Goal: Task Accomplishment & Management: Manage account settings

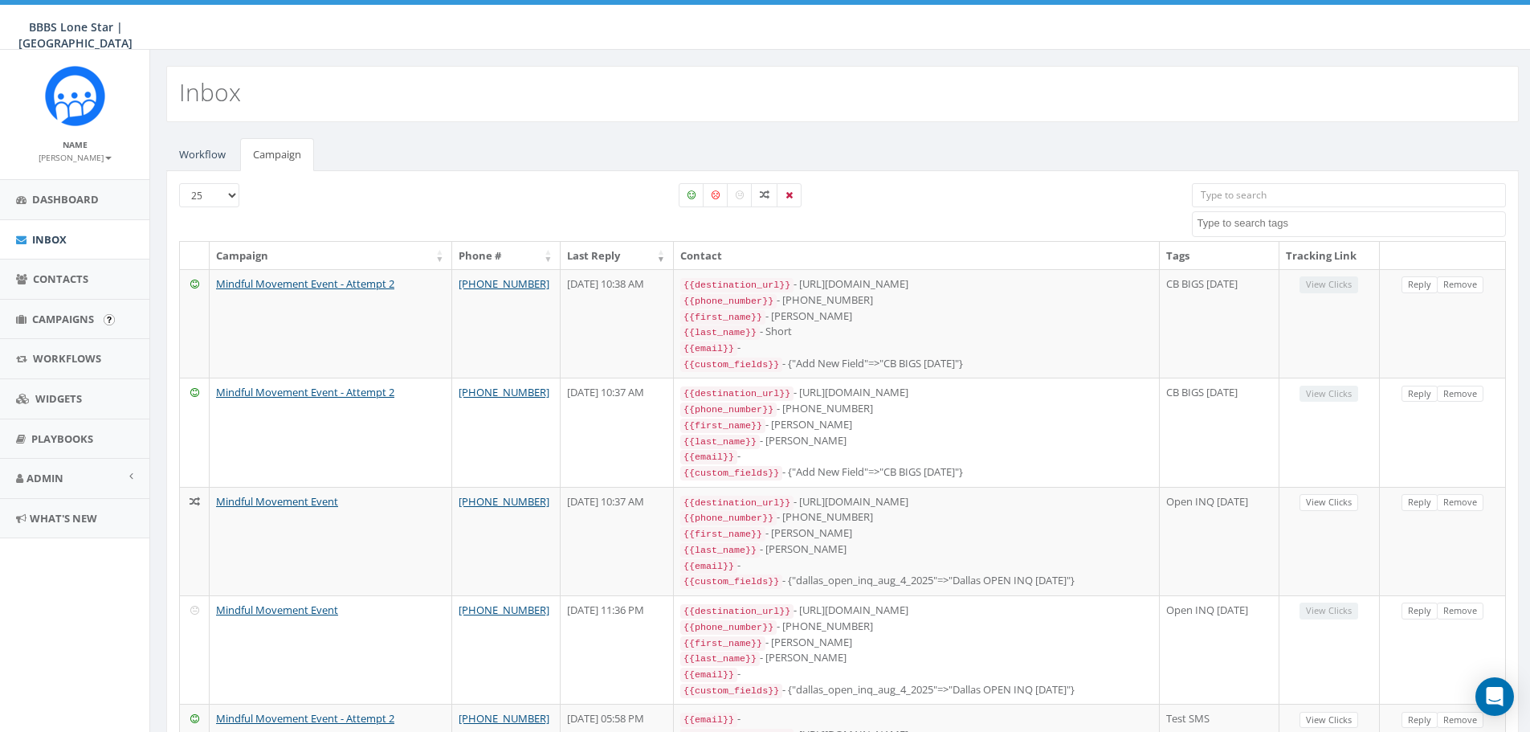
select select
click at [89, 315] on span "Campaigns" at bounding box center [63, 319] width 62 height 14
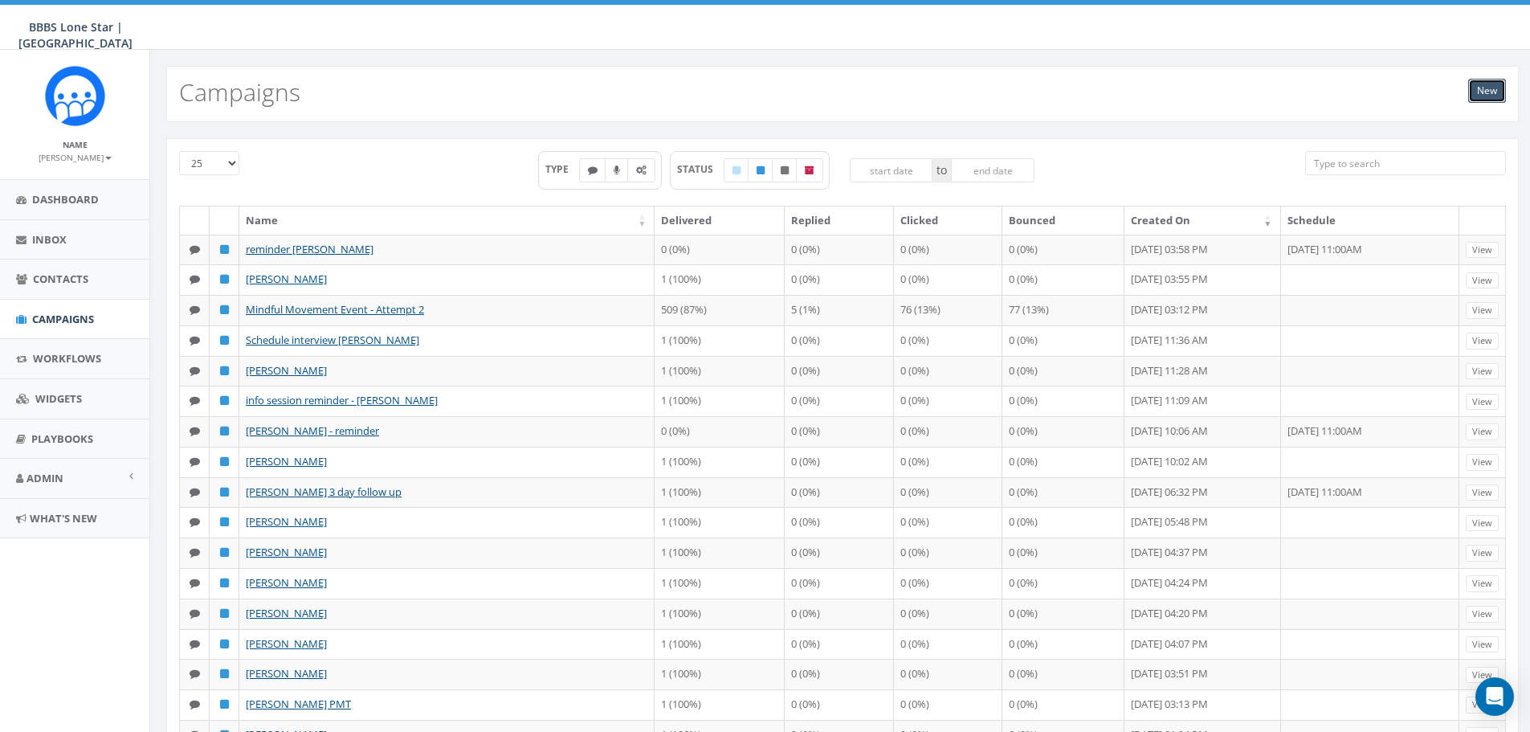
click at [1482, 96] on link "New" at bounding box center [1487, 91] width 38 height 24
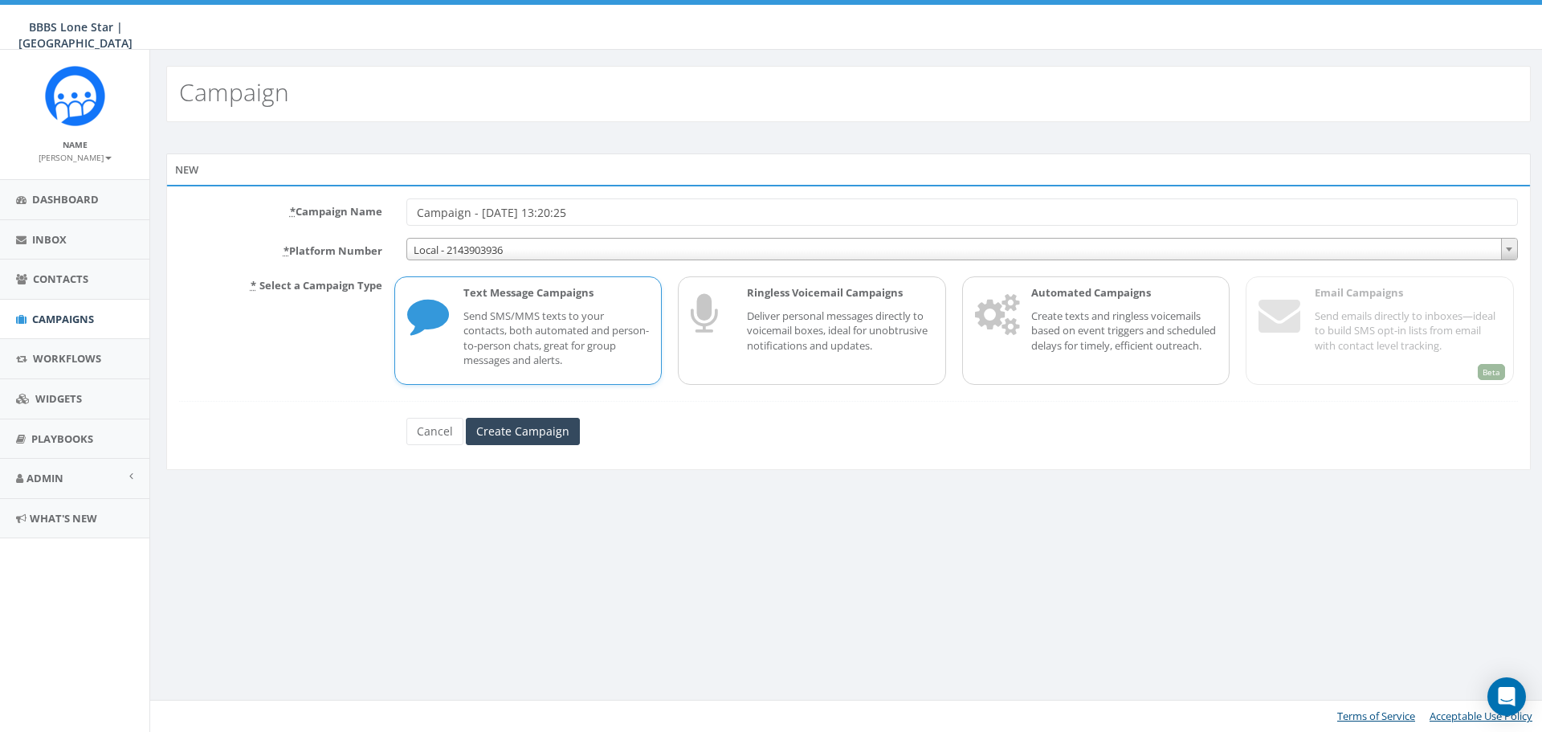
drag, startPoint x: 633, startPoint y: 212, endPoint x: 382, endPoint y: 238, distance: 252.7
click at [382, 238] on form "* Campaign Name Campaign - [DATE] 13:20:25 * Platform Number Local - 2143903936…" at bounding box center [848, 321] width 1339 height 247
drag, startPoint x: 557, startPoint y: 218, endPoint x: 522, endPoint y: 223, distance: 35.7
click at [522, 223] on input "Mindful Movement Event" at bounding box center [962, 211] width 1112 height 27
type input "Mindful Movement Reminder"
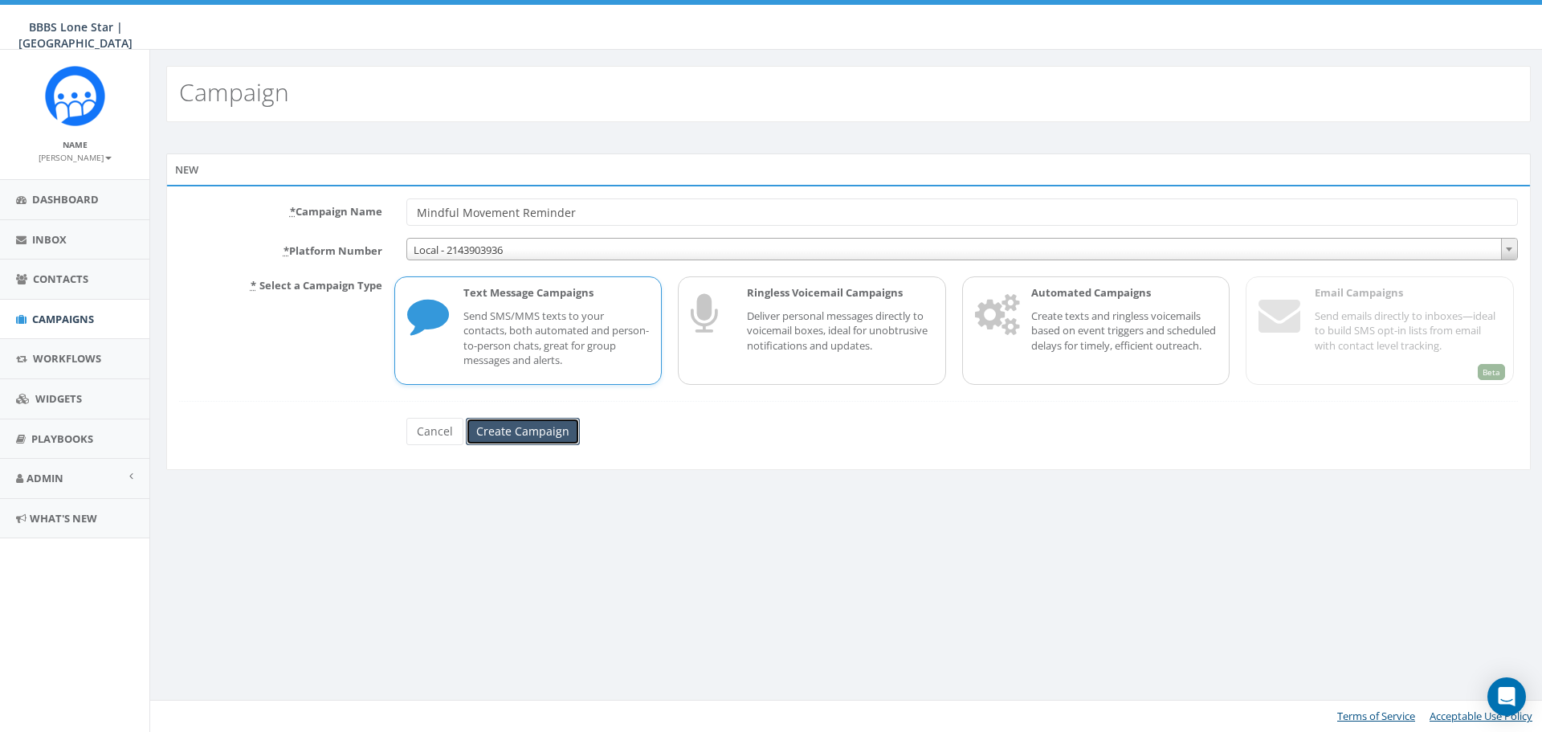
click at [510, 426] on input "Create Campaign" at bounding box center [523, 431] width 114 height 27
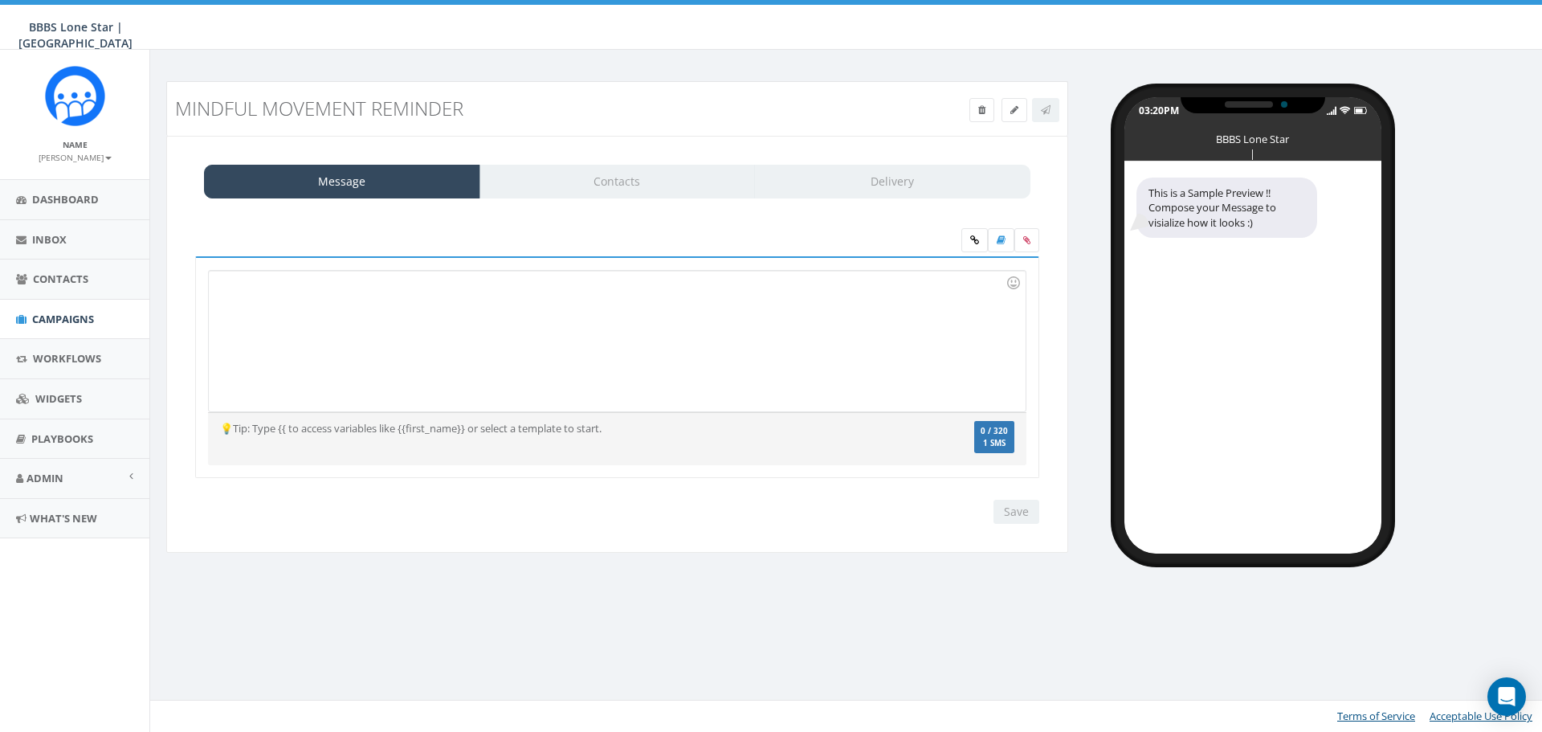
click at [688, 327] on div at bounding box center [617, 341] width 816 height 141
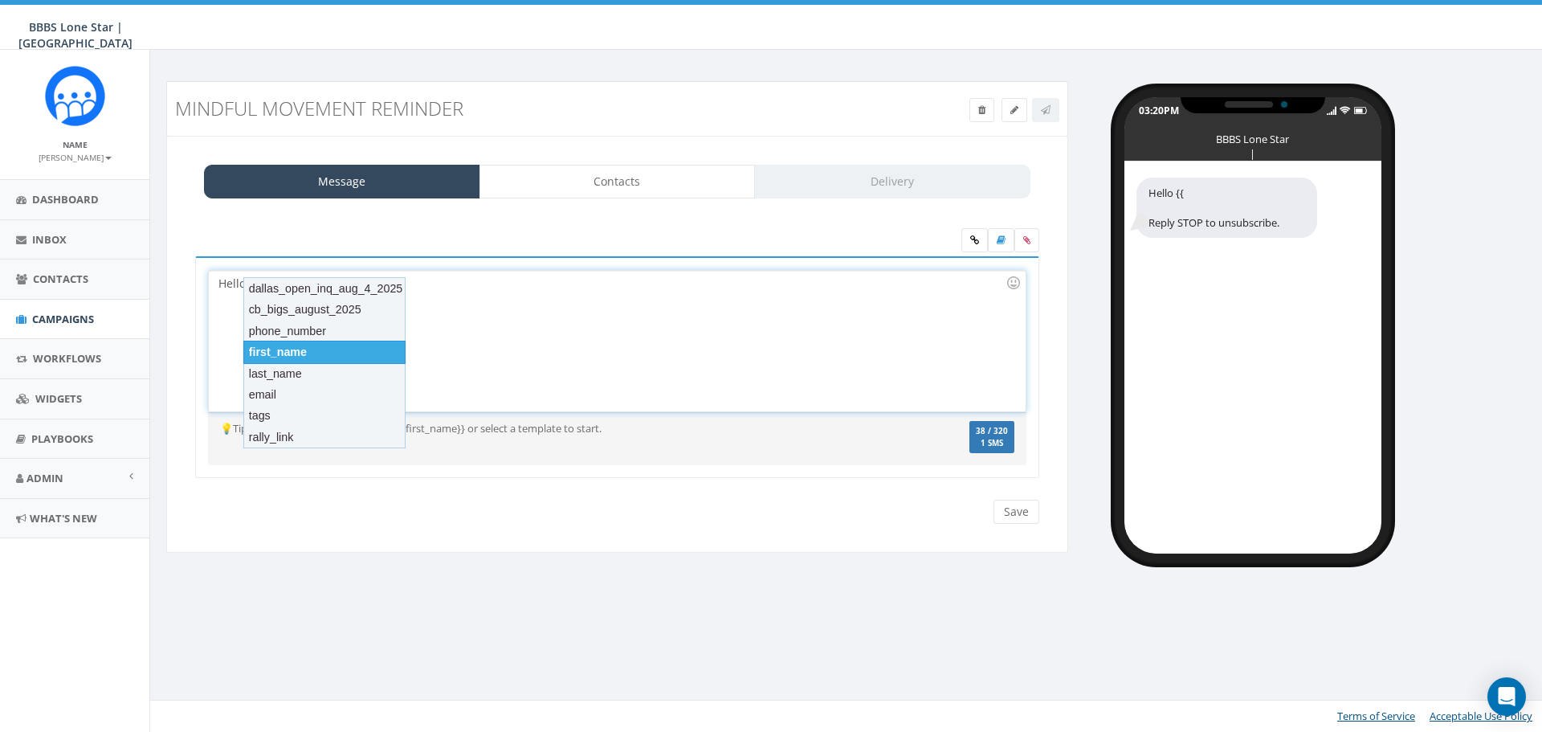
click at [285, 349] on div "first_name" at bounding box center [324, 352] width 162 height 22
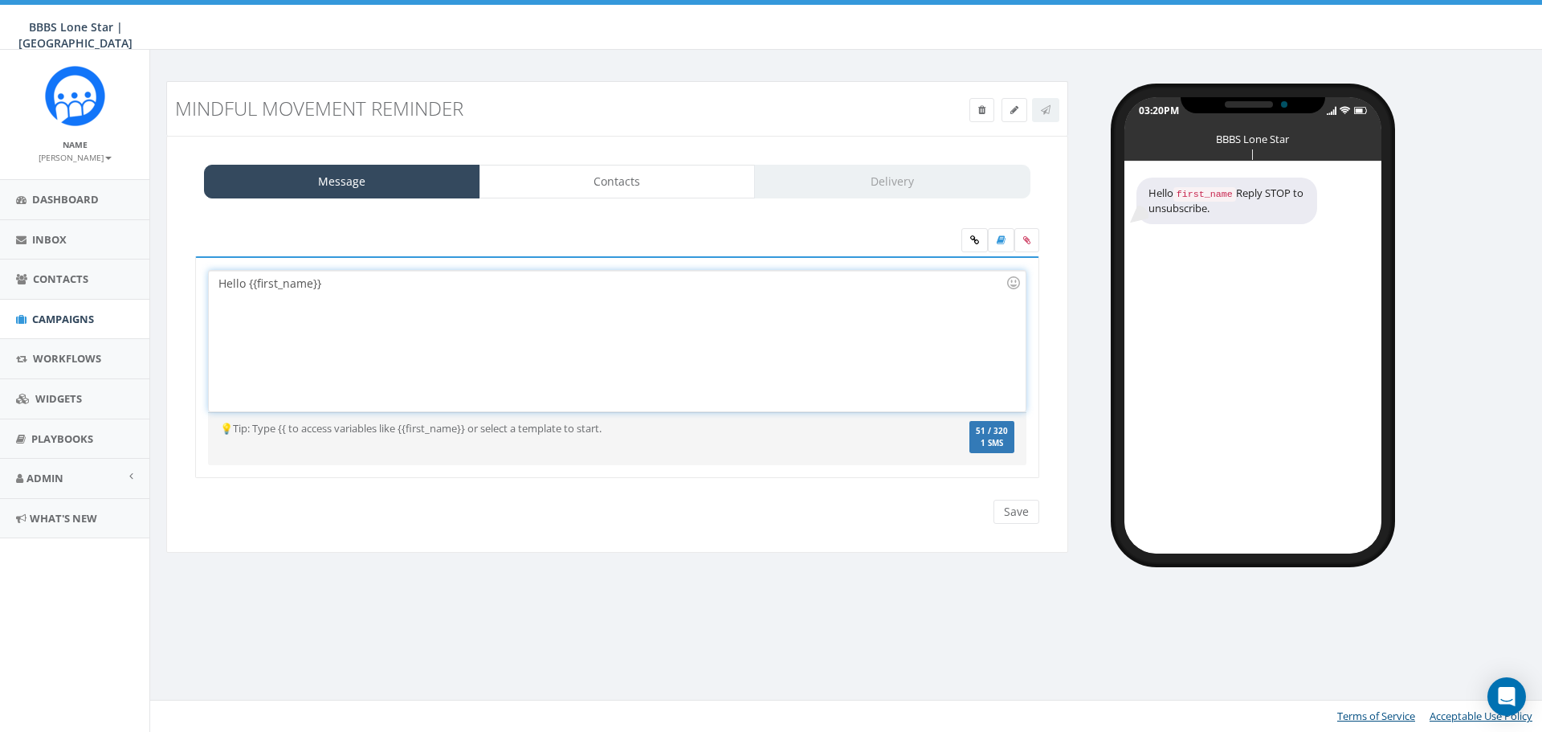
click at [341, 275] on div "Hello {{first_name}}" at bounding box center [617, 341] width 816 height 141
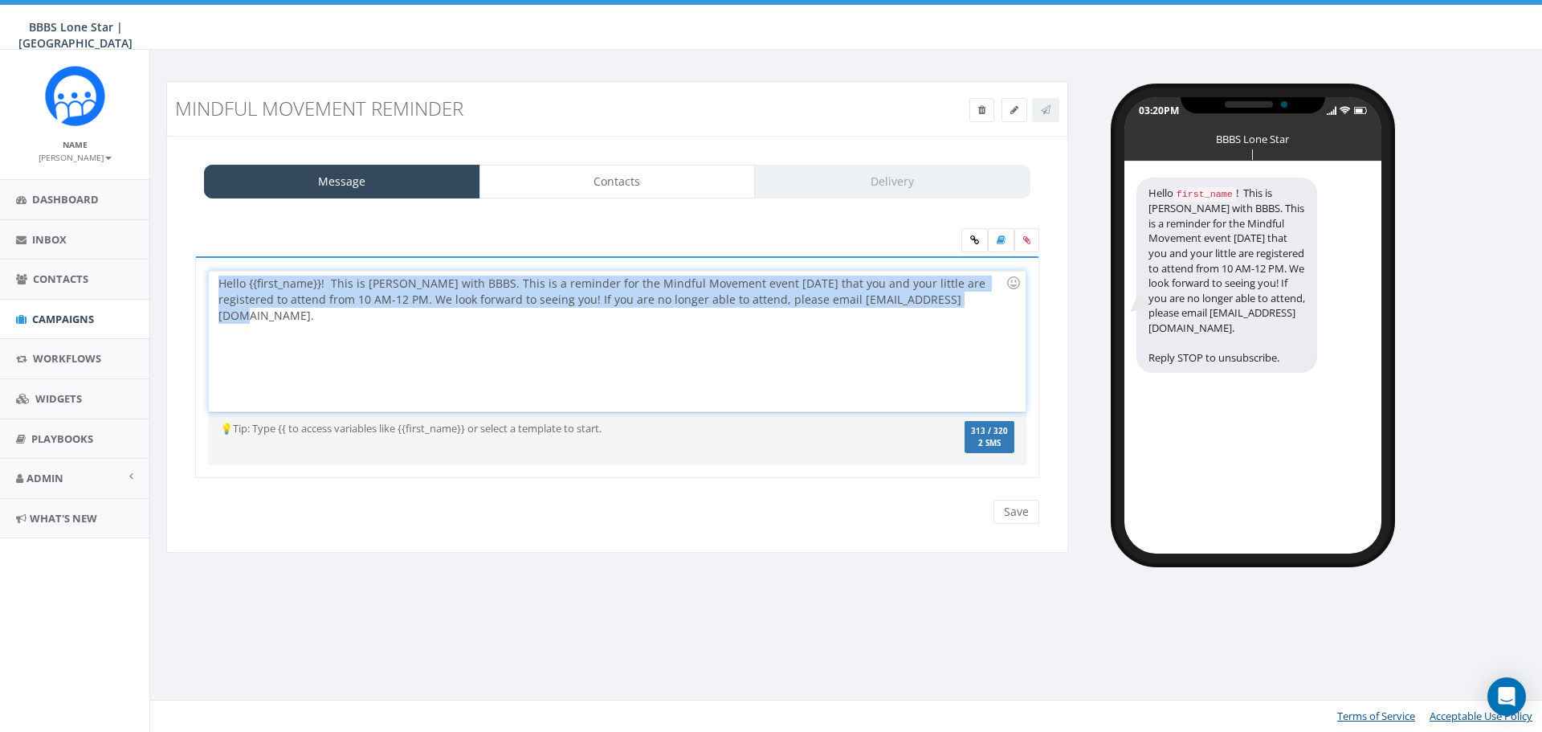
drag, startPoint x: 925, startPoint y: 308, endPoint x: 203, endPoint y: 286, distance: 722.4
click at [203, 286] on div "Hello {{first_name}}! This is Nicole with BBBS. This is a reminder for the Mind…" at bounding box center [617, 367] width 844 height 222
copy div "Hello {{first_name}}! This is Nicole with BBBS. This is a reminder for the Mind…"
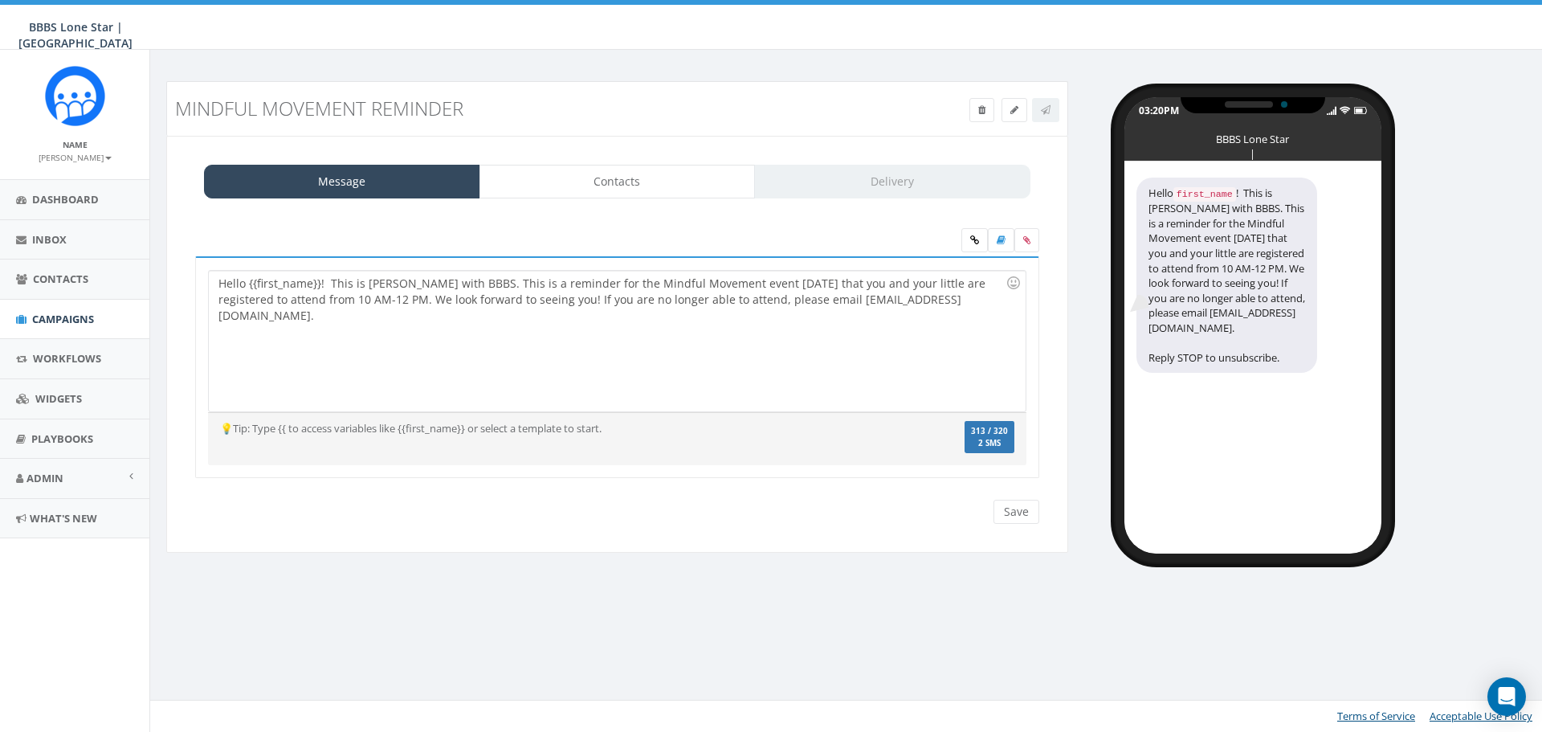
click at [590, 320] on div "Hello {{first_name}}! This is Nicole with BBBS. This is a reminder for the Mind…" at bounding box center [617, 341] width 816 height 141
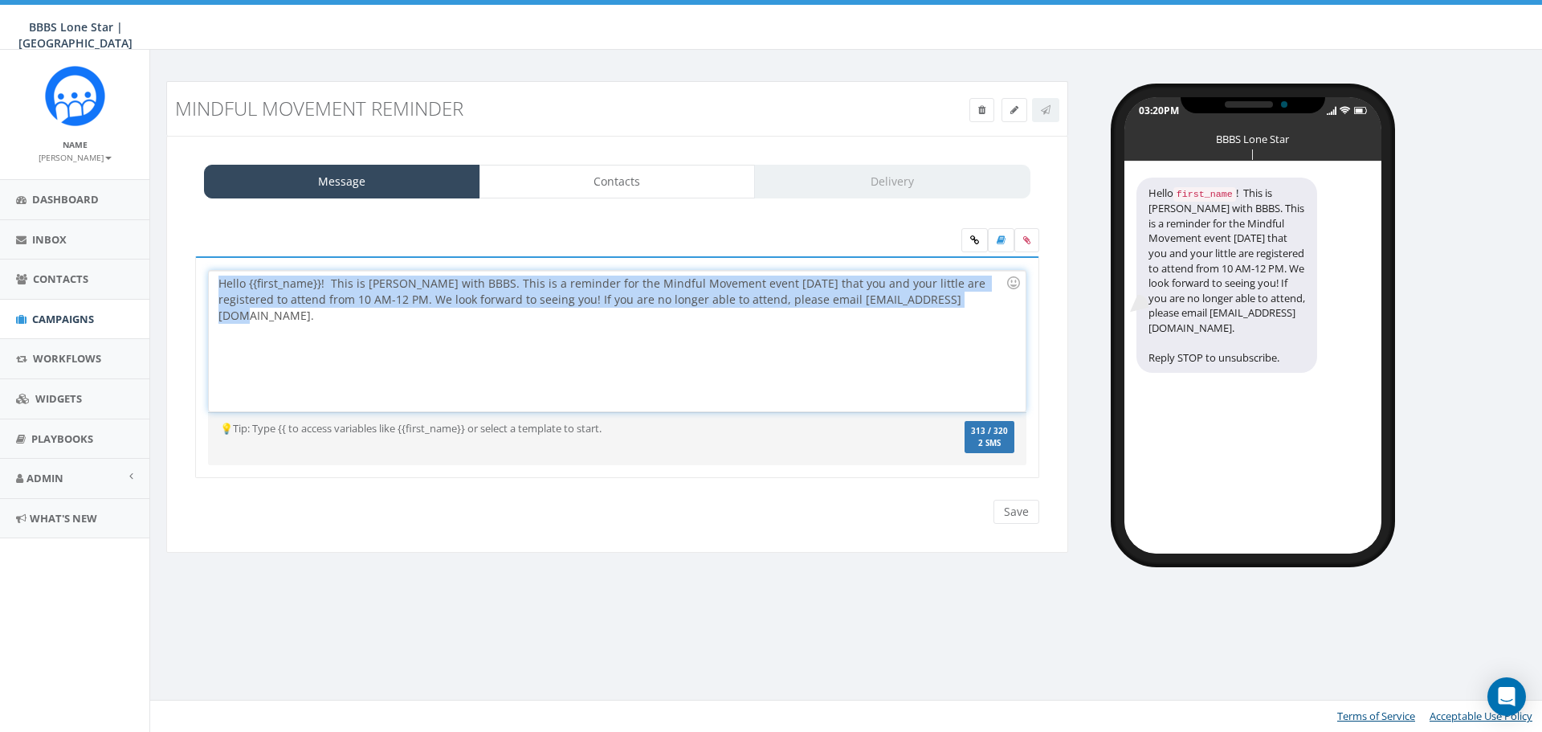
drag, startPoint x: 940, startPoint y: 310, endPoint x: 204, endPoint y: 275, distance: 736.6
click at [204, 275] on div "Hello {{first_name}}! This is Nicole with BBBS. This is a reminder for the Mind…" at bounding box center [617, 367] width 844 height 222
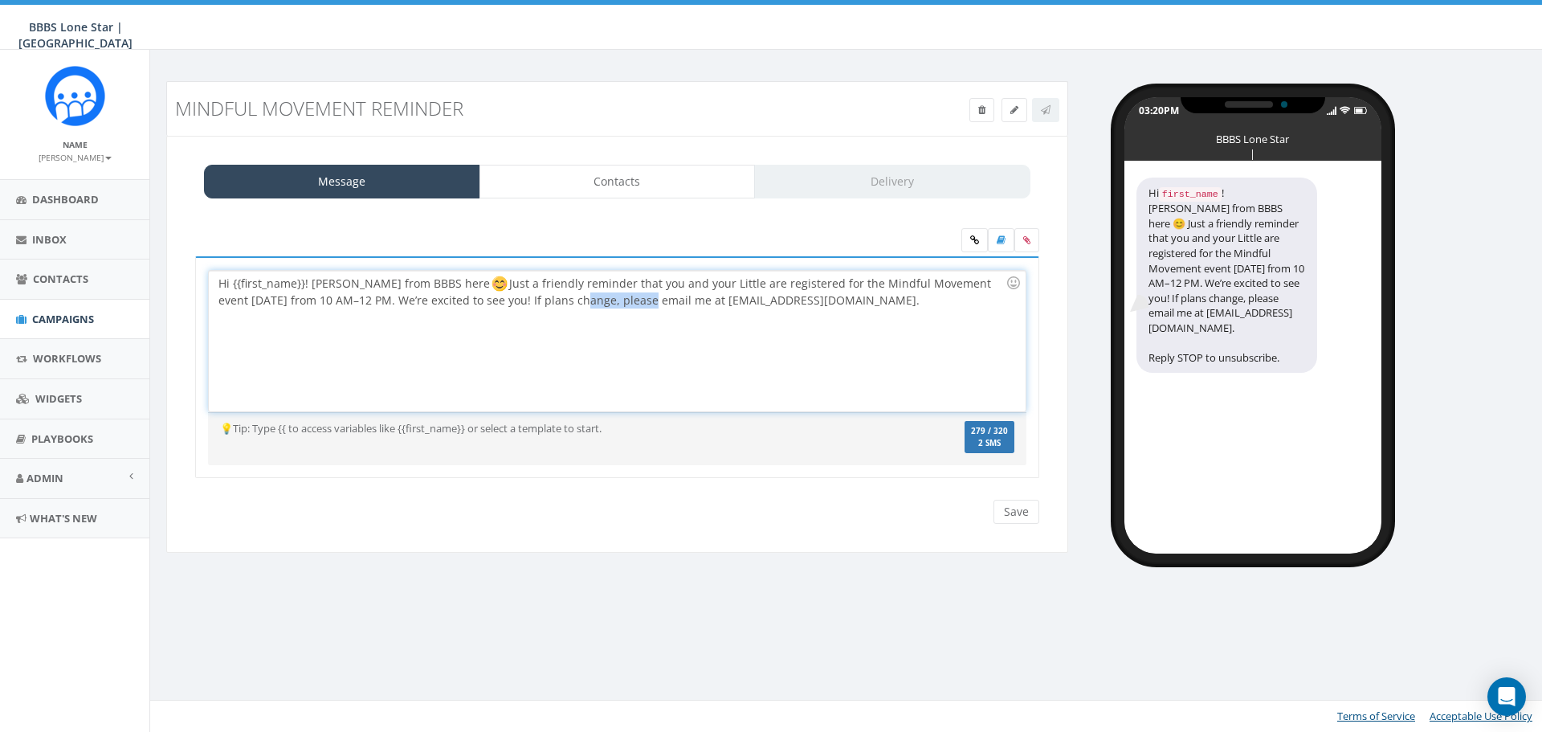
drag, startPoint x: 586, startPoint y: 300, endPoint x: 518, endPoint y: 302, distance: 68.3
click at [518, 302] on div "Hi {{first_name}}! Nicole from BBBS here Just a friendly reminder that you and …" at bounding box center [617, 341] width 816 height 141
click at [924, 306] on div "Hi {{first_name}}! Nicole from BBBS here Just a friendly reminder that you and …" at bounding box center [617, 341] width 816 height 141
click at [1012, 518] on input "Save" at bounding box center [1017, 512] width 46 height 24
click at [1041, 108] on icon at bounding box center [1046, 110] width 10 height 10
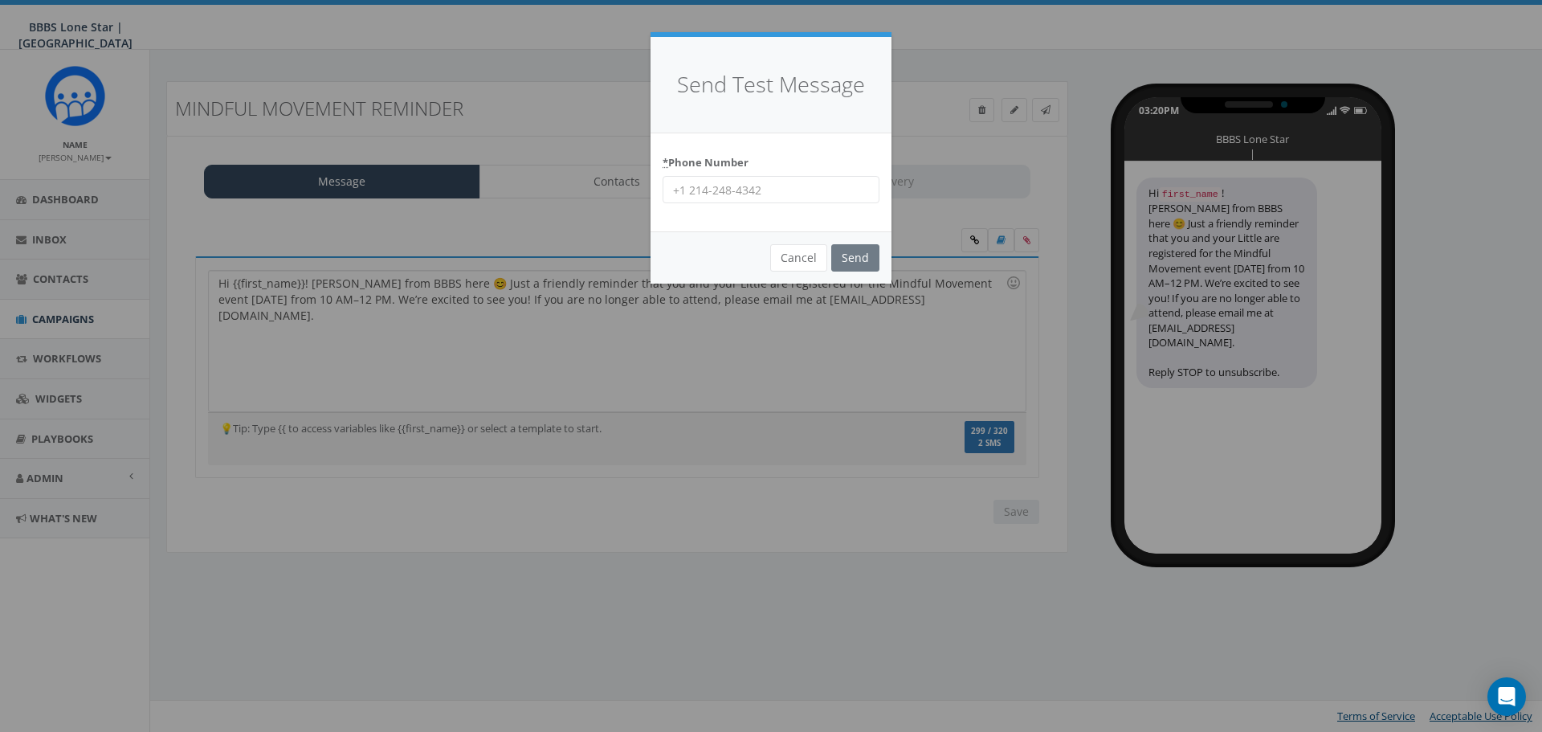
click at [799, 195] on input "* Phone Number" at bounding box center [771, 189] width 217 height 27
type input "4692484377"
click at [863, 256] on input "Send" at bounding box center [855, 257] width 48 height 27
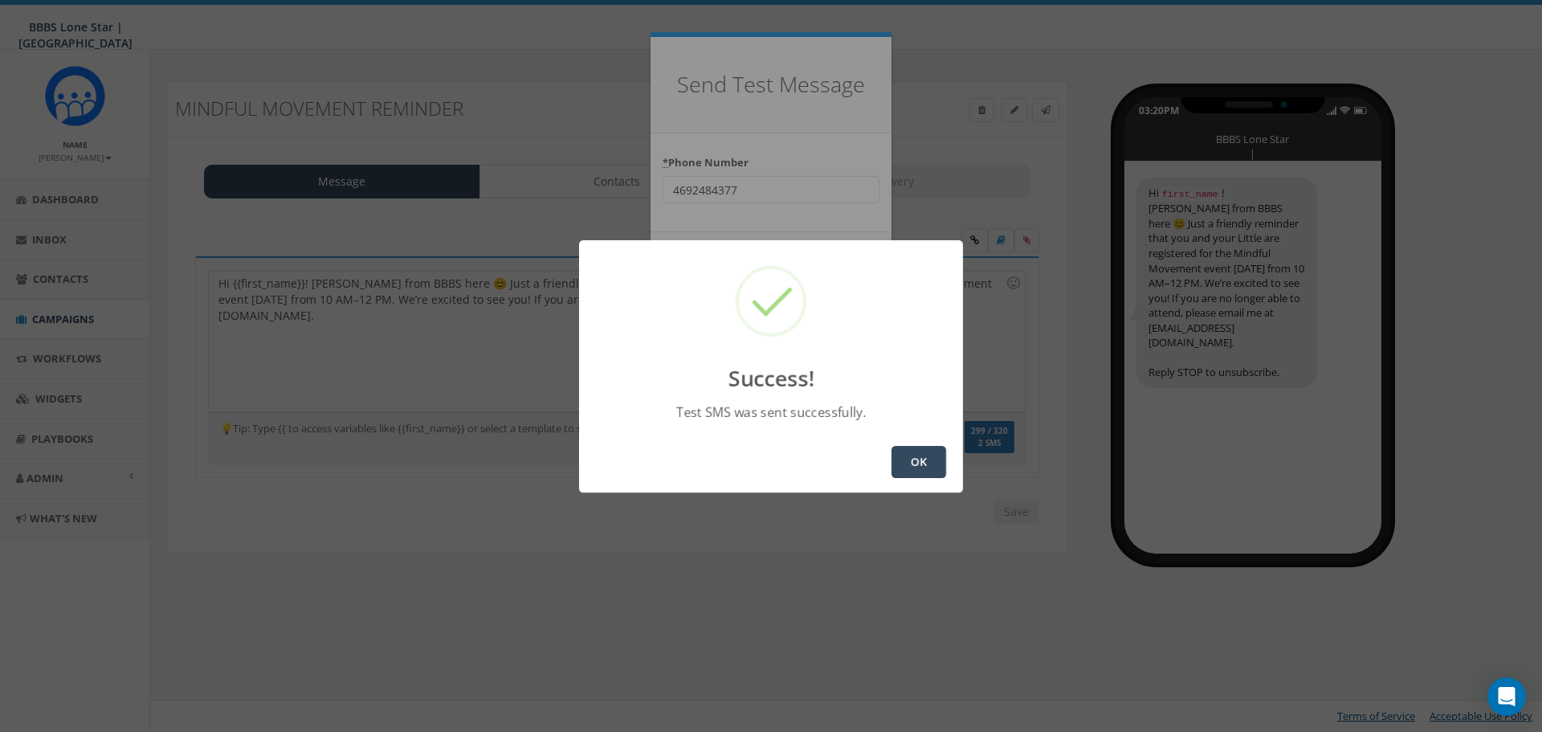
click at [921, 452] on button "OK" at bounding box center [919, 462] width 55 height 32
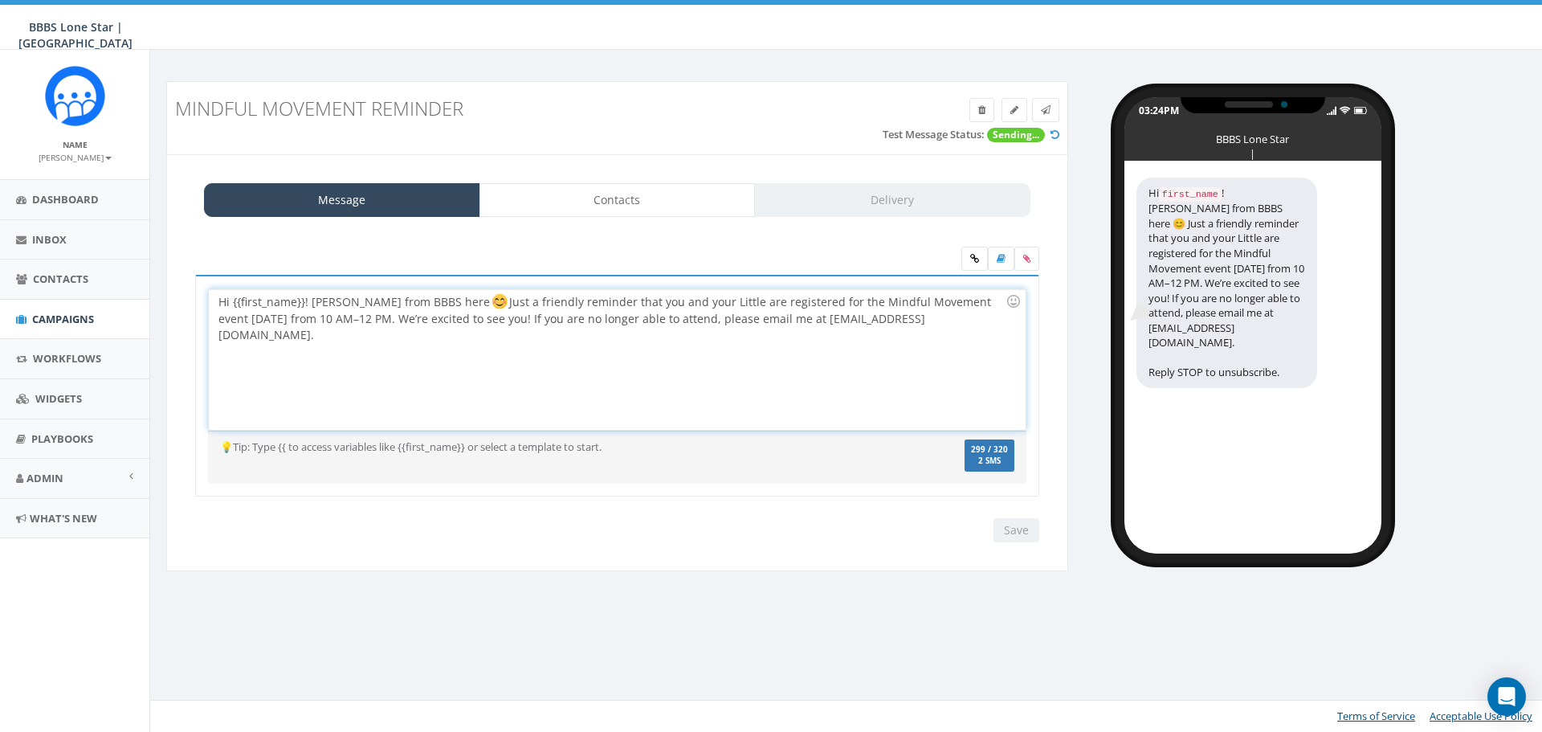
click at [681, 304] on div "Hi {{first_name}}! [PERSON_NAME] from BBBS here Just a friendly reminder that y…" at bounding box center [617, 359] width 816 height 141
click at [1022, 535] on input "Save" at bounding box center [1017, 530] width 46 height 24
click at [614, 210] on link "Contacts" at bounding box center [618, 200] width 276 height 34
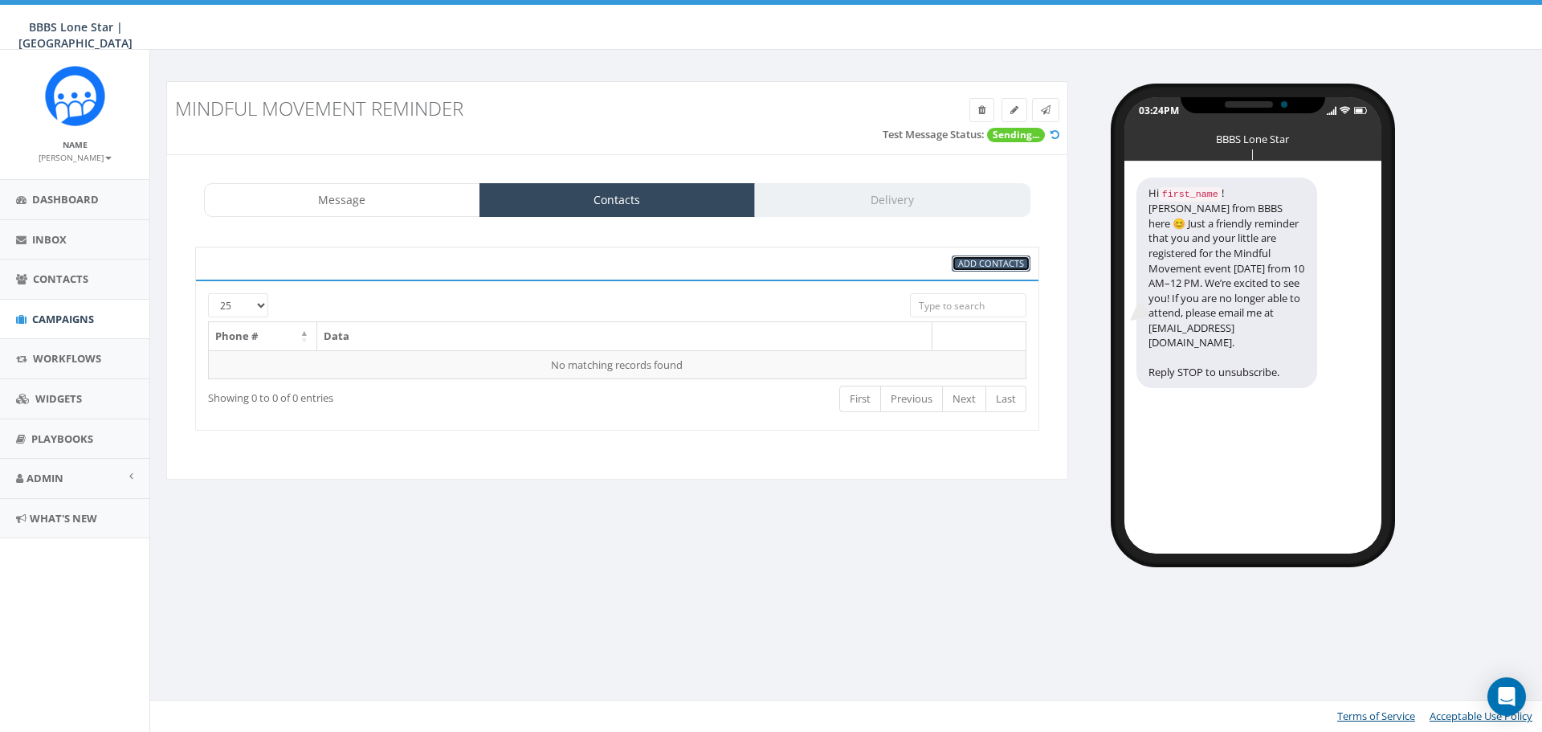
click at [975, 267] on span "Add Contacts" at bounding box center [991, 263] width 66 height 12
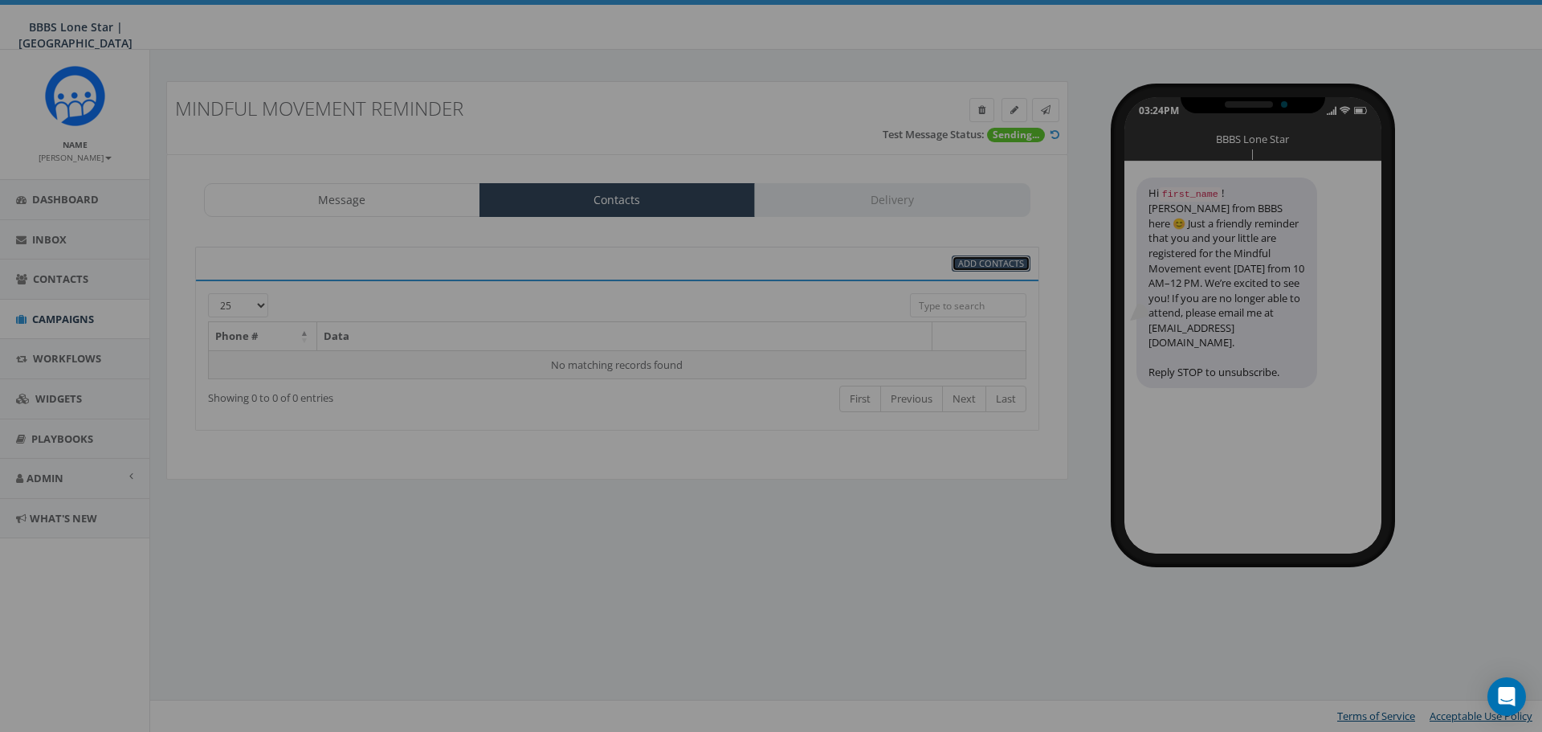
select select
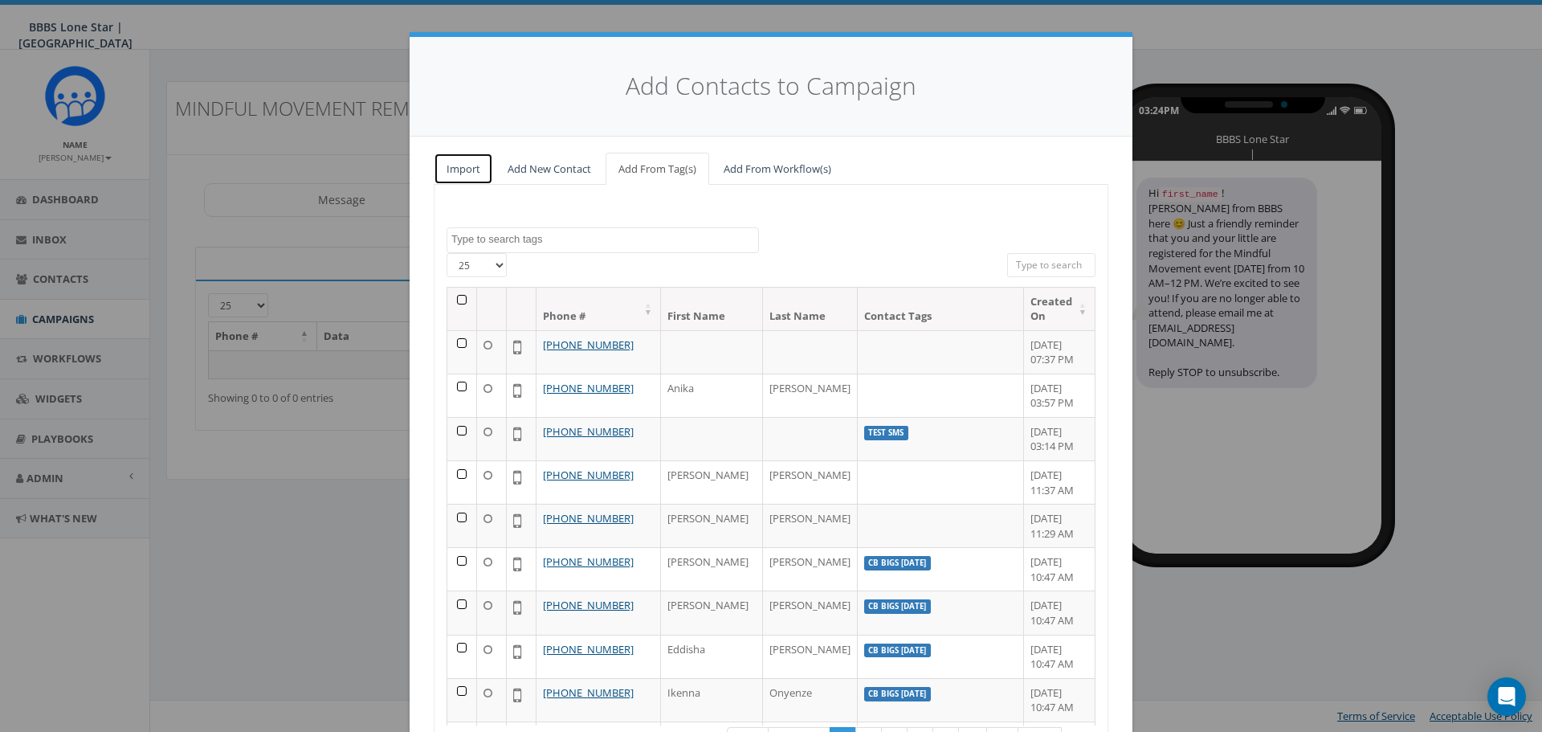
click at [455, 167] on link "Import" at bounding box center [463, 169] width 59 height 33
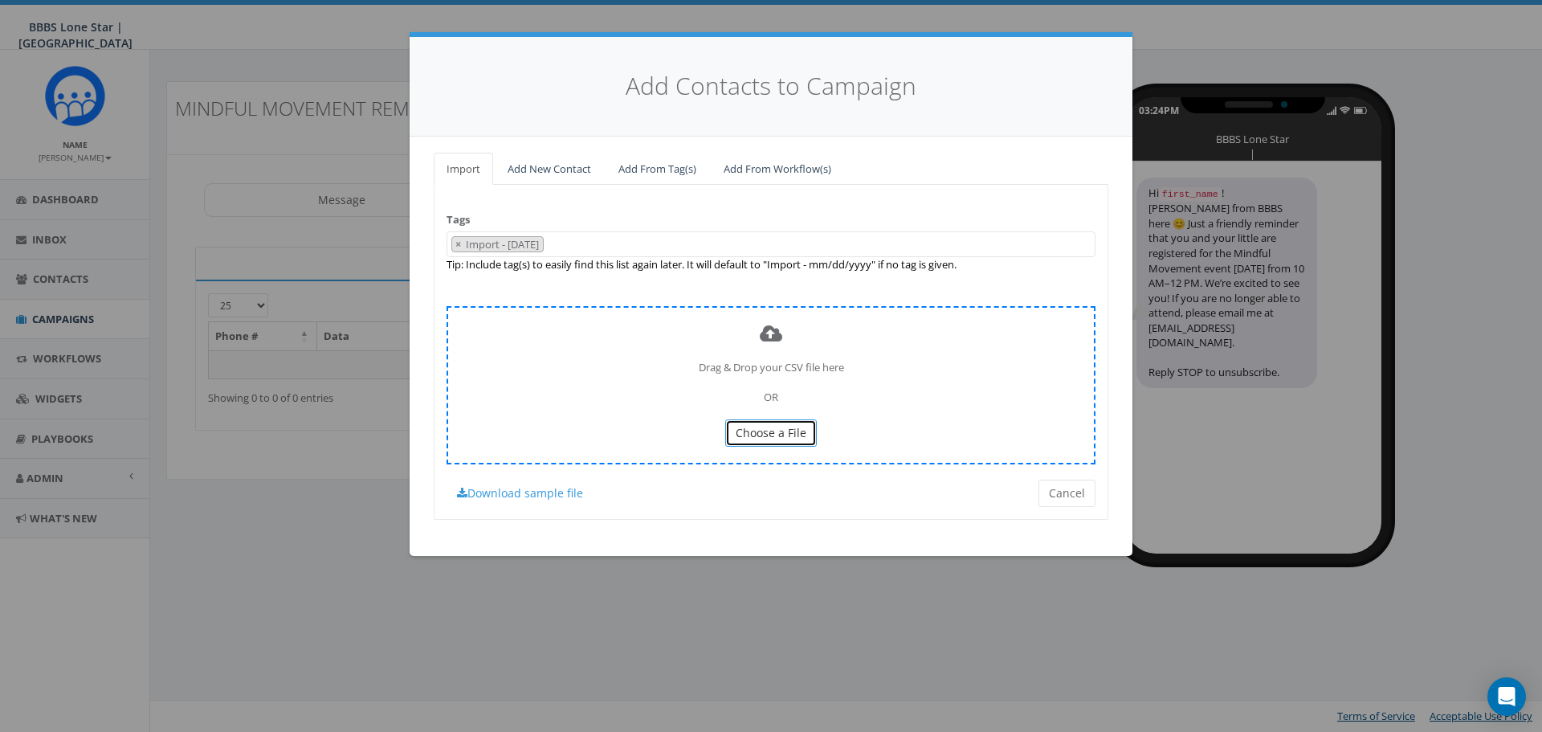
click at [790, 433] on span "Choose a File" at bounding box center [771, 432] width 71 height 15
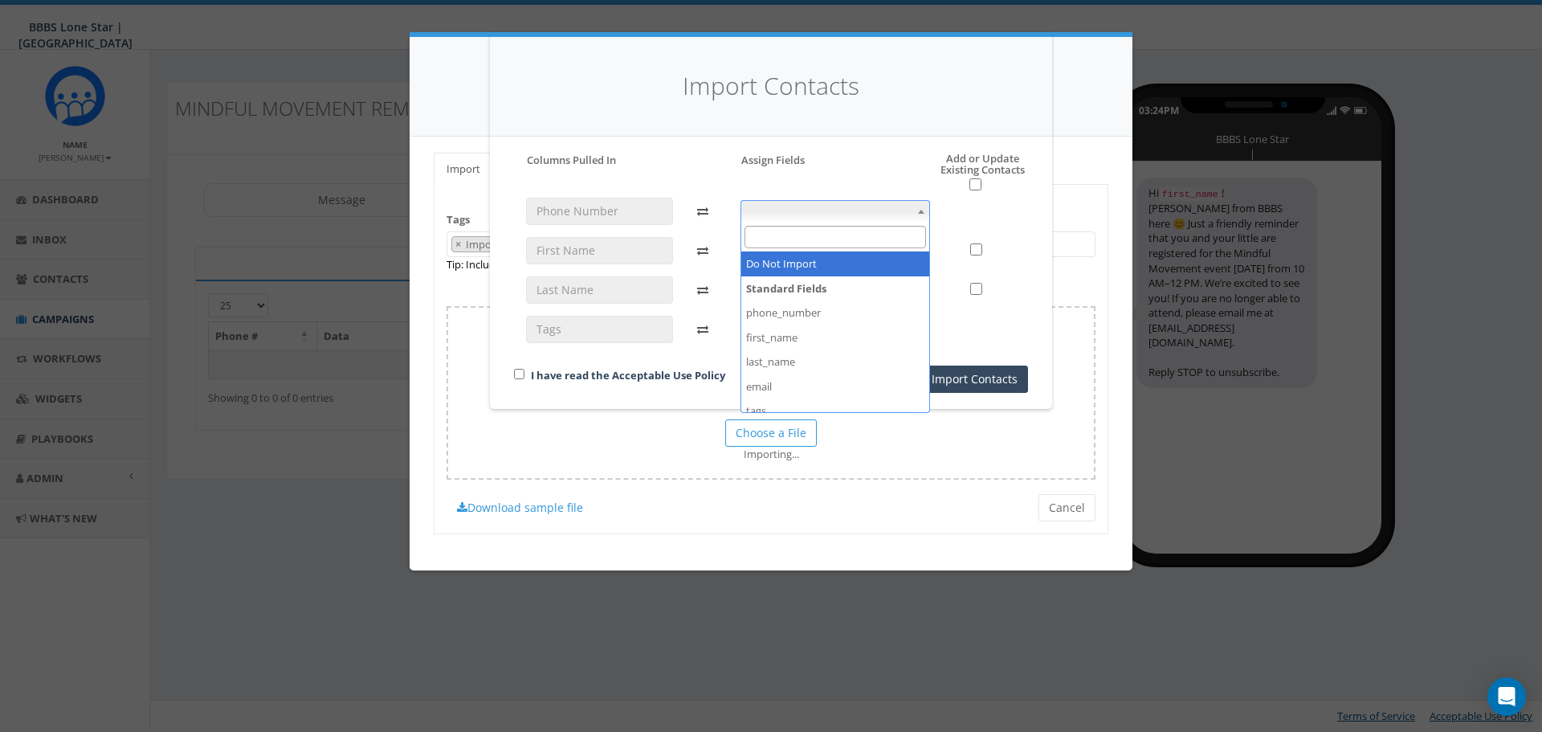
click at [884, 214] on span at bounding box center [836, 211] width 190 height 22
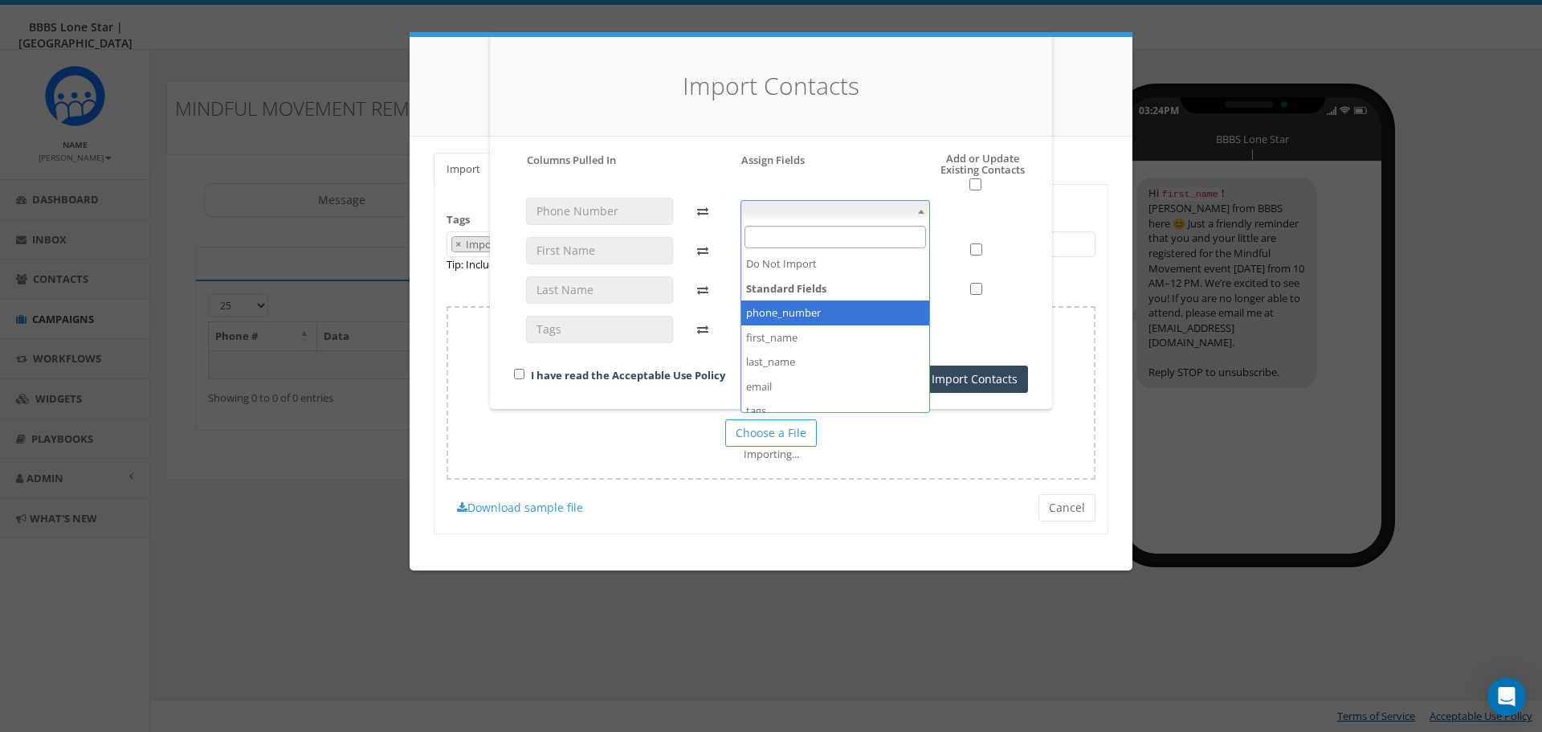
select select "phone_number"
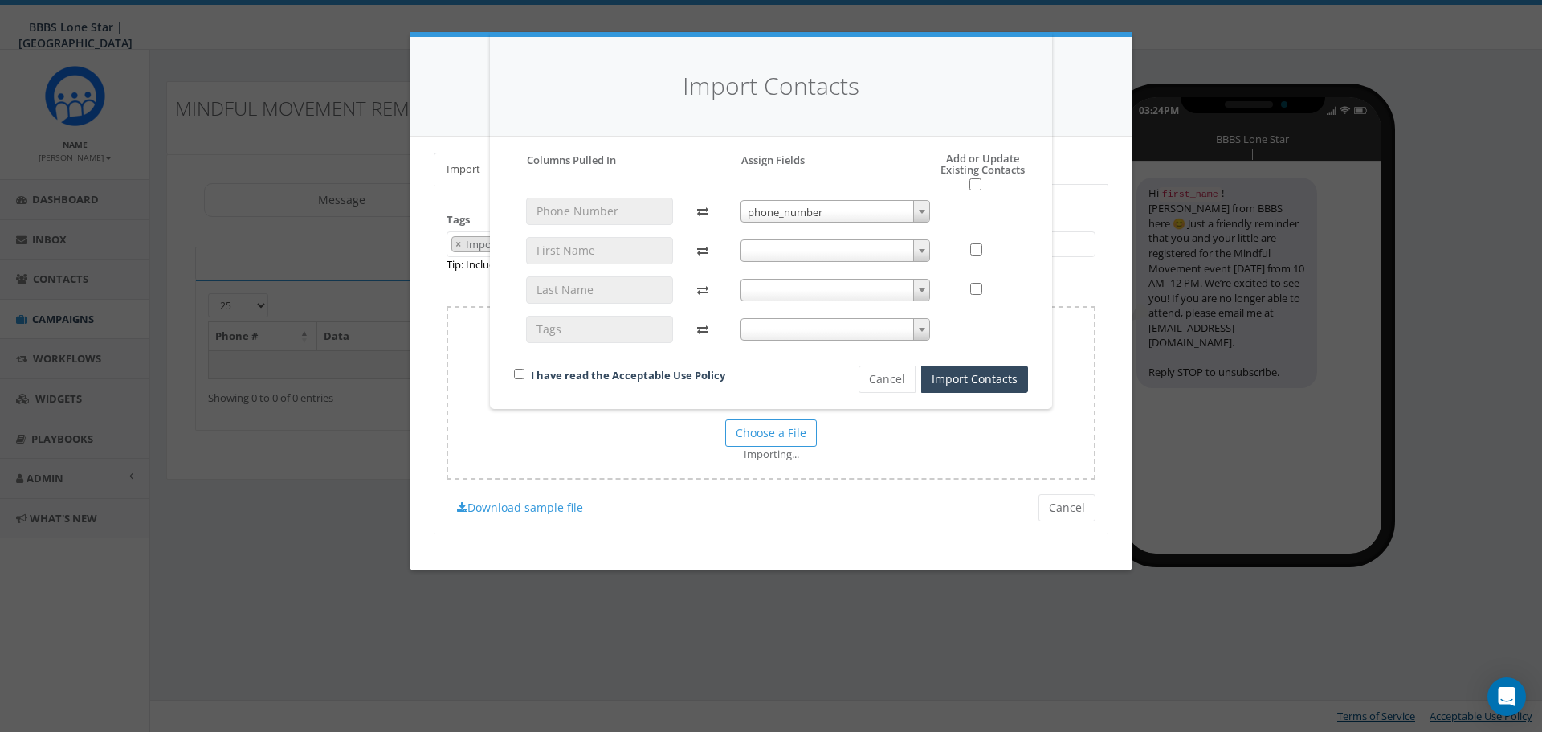
click at [847, 262] on div "phone_number phone_number" at bounding box center [835, 278] width 214 height 160
click at [846, 255] on span at bounding box center [836, 250] width 190 height 22
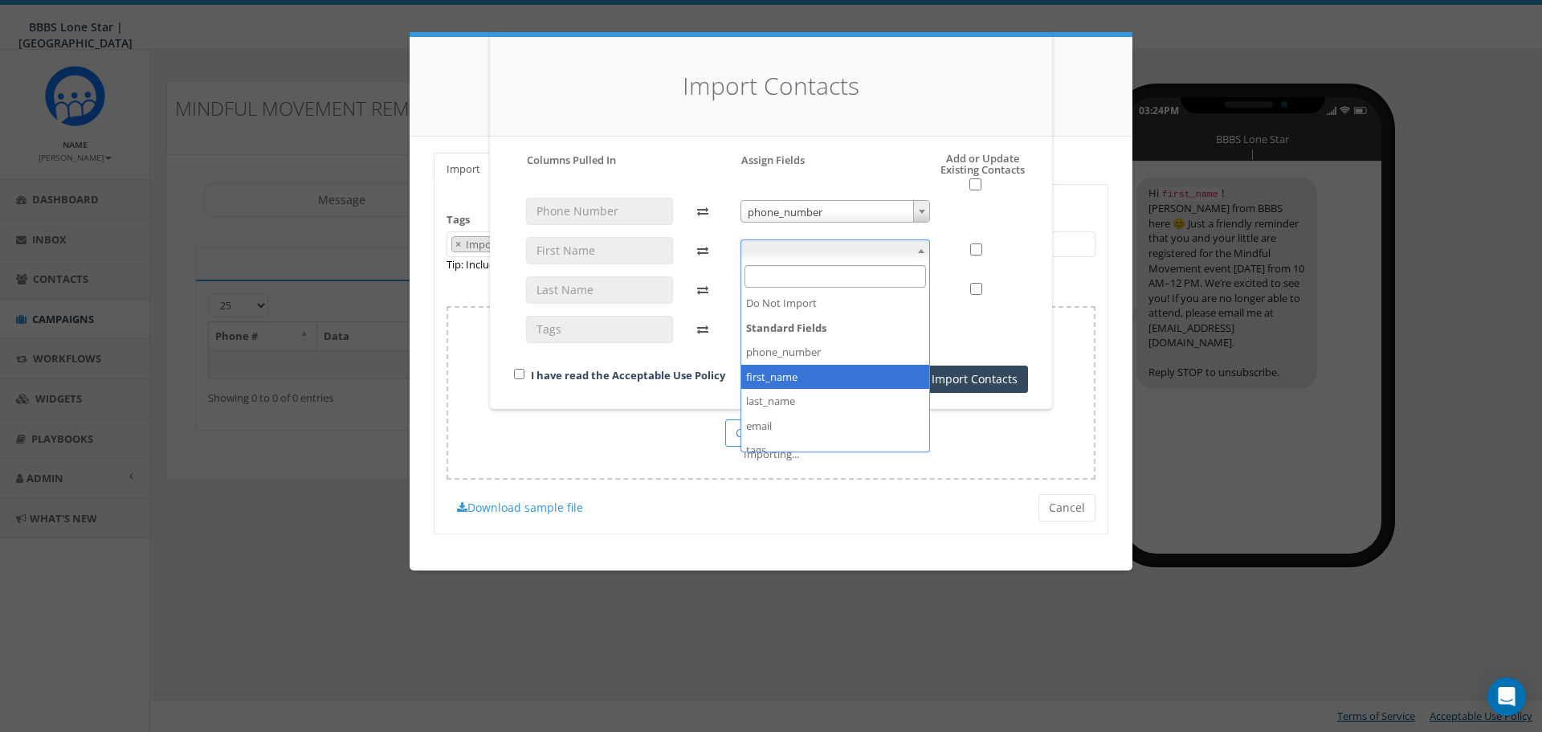
select select "first_name"
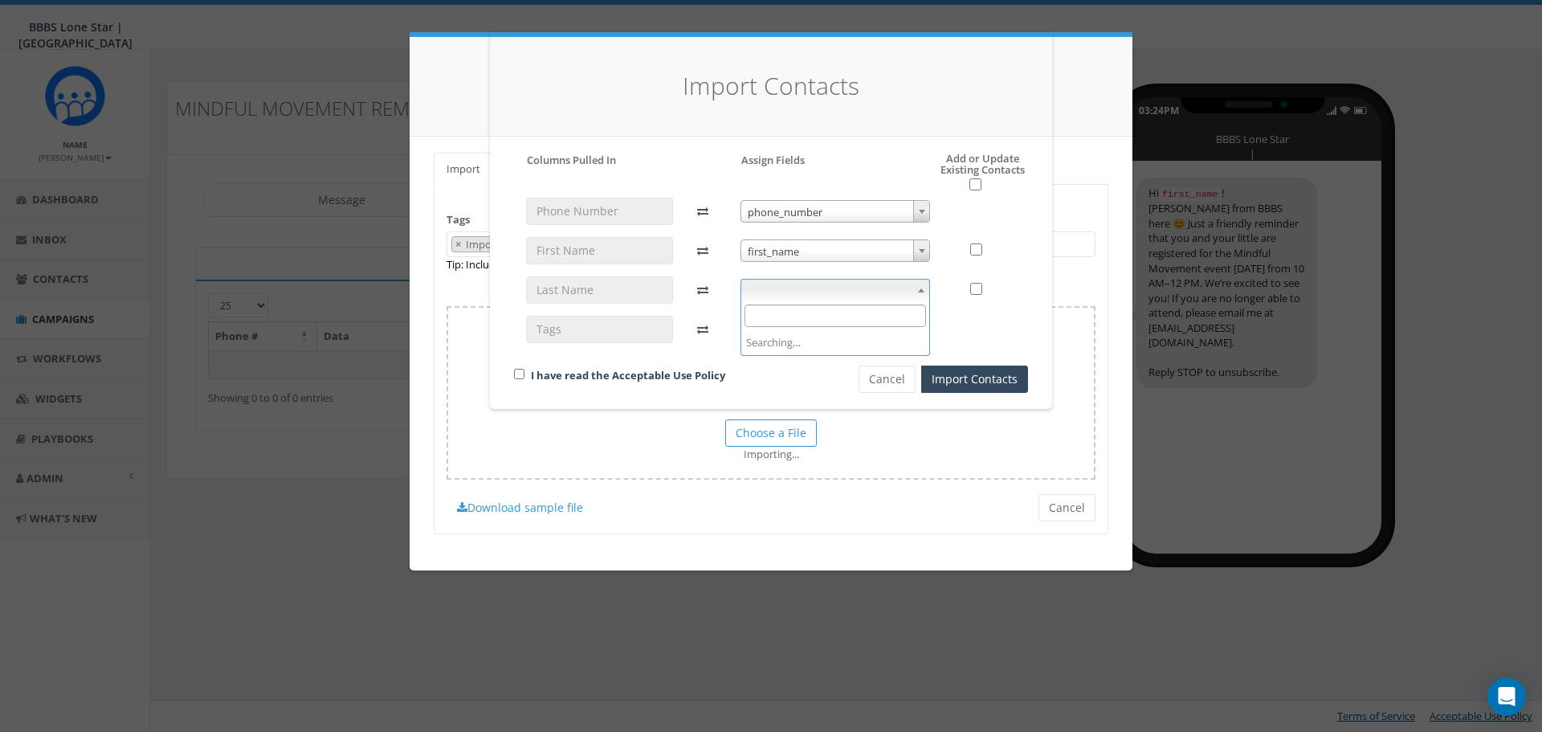
click at [851, 283] on span at bounding box center [836, 290] width 190 height 22
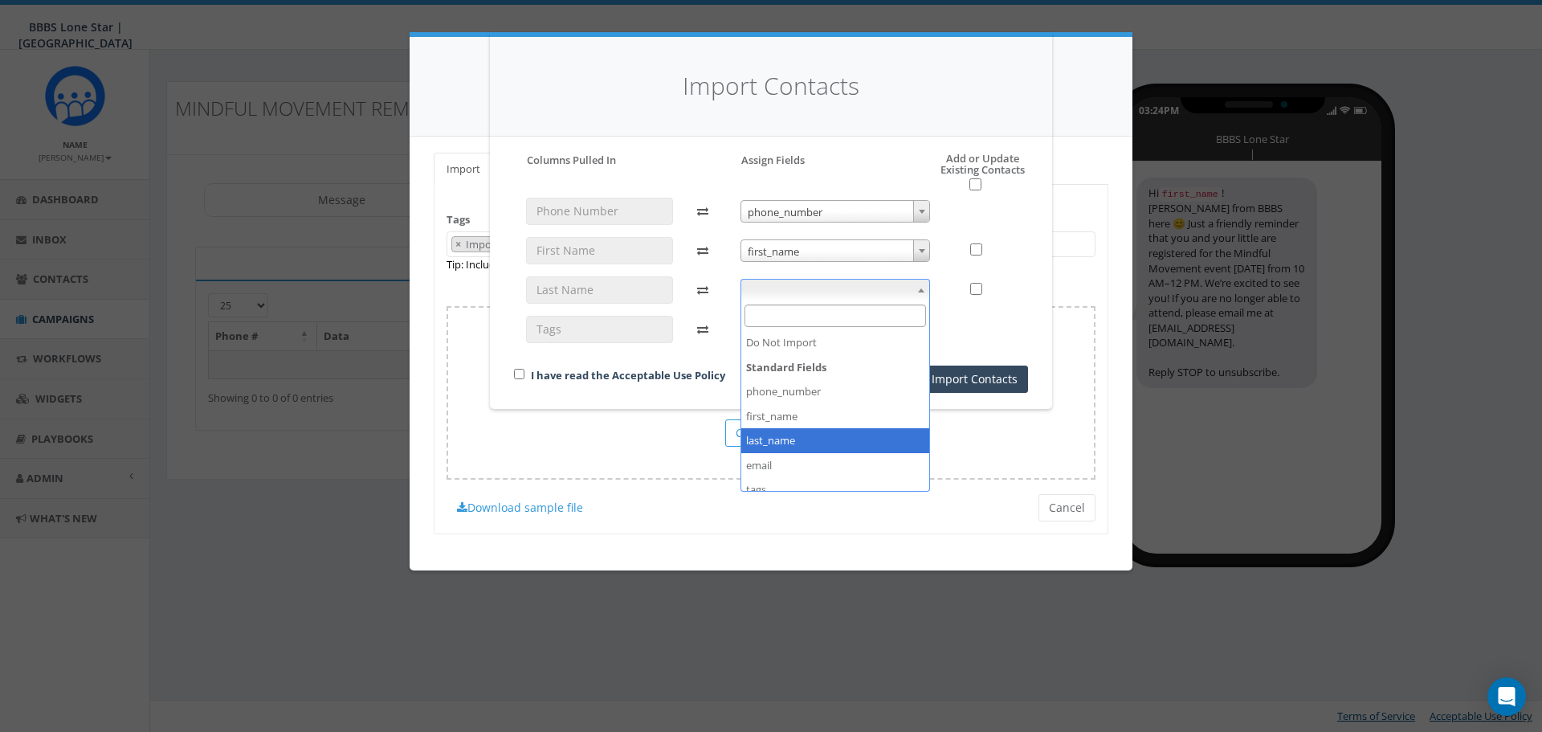
select select "last_name"
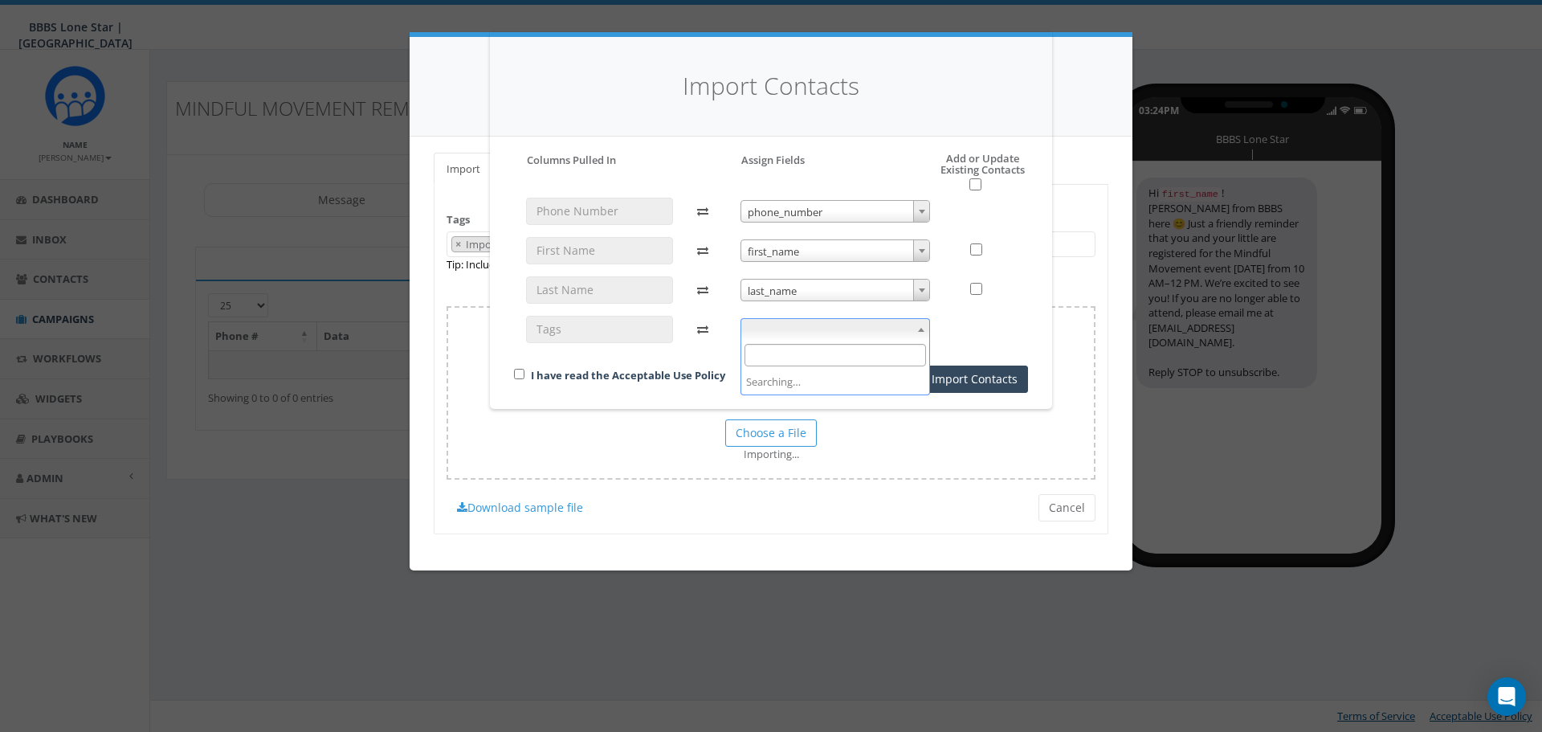
click at [818, 337] on span at bounding box center [836, 329] width 190 height 22
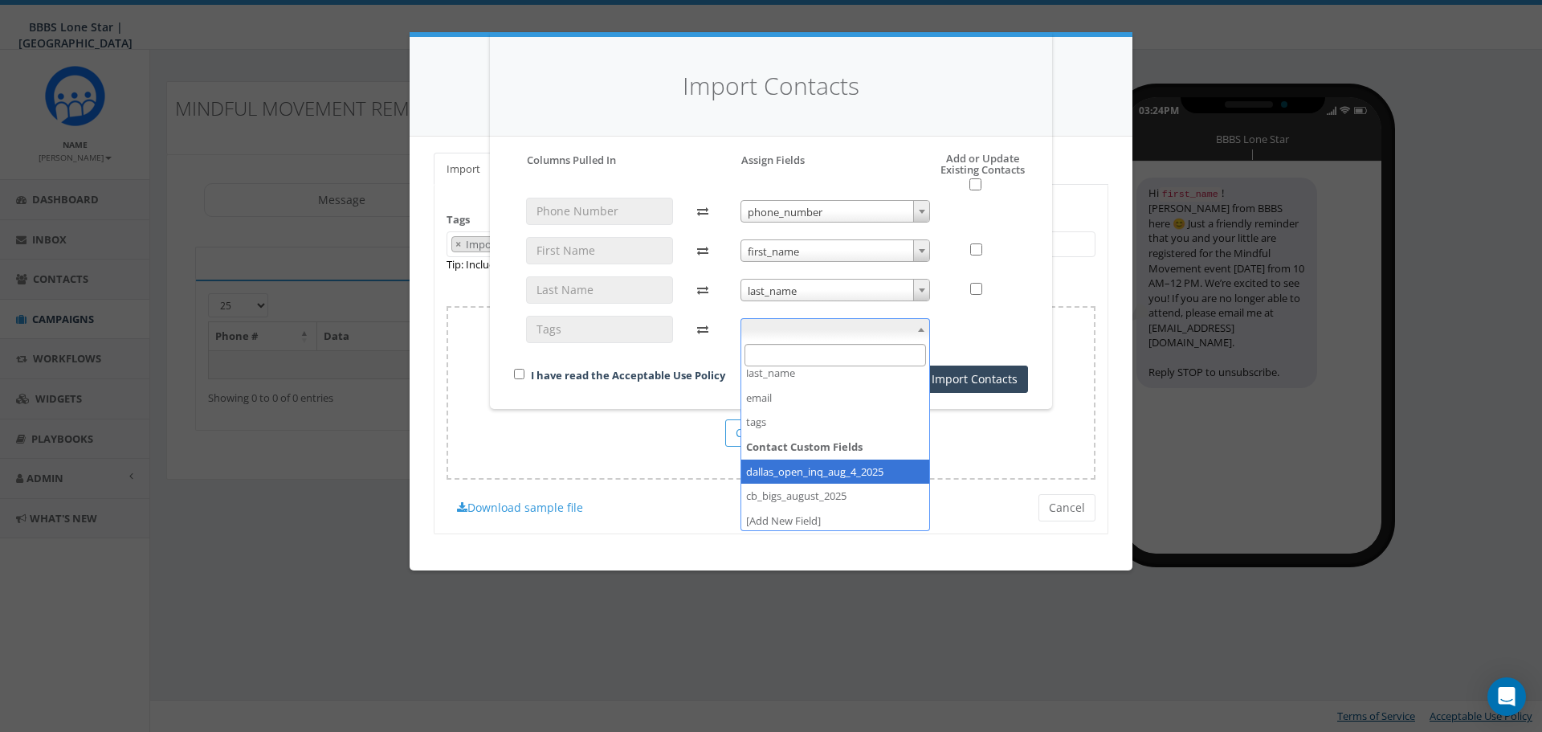
scroll to position [109, 0]
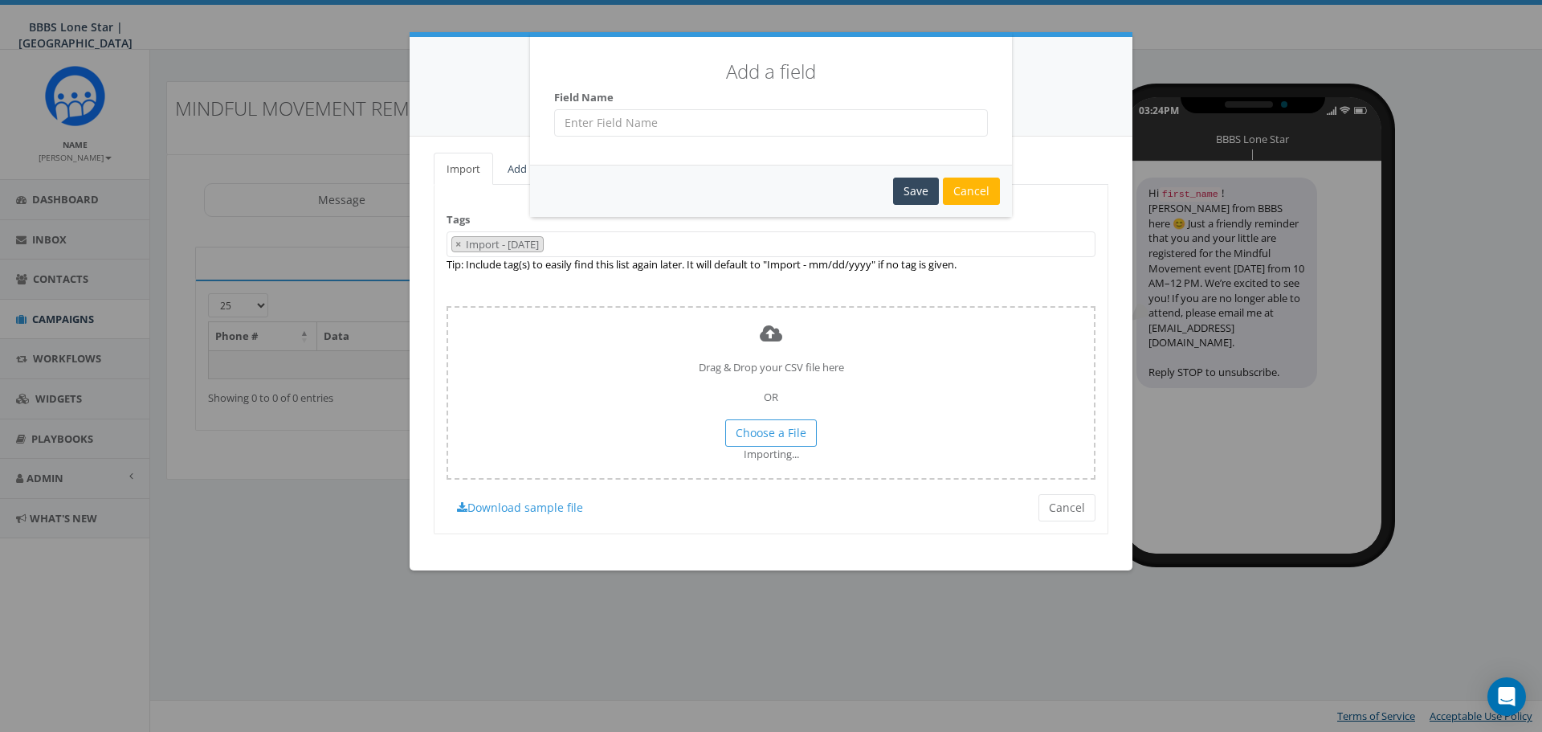
click at [745, 131] on input "text" at bounding box center [771, 122] width 434 height 27
type input "Mindful Movement RSVP"
click at [917, 198] on div "Save" at bounding box center [916, 191] width 46 height 27
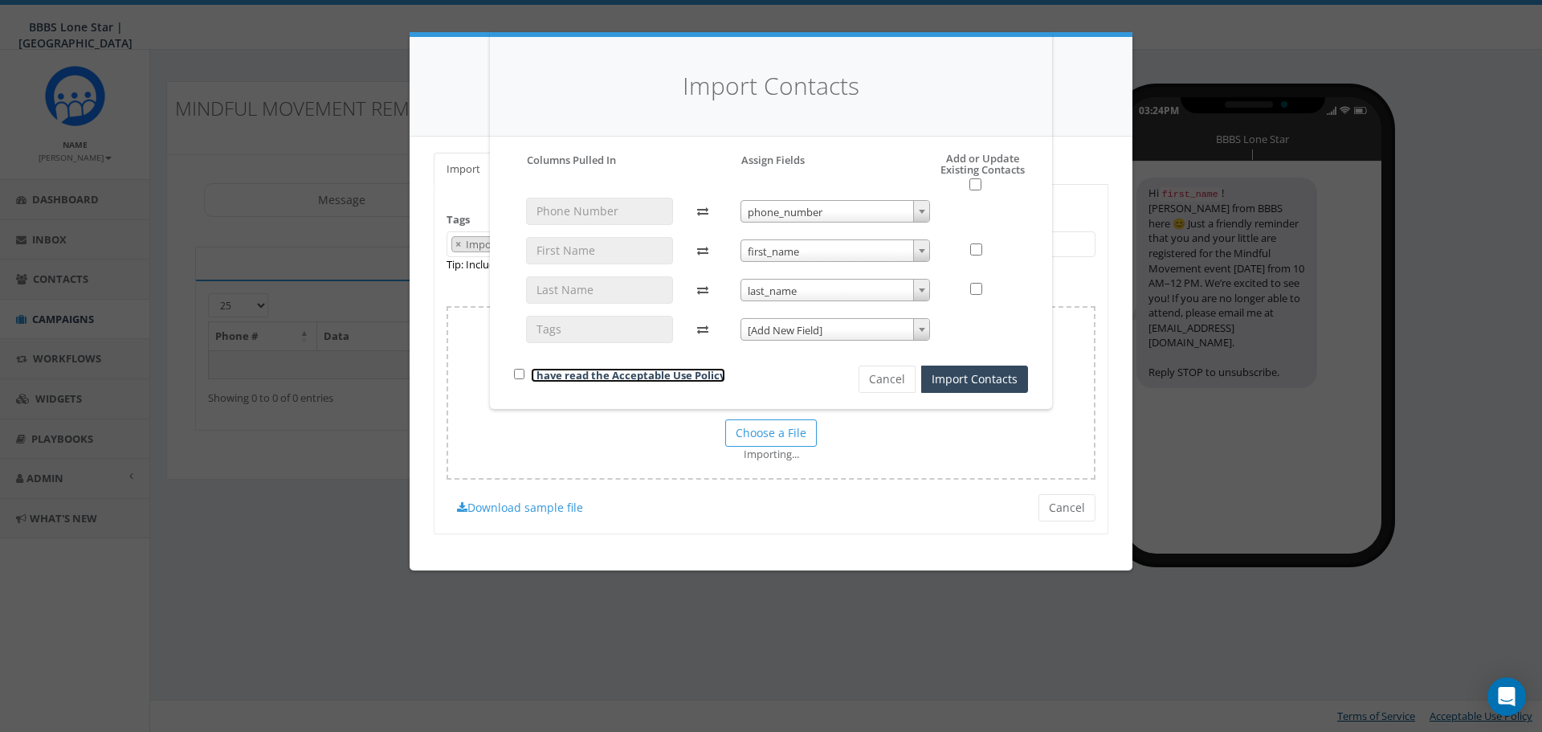
click at [588, 377] on link "I have read the Acceptable Use Policy" at bounding box center [628, 375] width 194 height 14
click at [515, 374] on input "checkbox" at bounding box center [519, 374] width 10 height 10
checkbox input "true"
click at [973, 187] on input "checkbox" at bounding box center [975, 184] width 12 height 12
checkbox input "true"
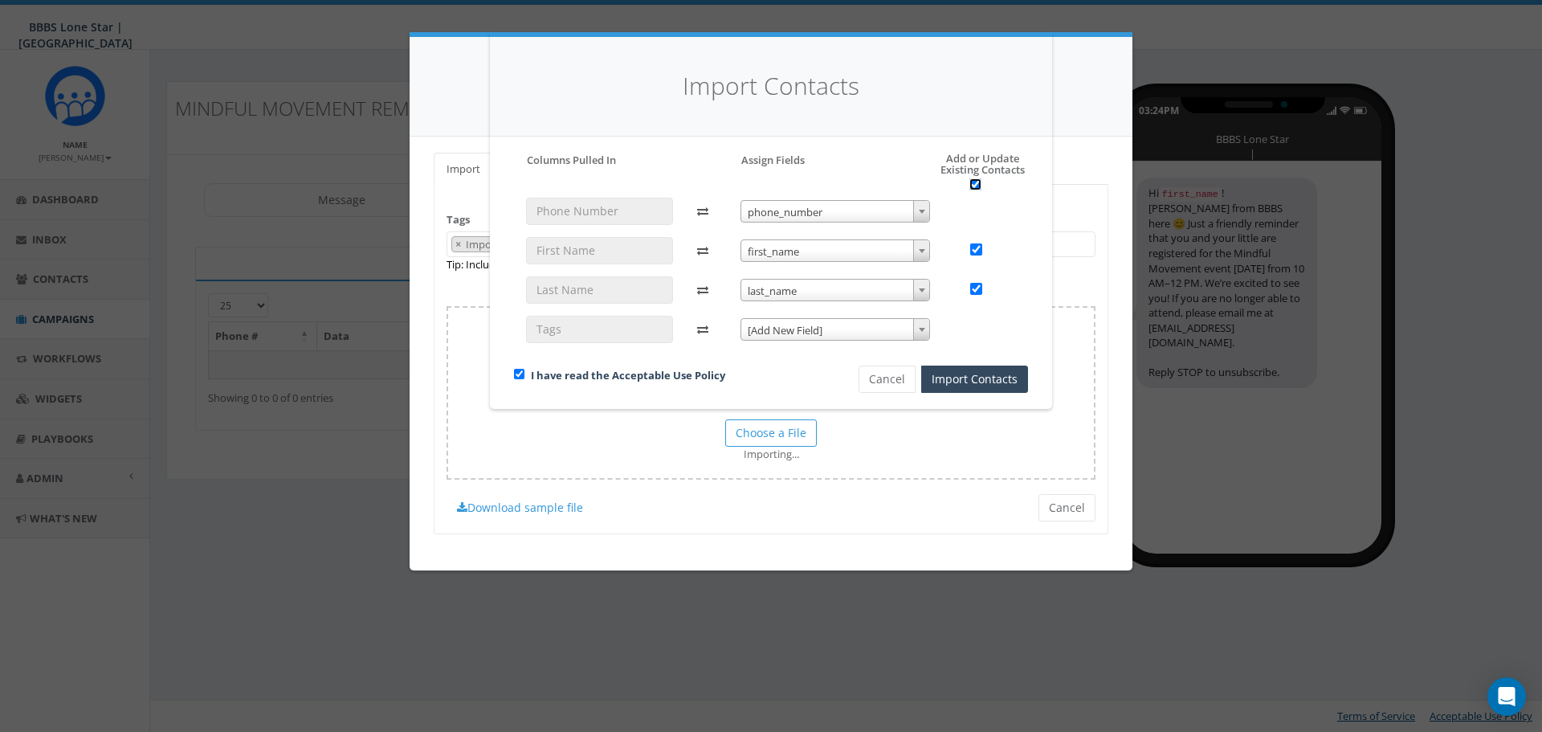
checkbox input "true"
click at [975, 183] on input "checkbox" at bounding box center [975, 184] width 12 height 12
checkbox input "false"
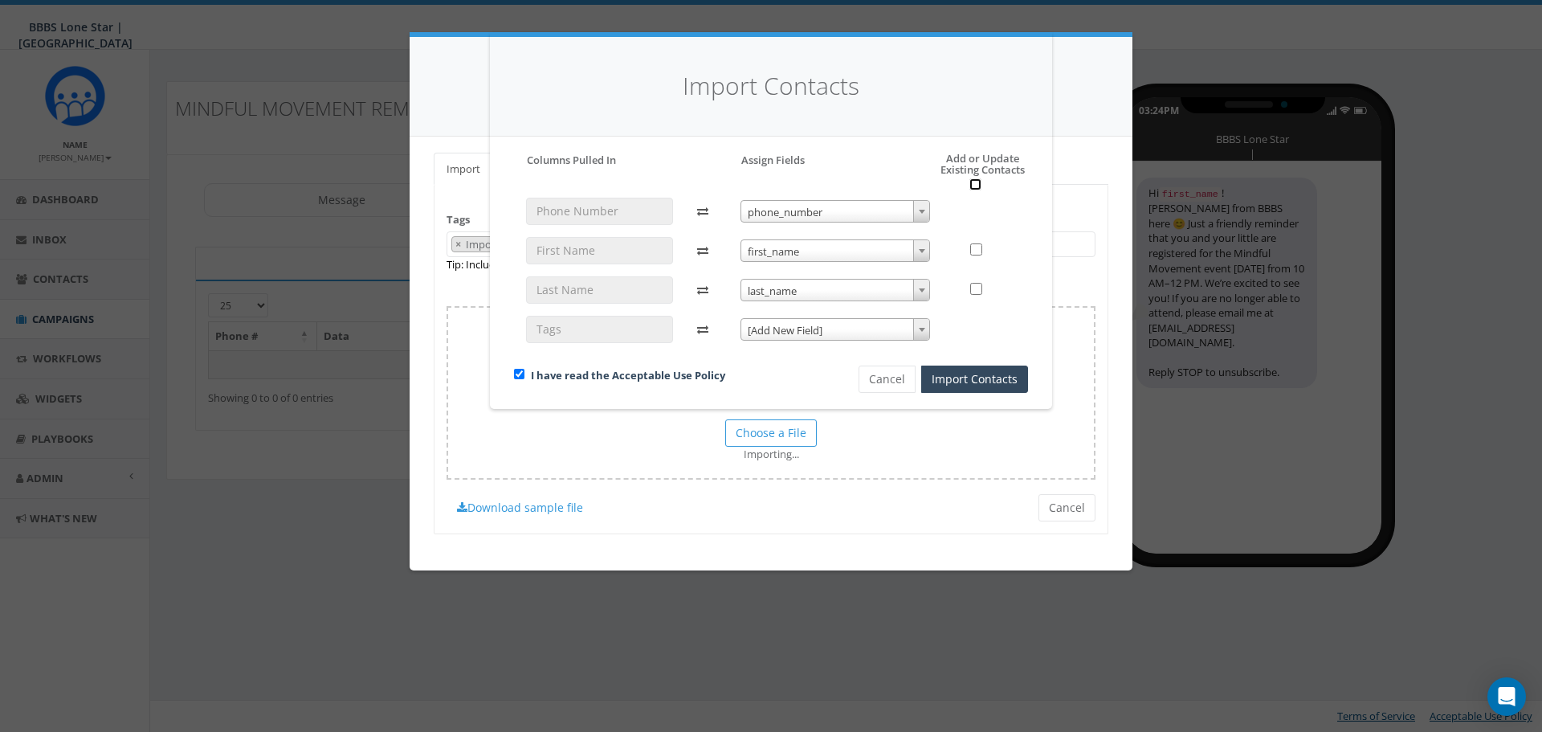
checkbox input "false"
click at [975, 183] on input "checkbox" at bounding box center [975, 184] width 12 height 12
checkbox input "true"
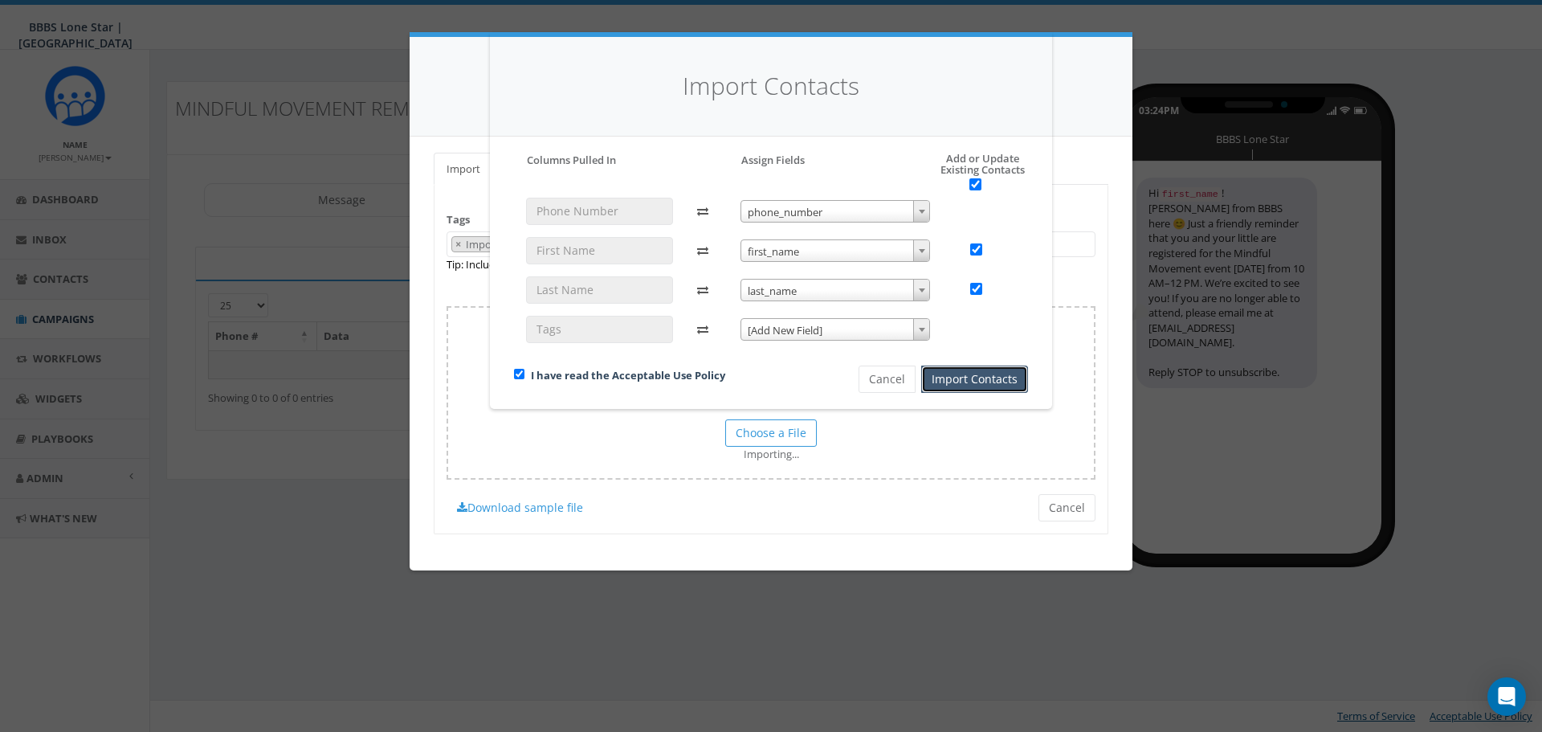
click at [949, 380] on button "Import Contacts" at bounding box center [974, 378] width 107 height 27
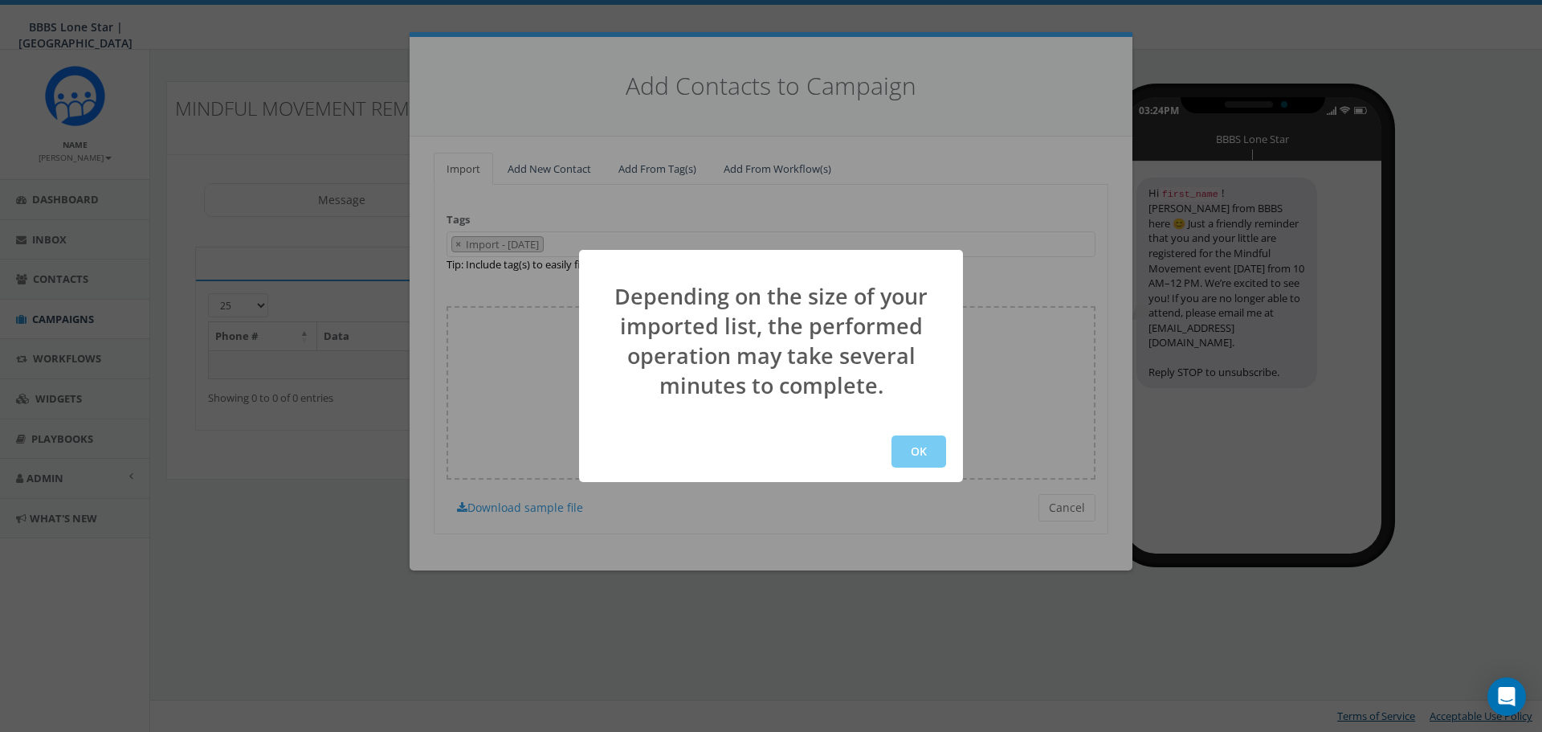
click at [927, 447] on button "OK" at bounding box center [919, 451] width 55 height 32
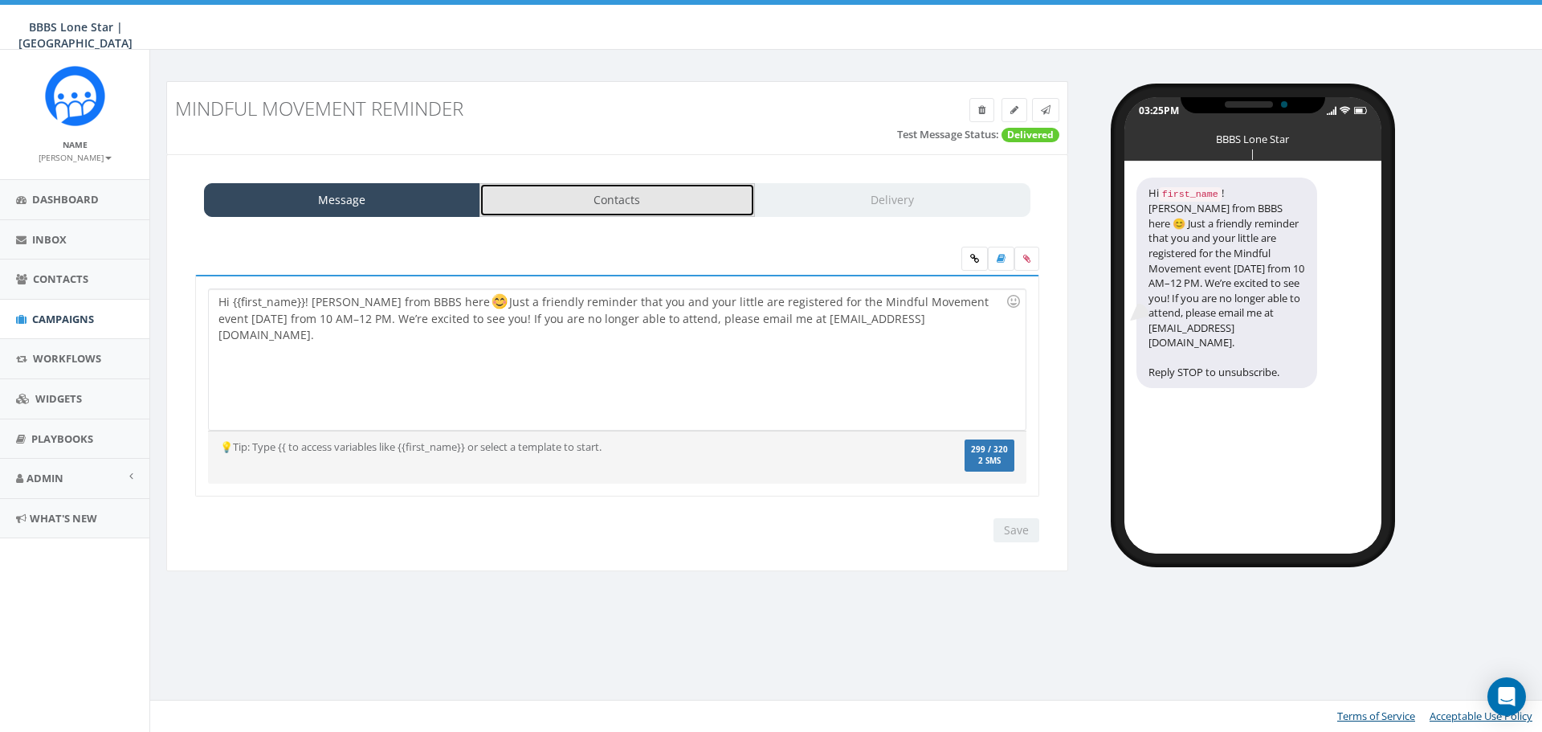
click at [654, 194] on link "Contacts" at bounding box center [618, 200] width 276 height 34
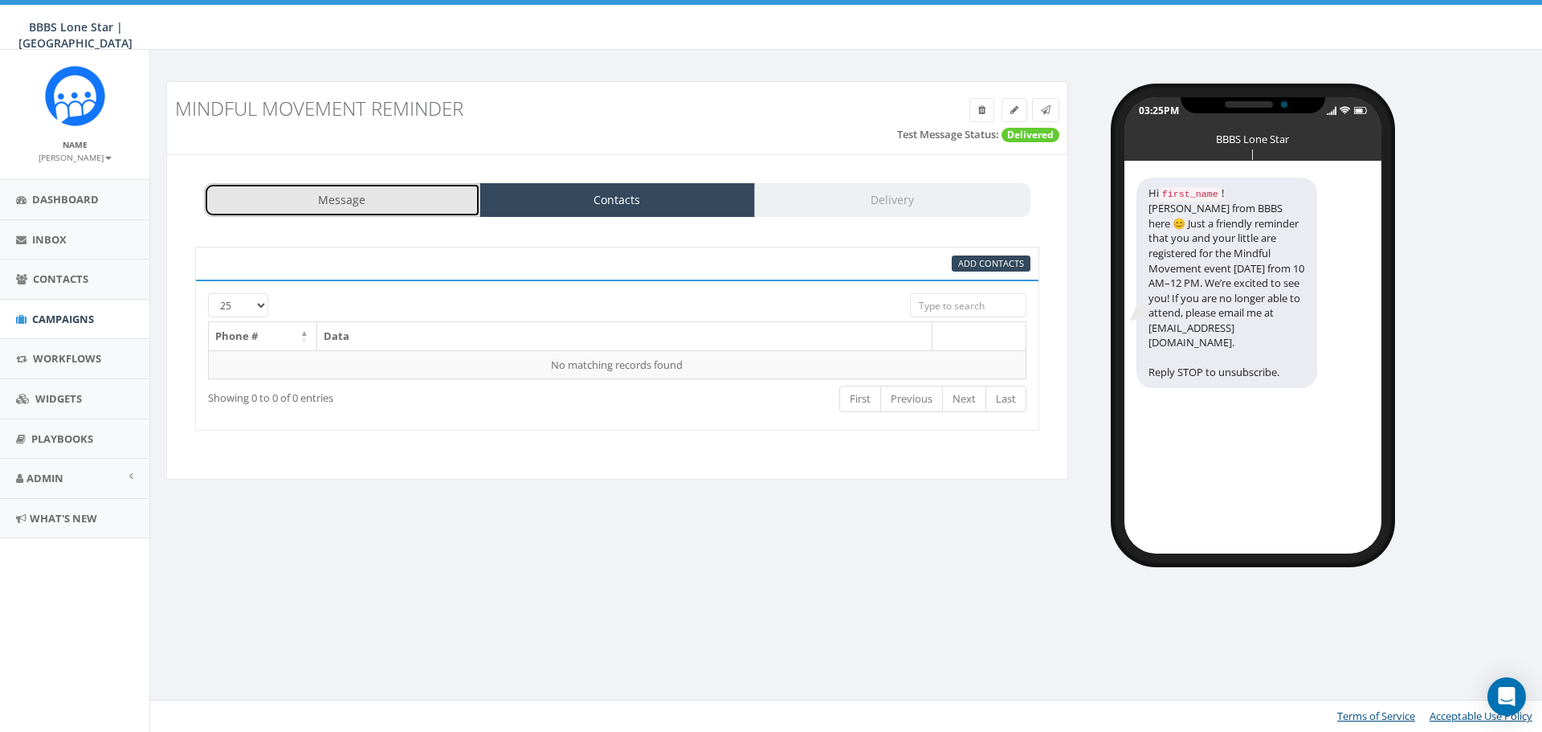
click at [356, 202] on link "Message" at bounding box center [342, 200] width 276 height 34
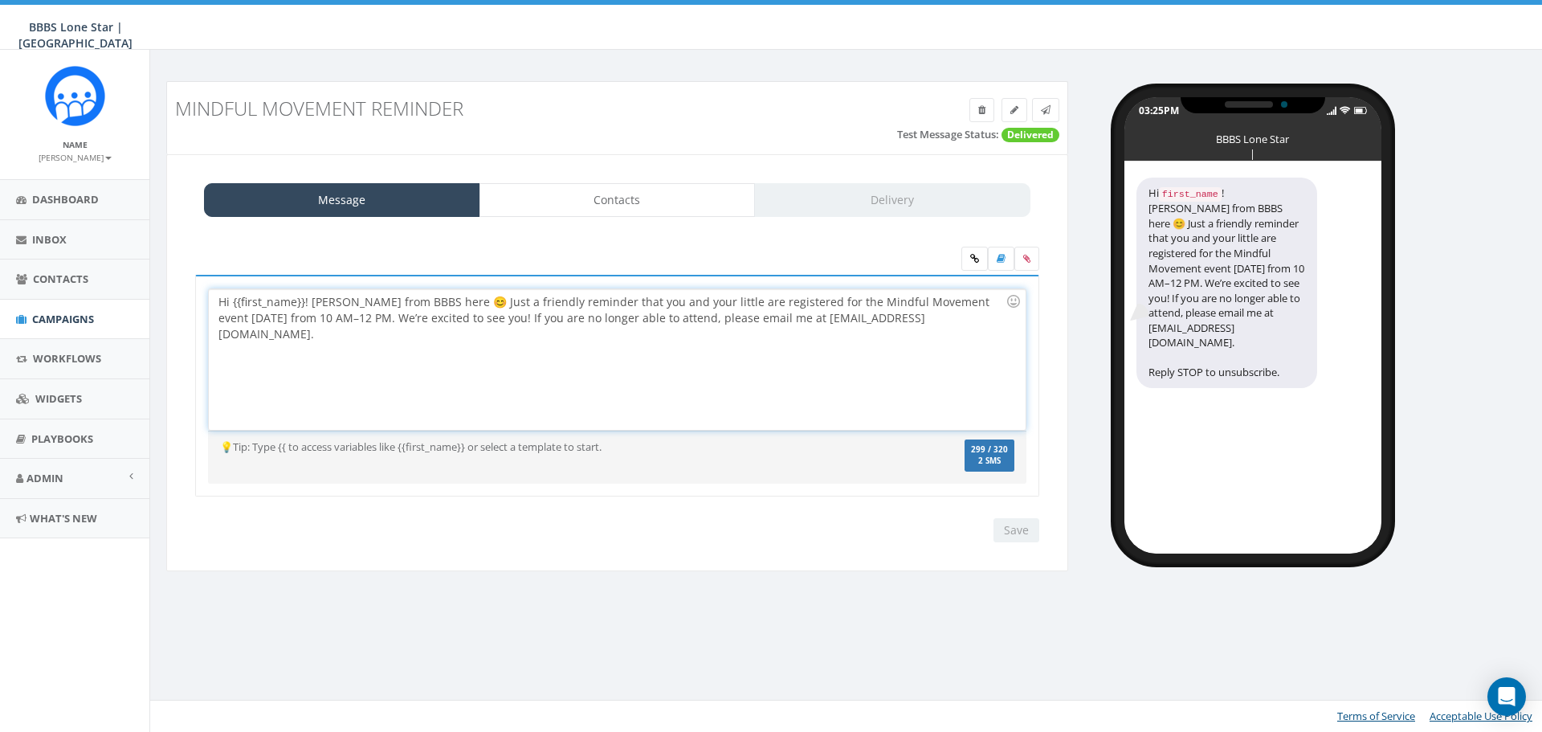
click at [840, 355] on div "Hi {{first_name}}! [PERSON_NAME] from BBBS here 😊 Just a friendly reminder that…" at bounding box center [617, 359] width 816 height 141
click at [643, 209] on link "Contacts" at bounding box center [618, 200] width 276 height 34
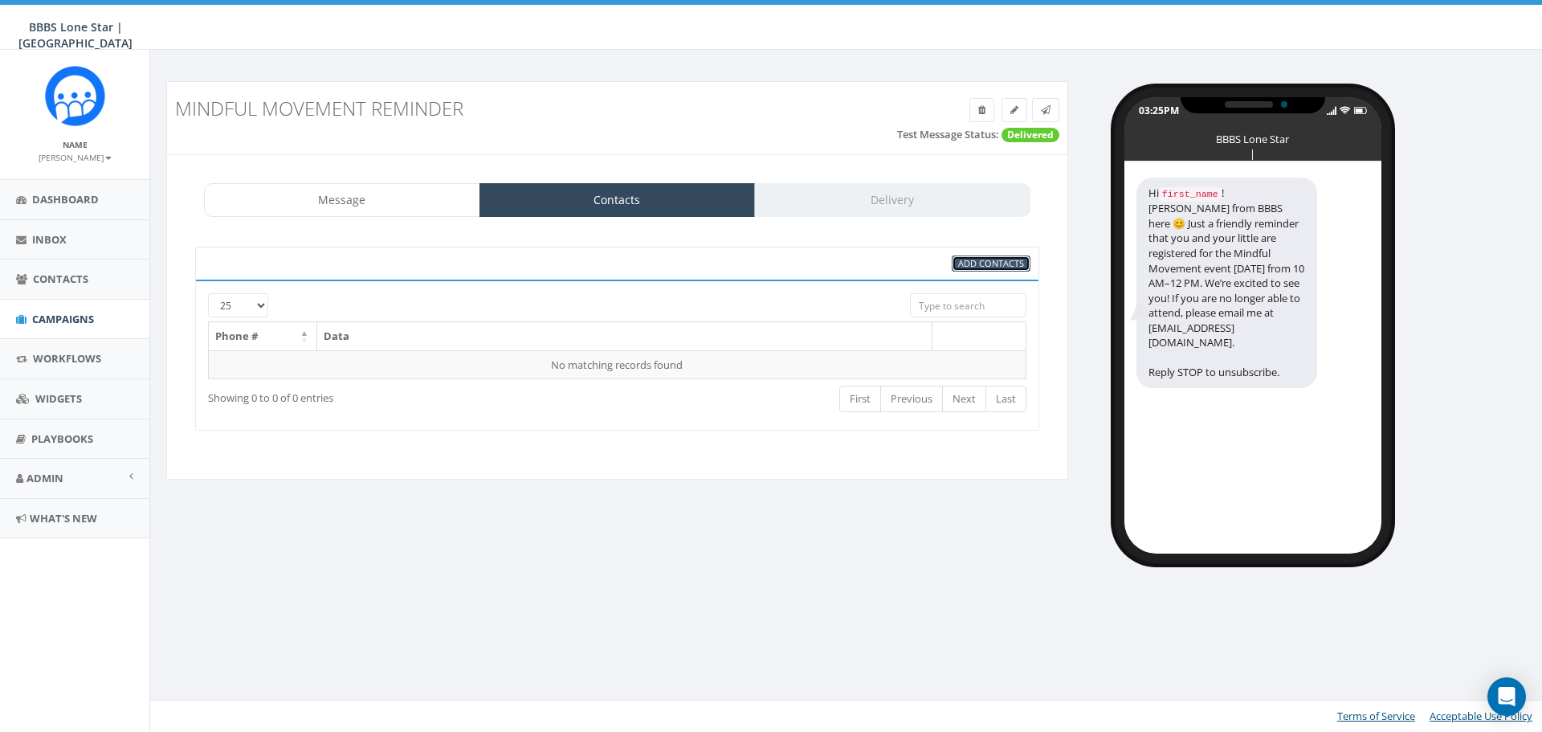
click at [1005, 263] on span "Add Contacts" at bounding box center [991, 263] width 66 height 12
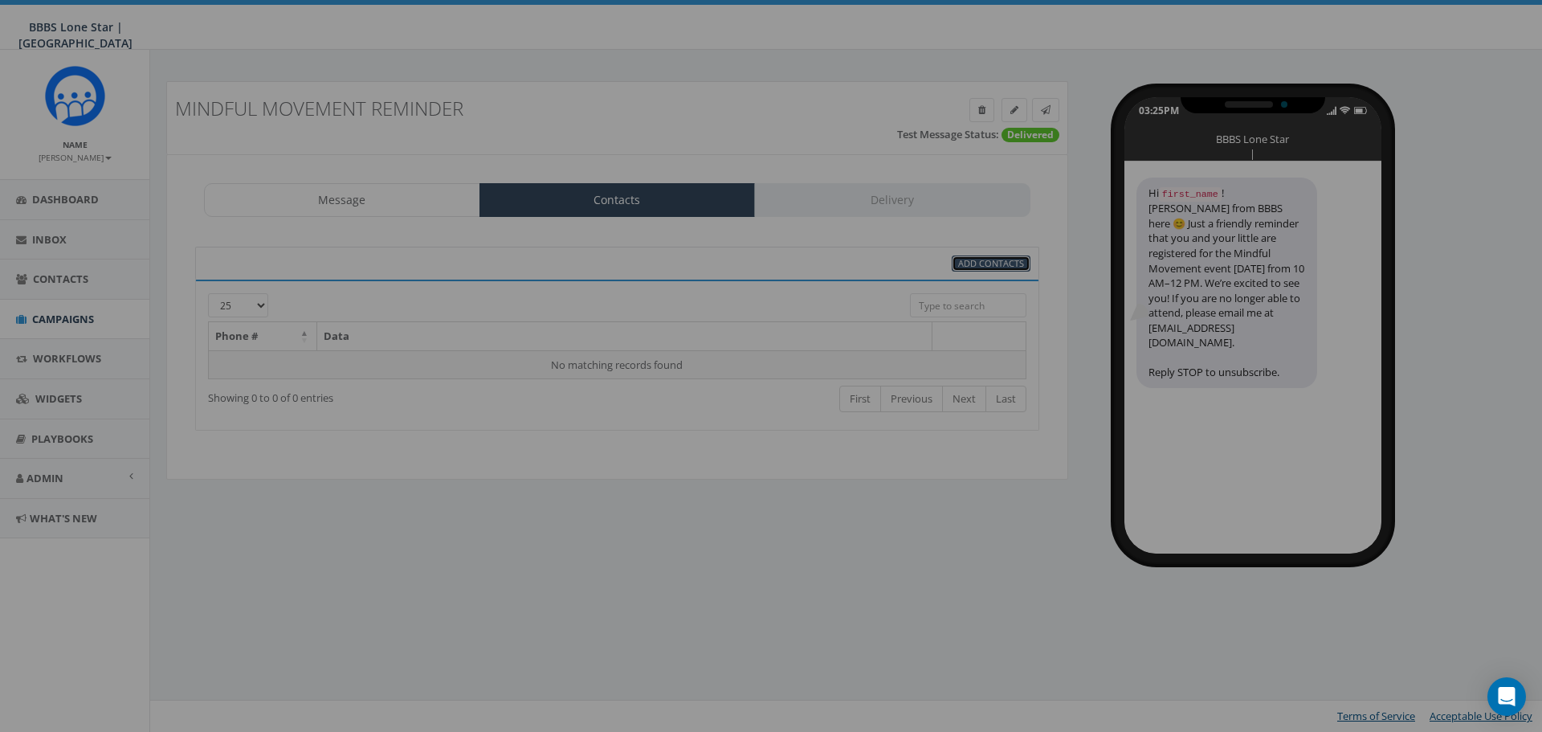
select select
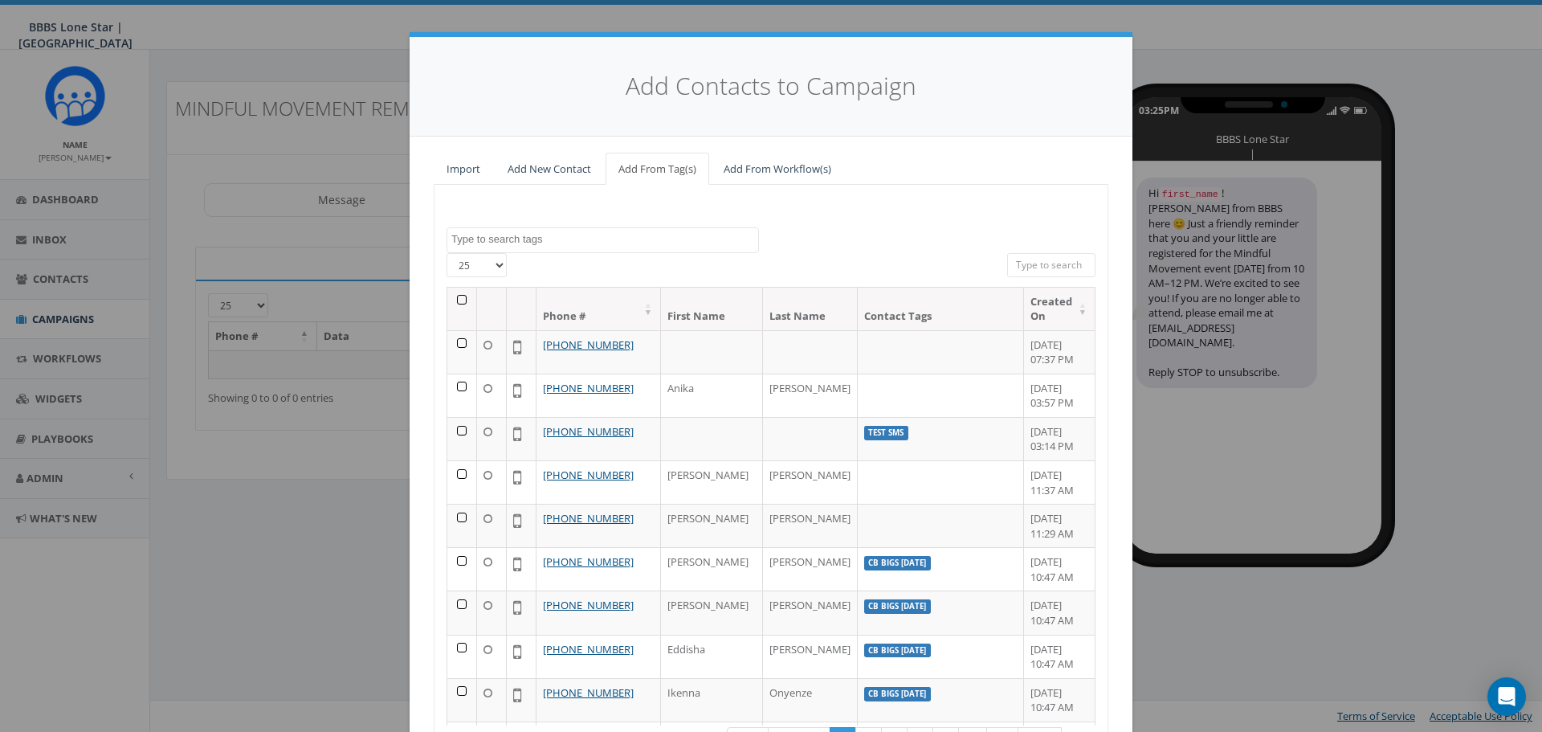
click at [533, 239] on textarea "Search" at bounding box center [604, 239] width 307 height 14
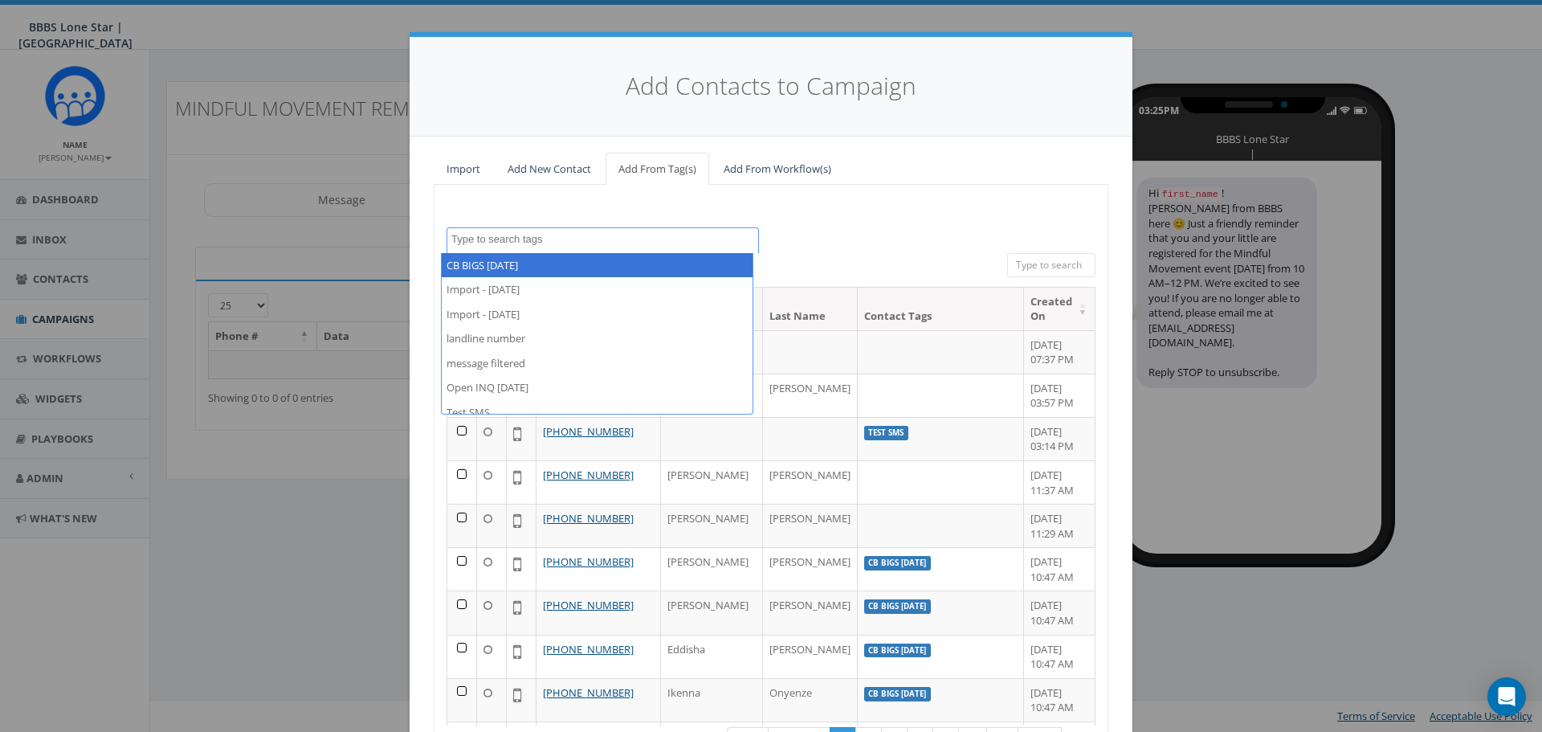
click at [564, 203] on div "100% Cancel CB BIGS August 2025 Import - 08/04/2025 Import - 08/14/2025 landlin…" at bounding box center [771, 504] width 675 height 639
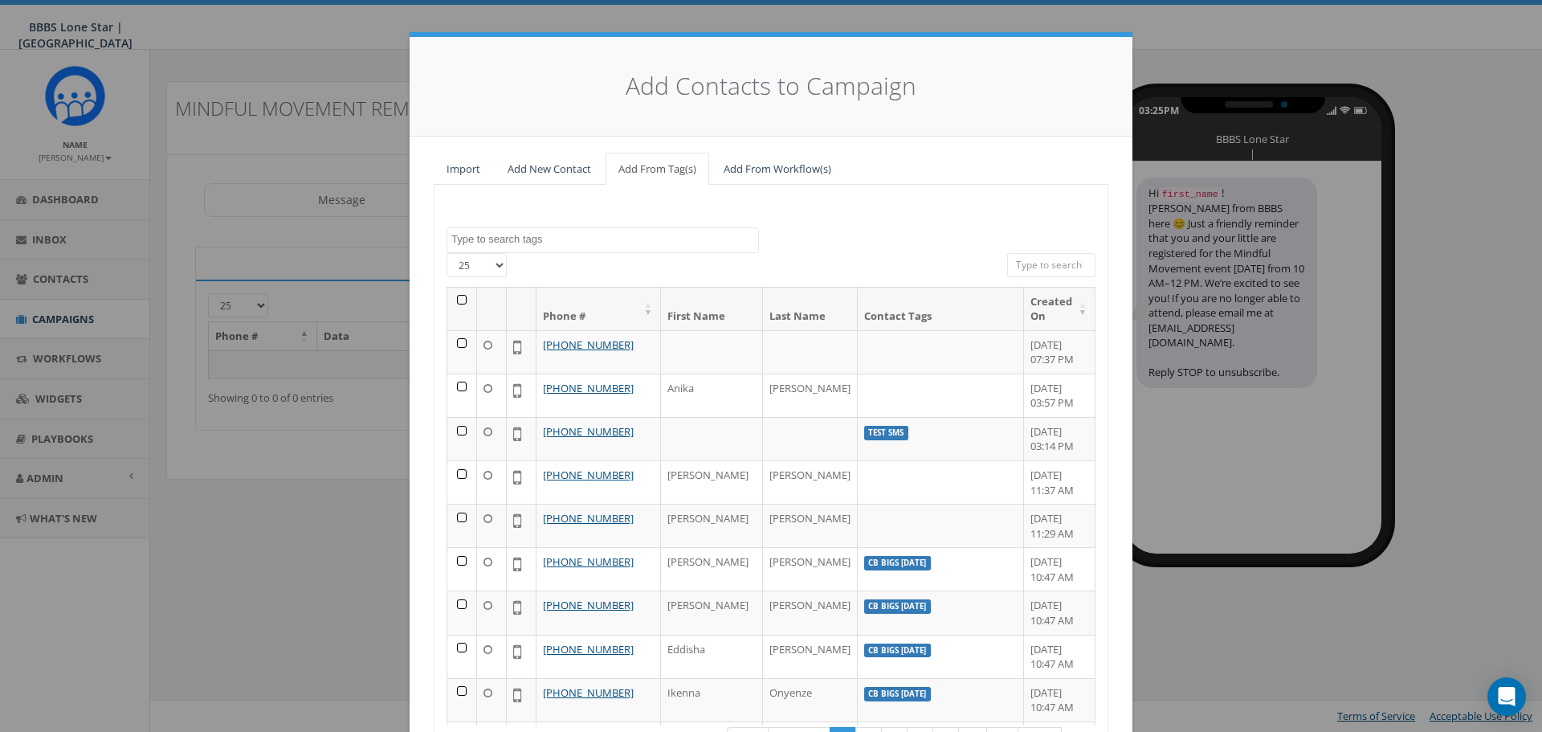
click at [543, 127] on div "Add Contacts to Campaign" at bounding box center [771, 87] width 723 height 100
click at [369, 388] on div "Add Contacts to Campaign Import Add New Contact Add From Tag(s) Add From Workfl…" at bounding box center [771, 366] width 1542 height 732
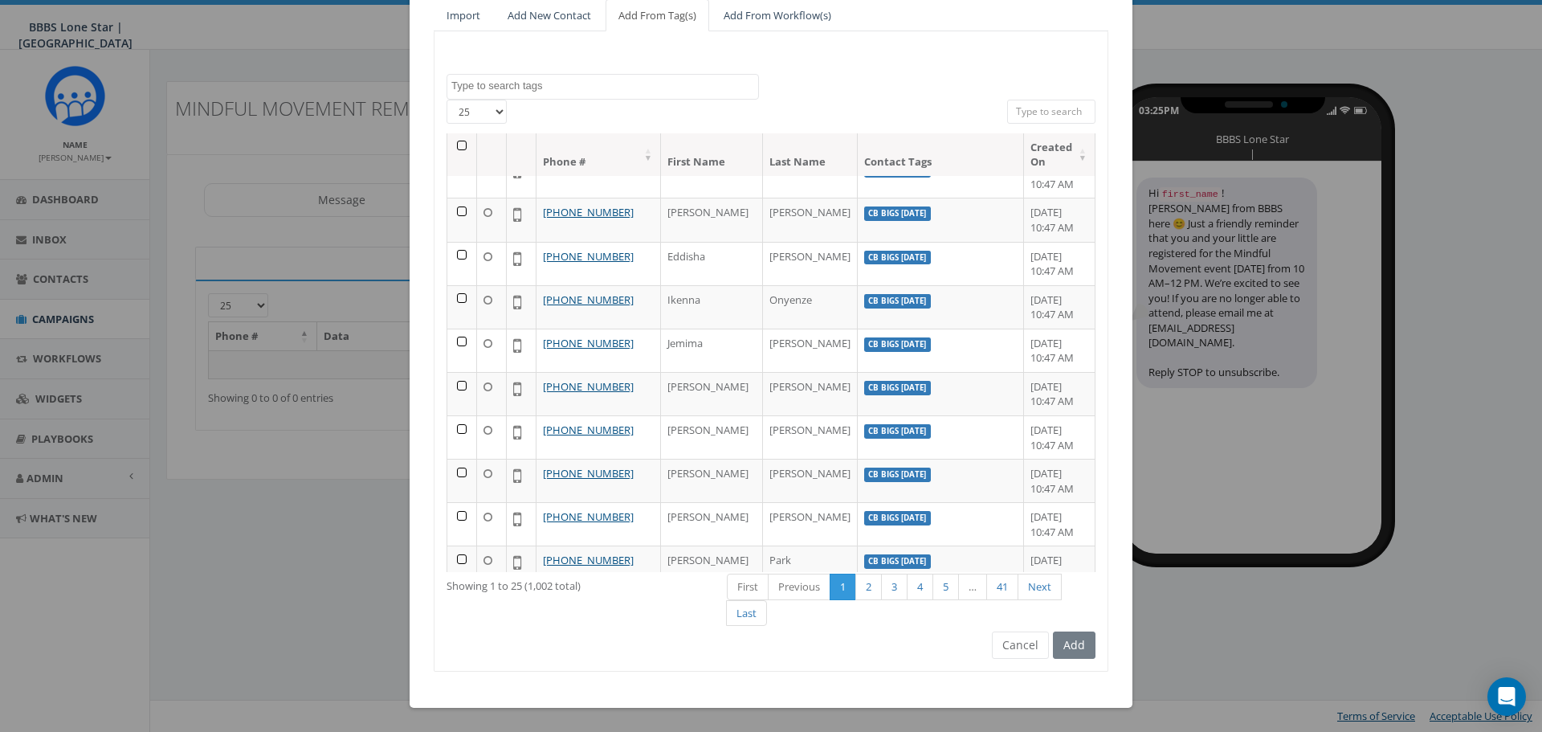
scroll to position [241, 0]
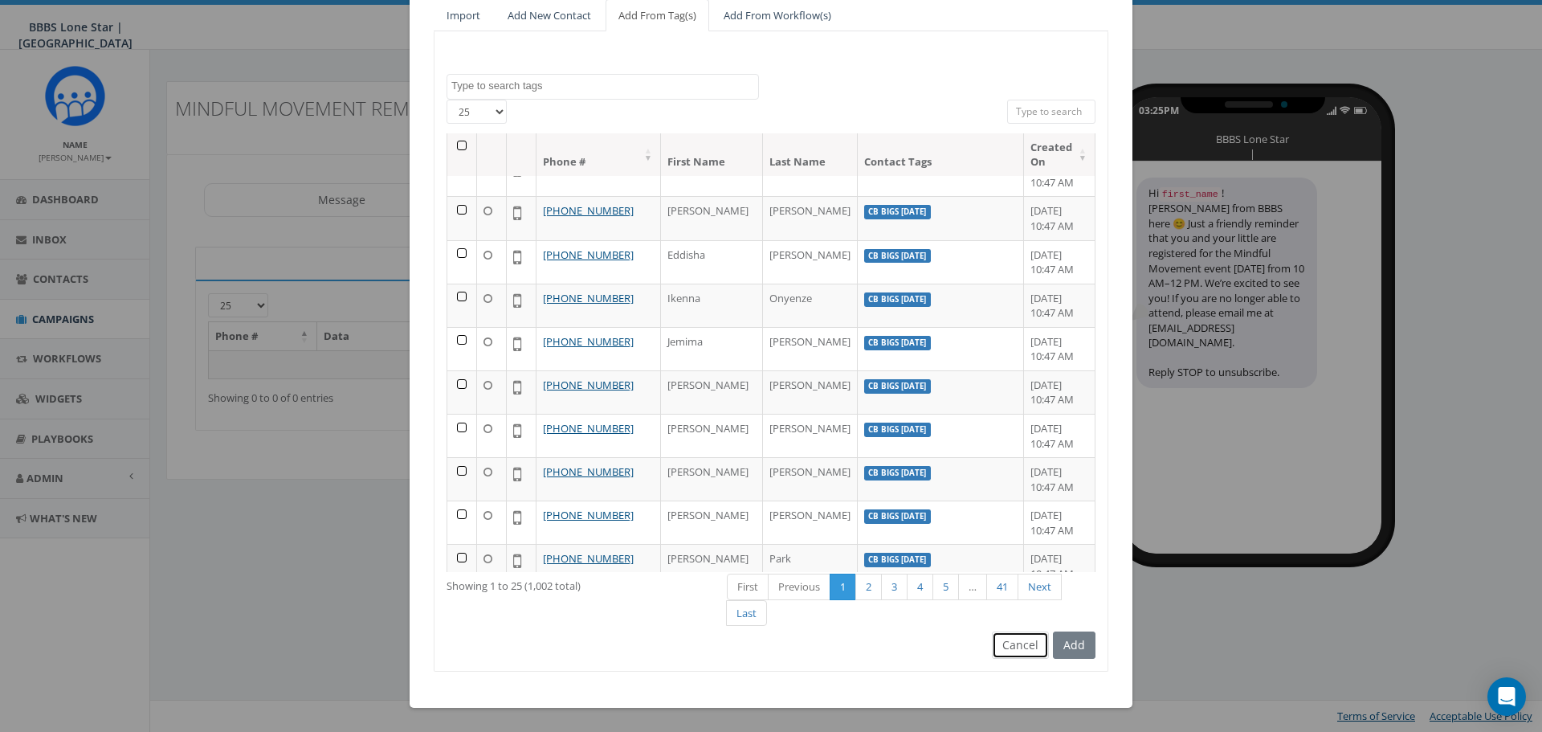
click at [1015, 649] on button "Cancel" at bounding box center [1020, 644] width 57 height 27
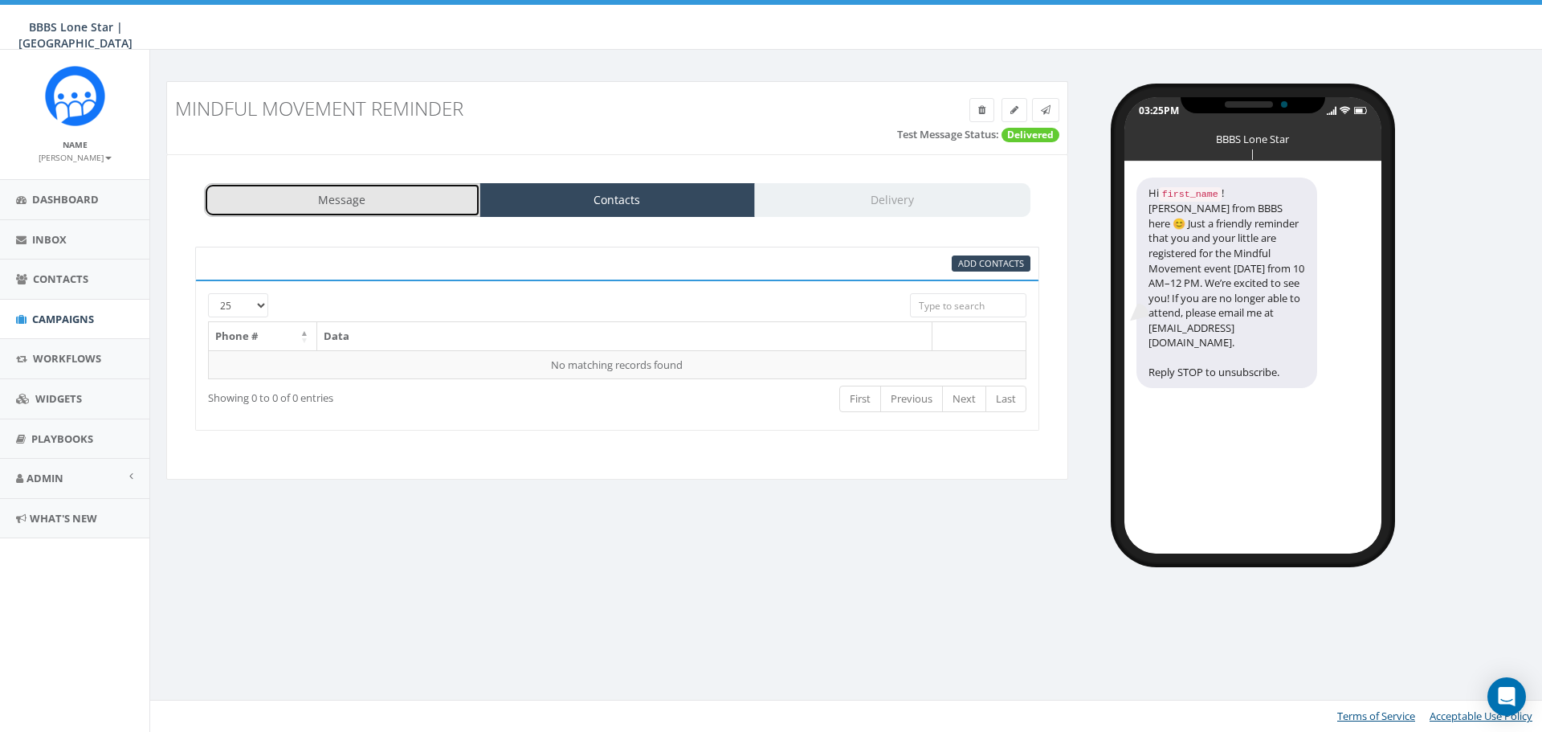
click at [400, 215] on link "Message" at bounding box center [342, 200] width 276 height 34
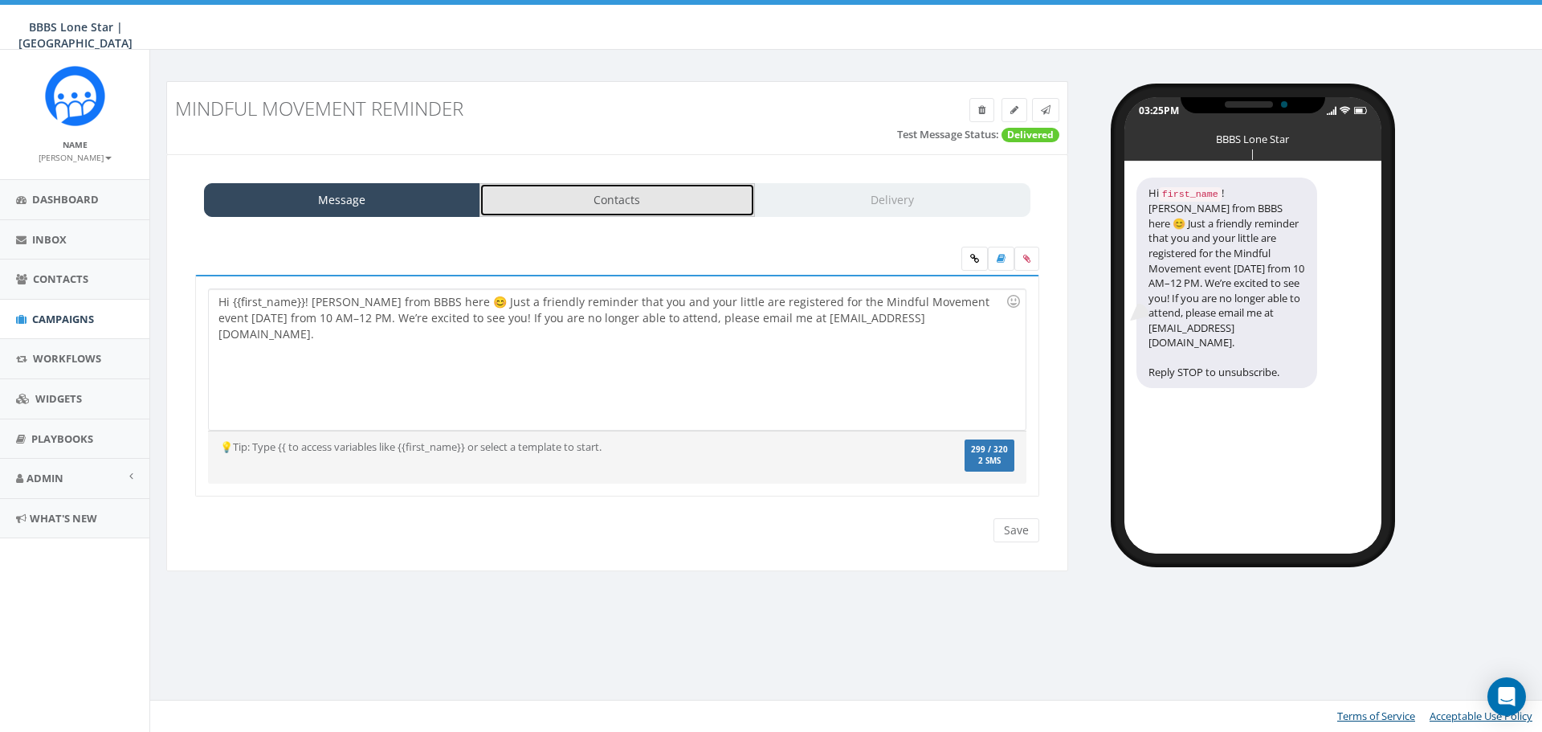
click at [532, 209] on link "Contacts" at bounding box center [618, 200] width 276 height 34
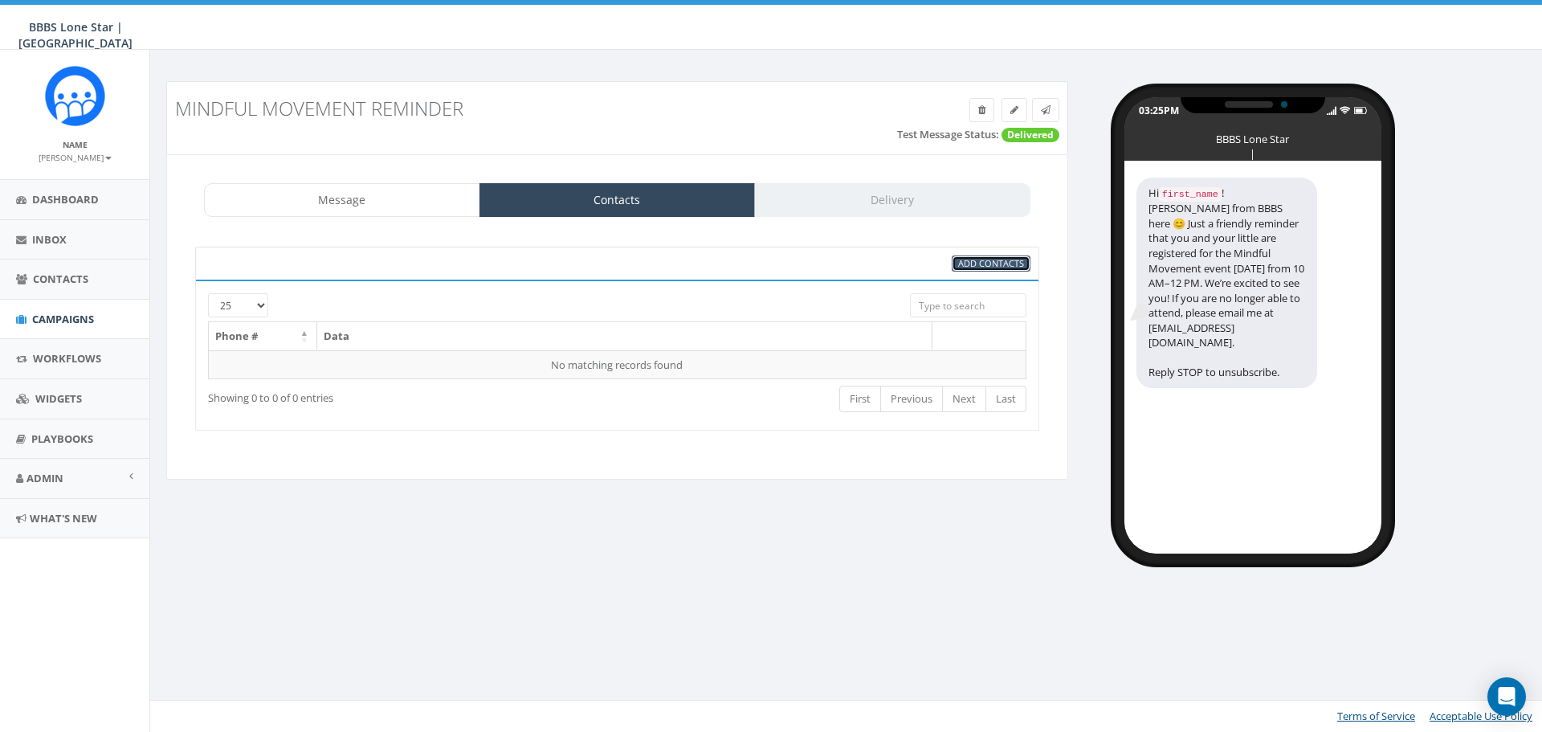
click at [986, 266] on span "Add Contacts" at bounding box center [991, 263] width 66 height 12
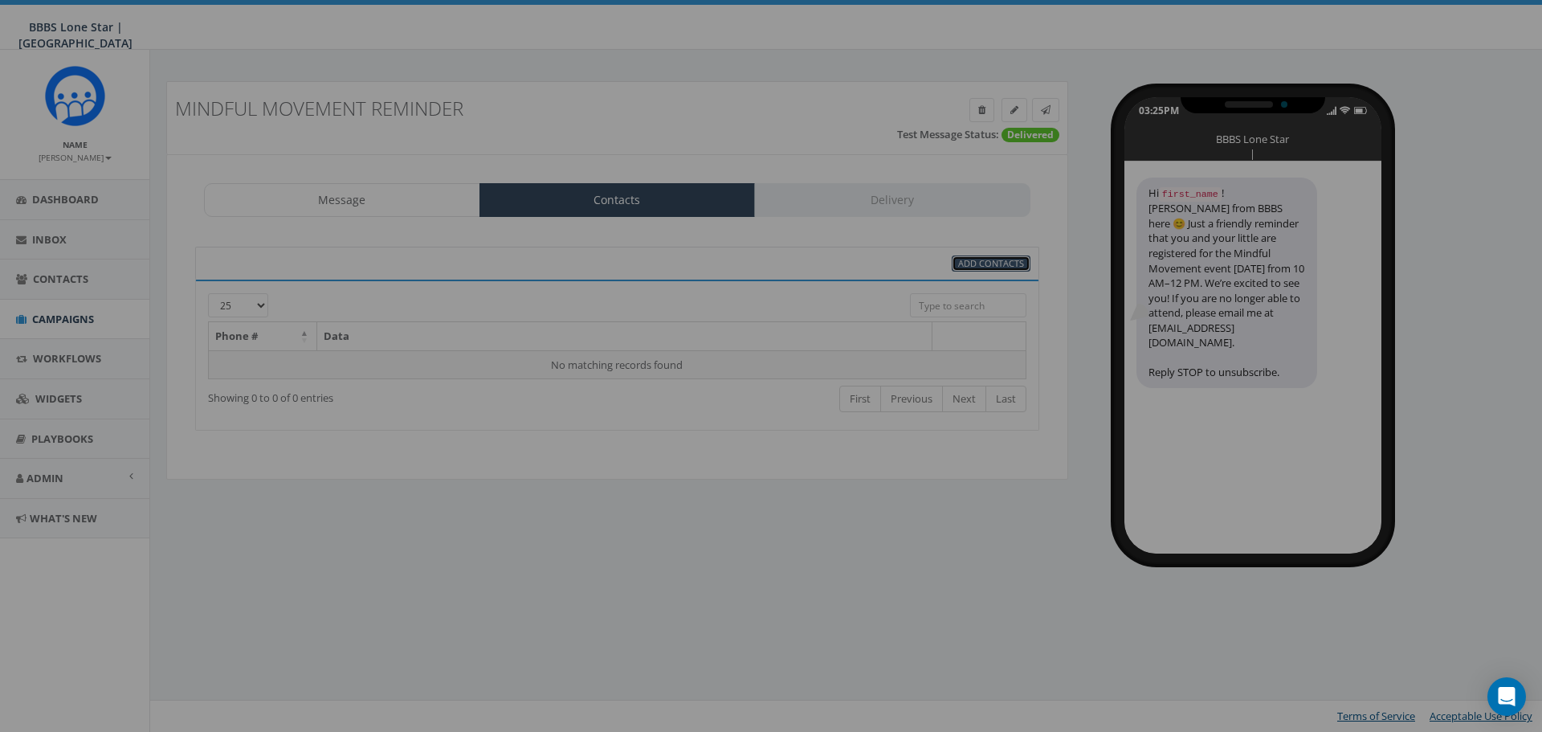
scroll to position [0, 0]
select select
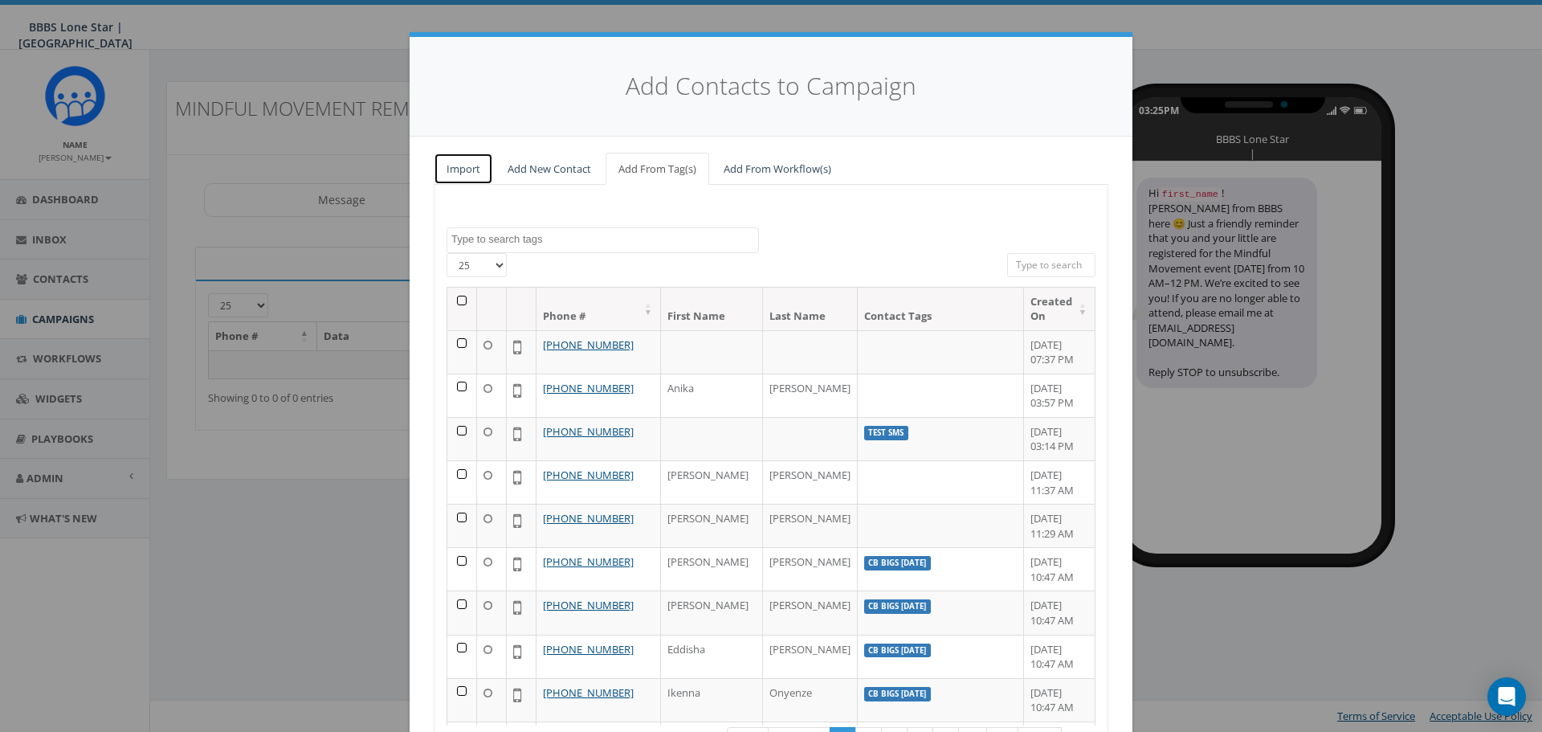
click at [461, 167] on link "Import" at bounding box center [463, 169] width 59 height 33
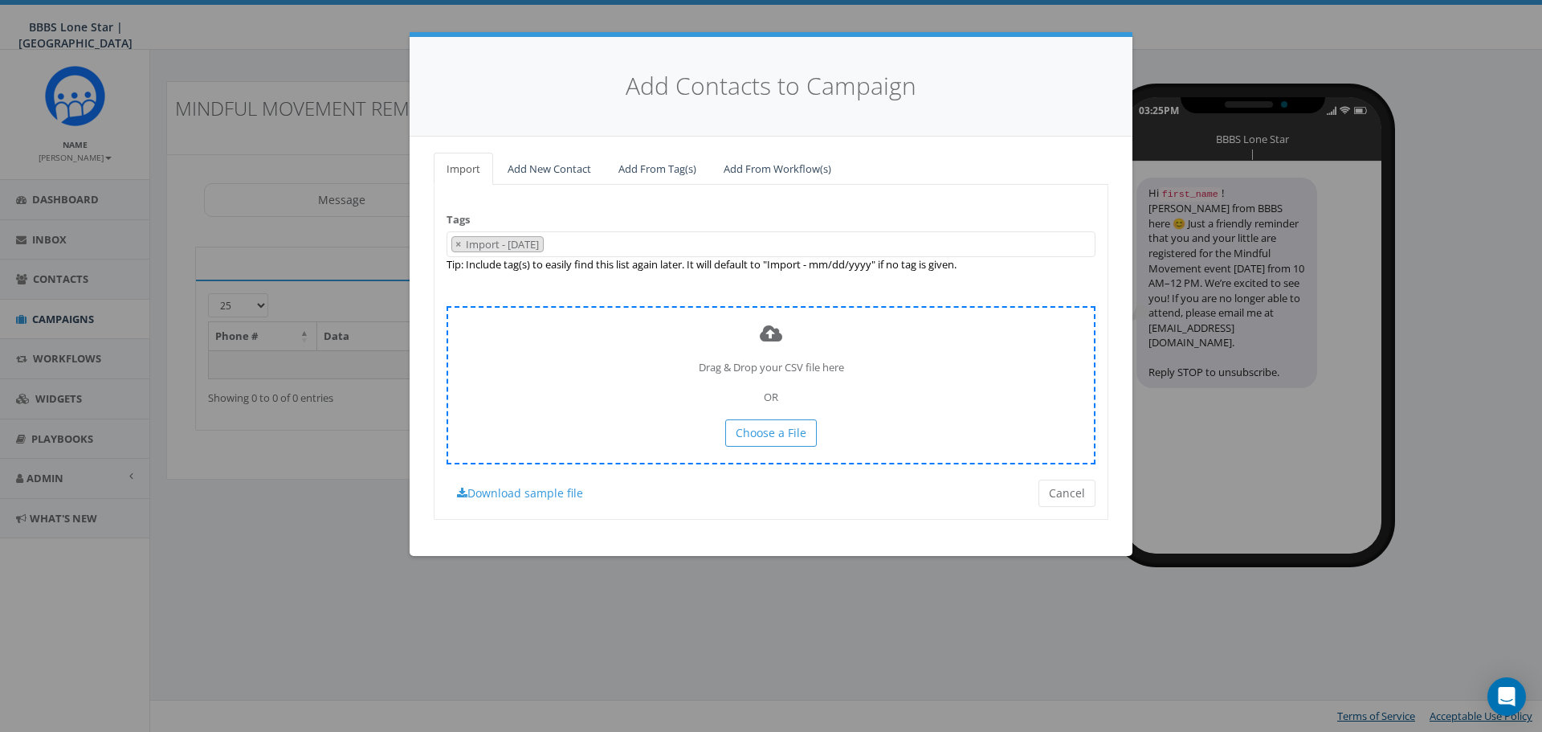
click at [763, 418] on div "Drag & Drop your CSV file here OR Choose a File" at bounding box center [771, 385] width 649 height 158
click at [766, 431] on span "Choose a File" at bounding box center [771, 432] width 71 height 15
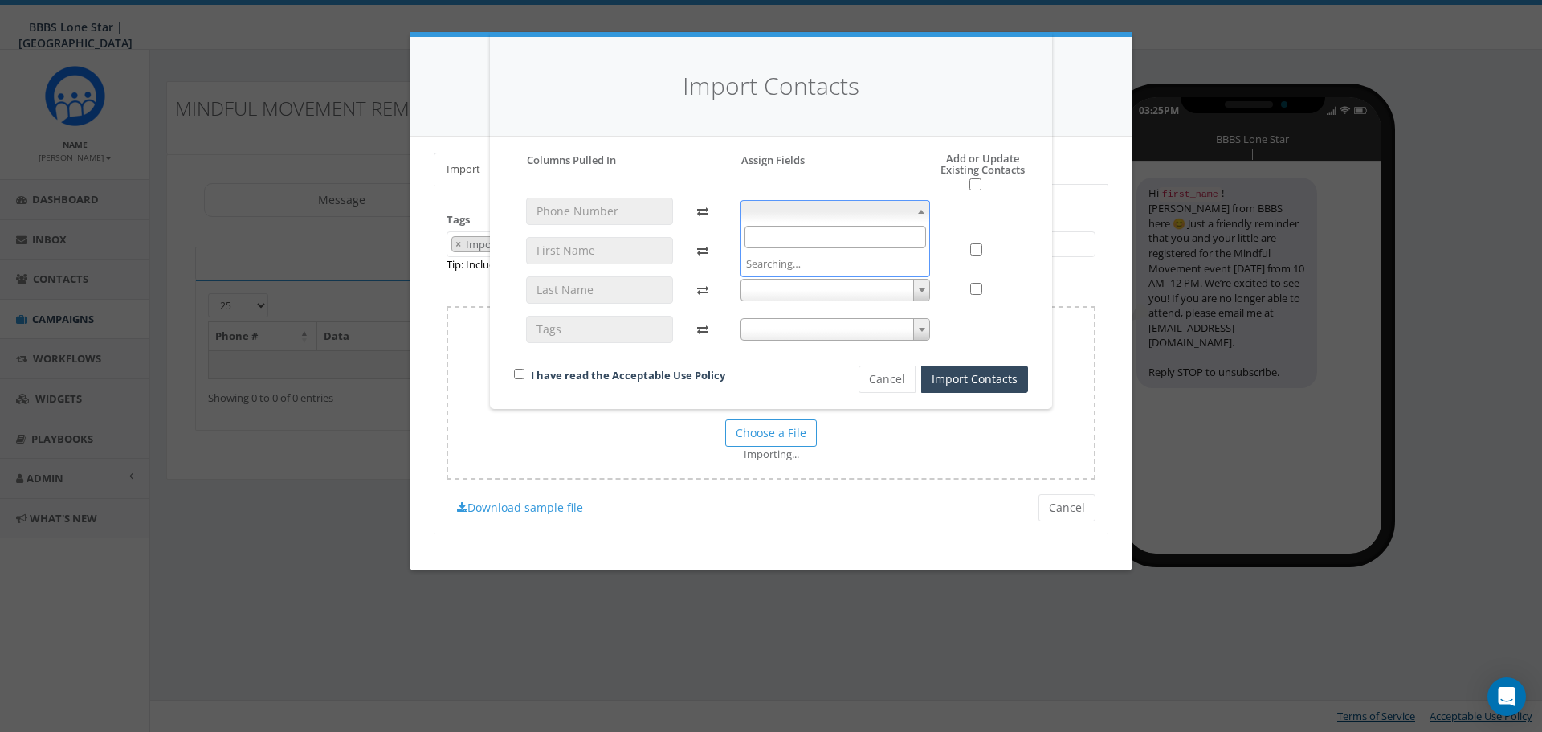
click at [915, 204] on span at bounding box center [921, 211] width 16 height 21
select select "phone_number"
click at [847, 255] on span at bounding box center [836, 250] width 190 height 22
click at [668, 428] on div "Import Contacts Please accept policy to proceed Please map phone number field t…" at bounding box center [771, 366] width 1542 height 732
click at [881, 378] on button "Cancel" at bounding box center [887, 378] width 57 height 27
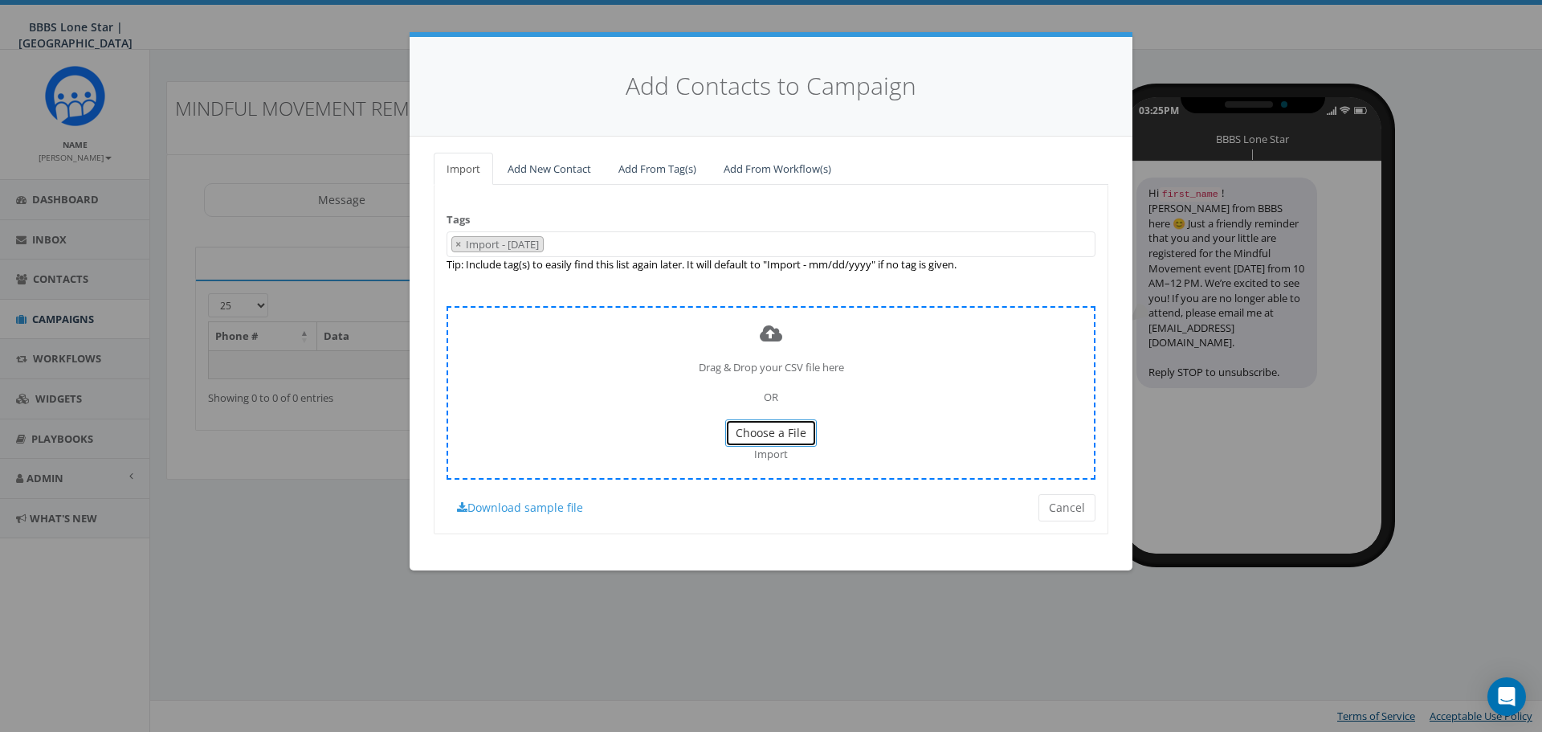
click at [792, 426] on span "Choose a File" at bounding box center [771, 432] width 71 height 15
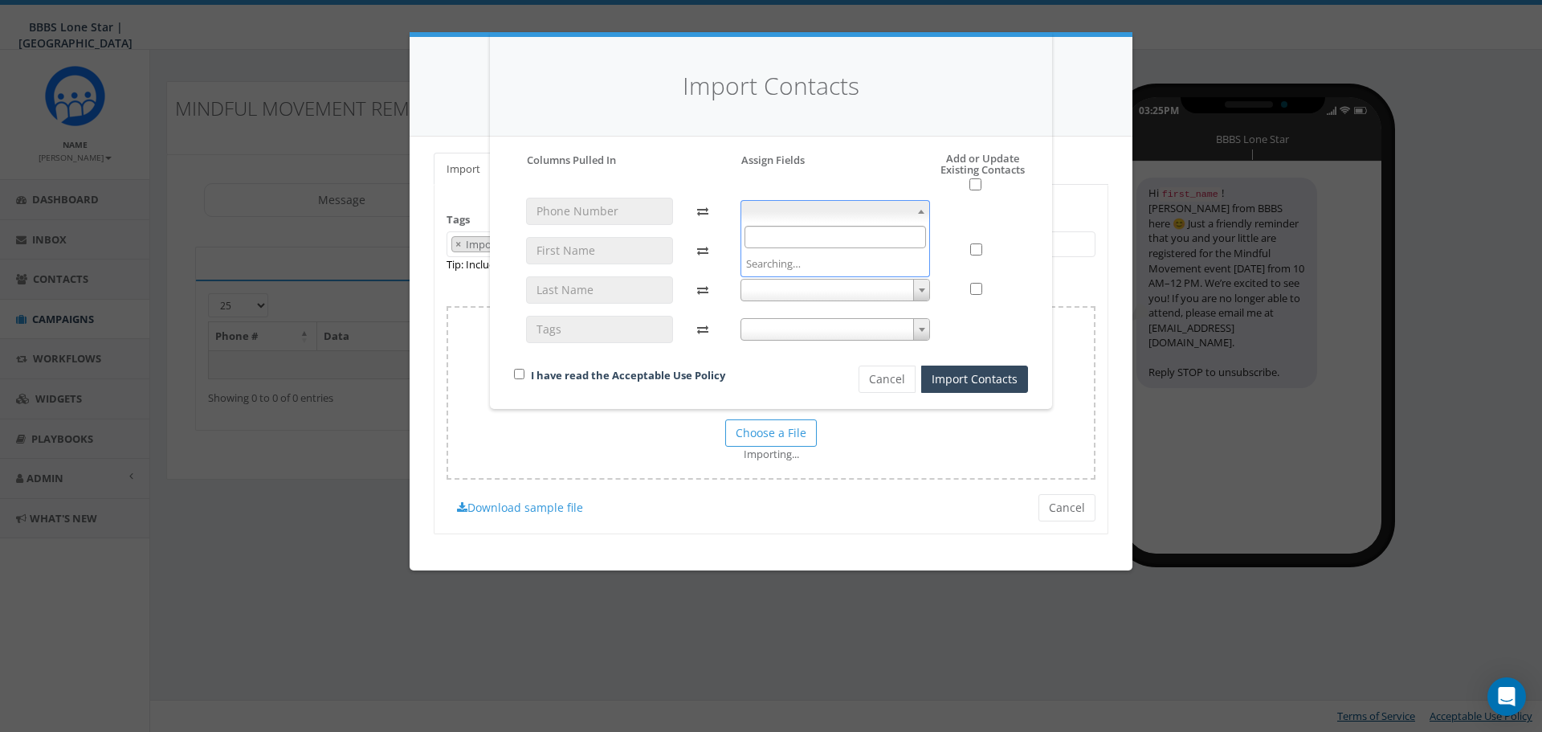
click at [920, 210] on b at bounding box center [921, 212] width 6 height 4
select select "phone_number"
click at [867, 259] on span at bounding box center [836, 250] width 190 height 22
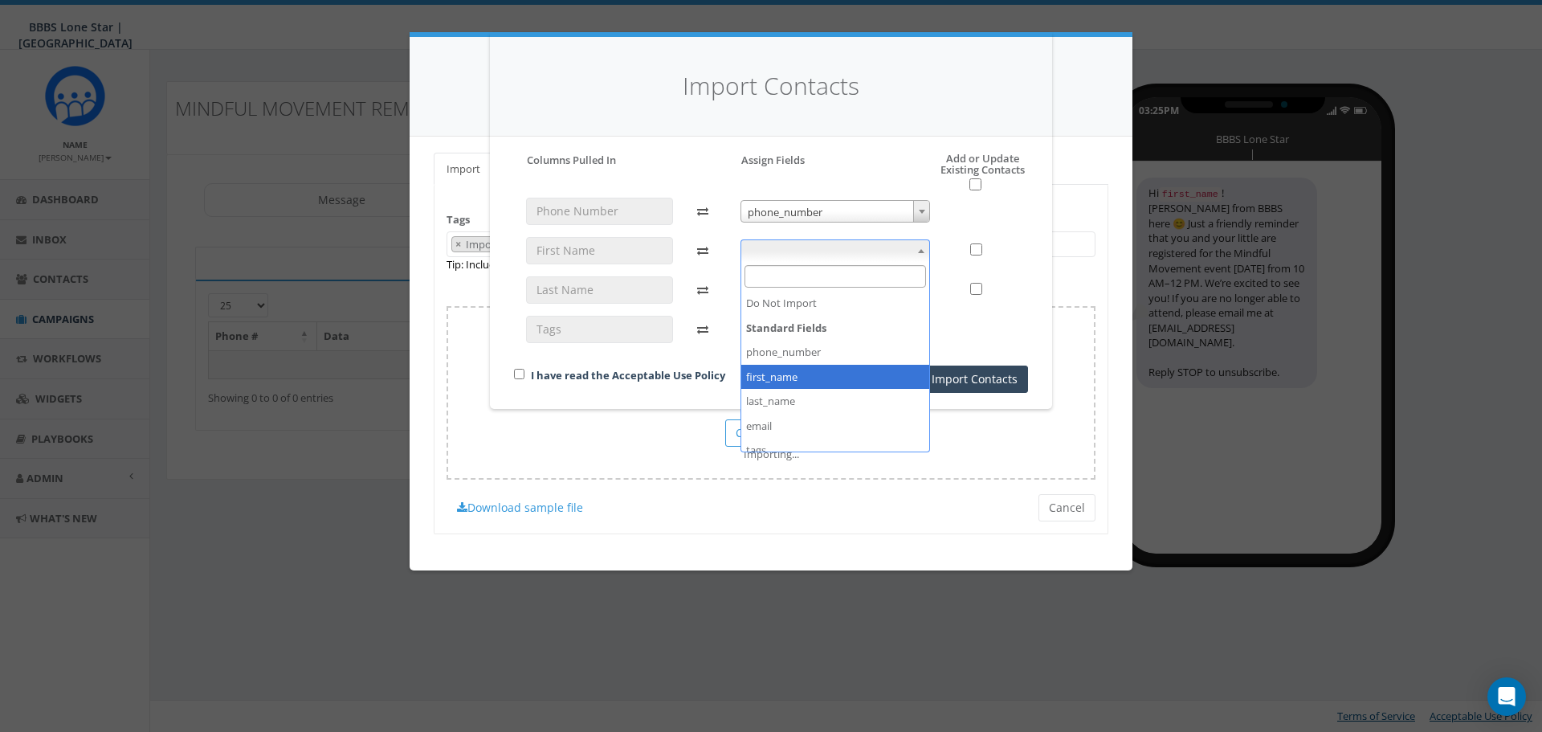
select select "first_name"
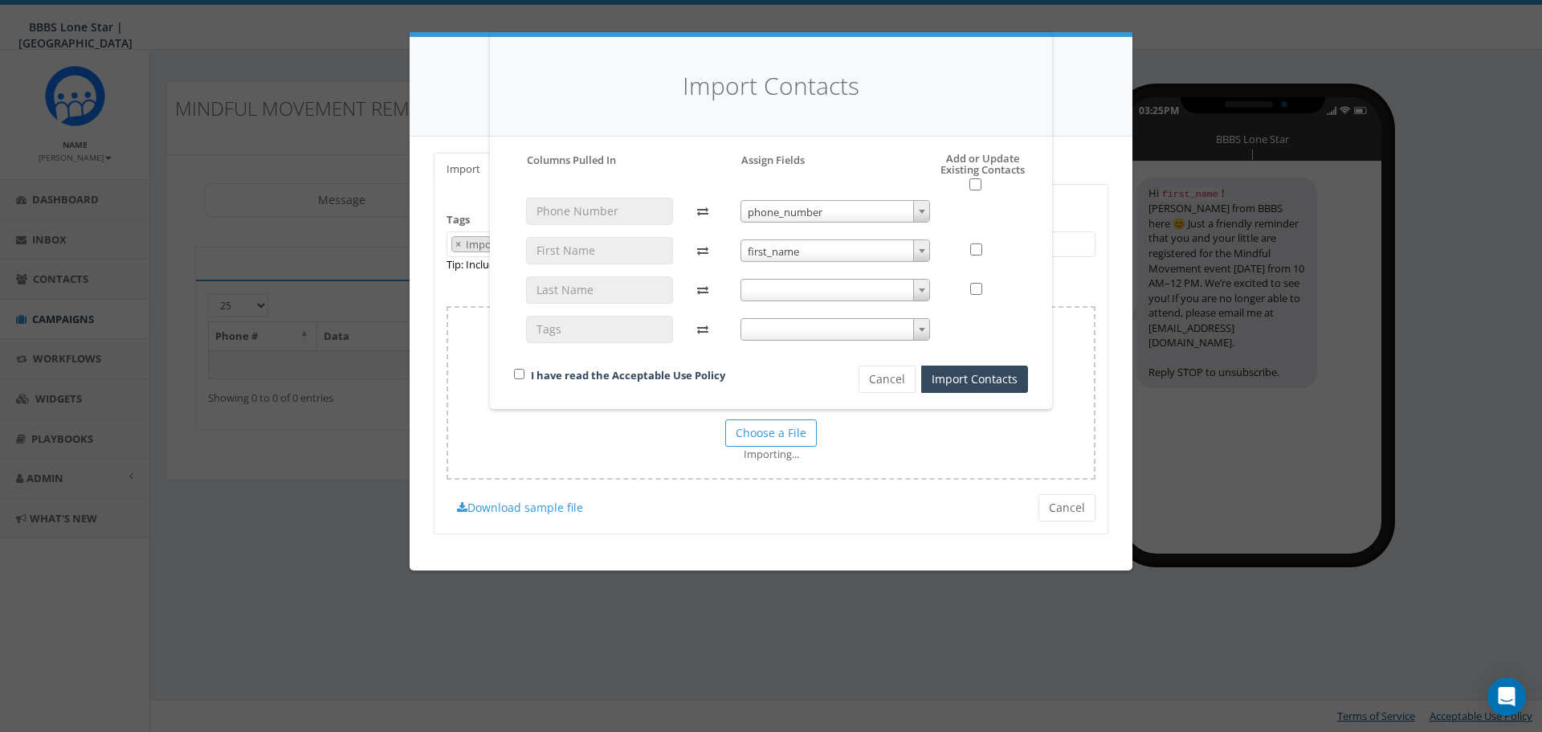
click at [843, 285] on span at bounding box center [836, 290] width 190 height 22
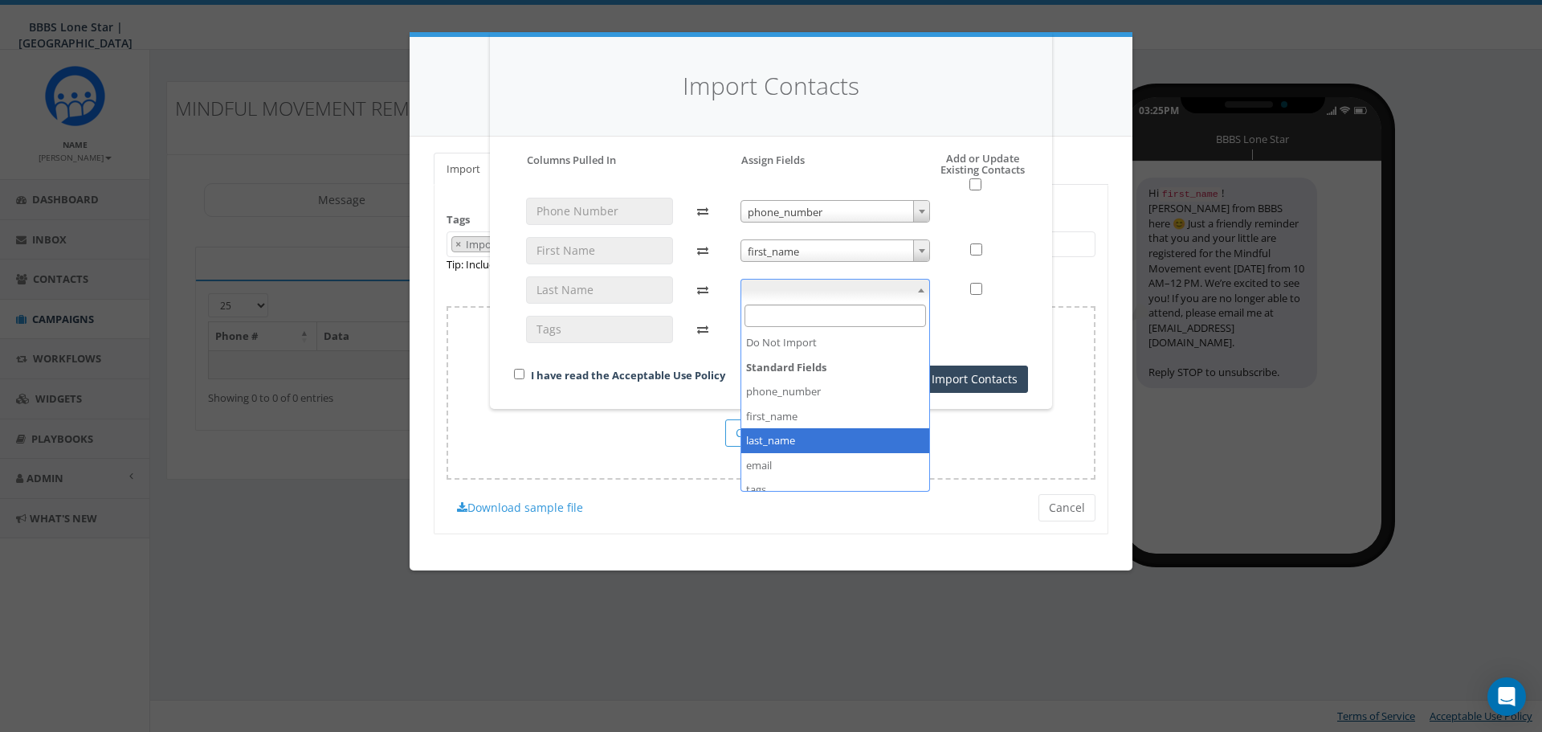
select select "last_name"
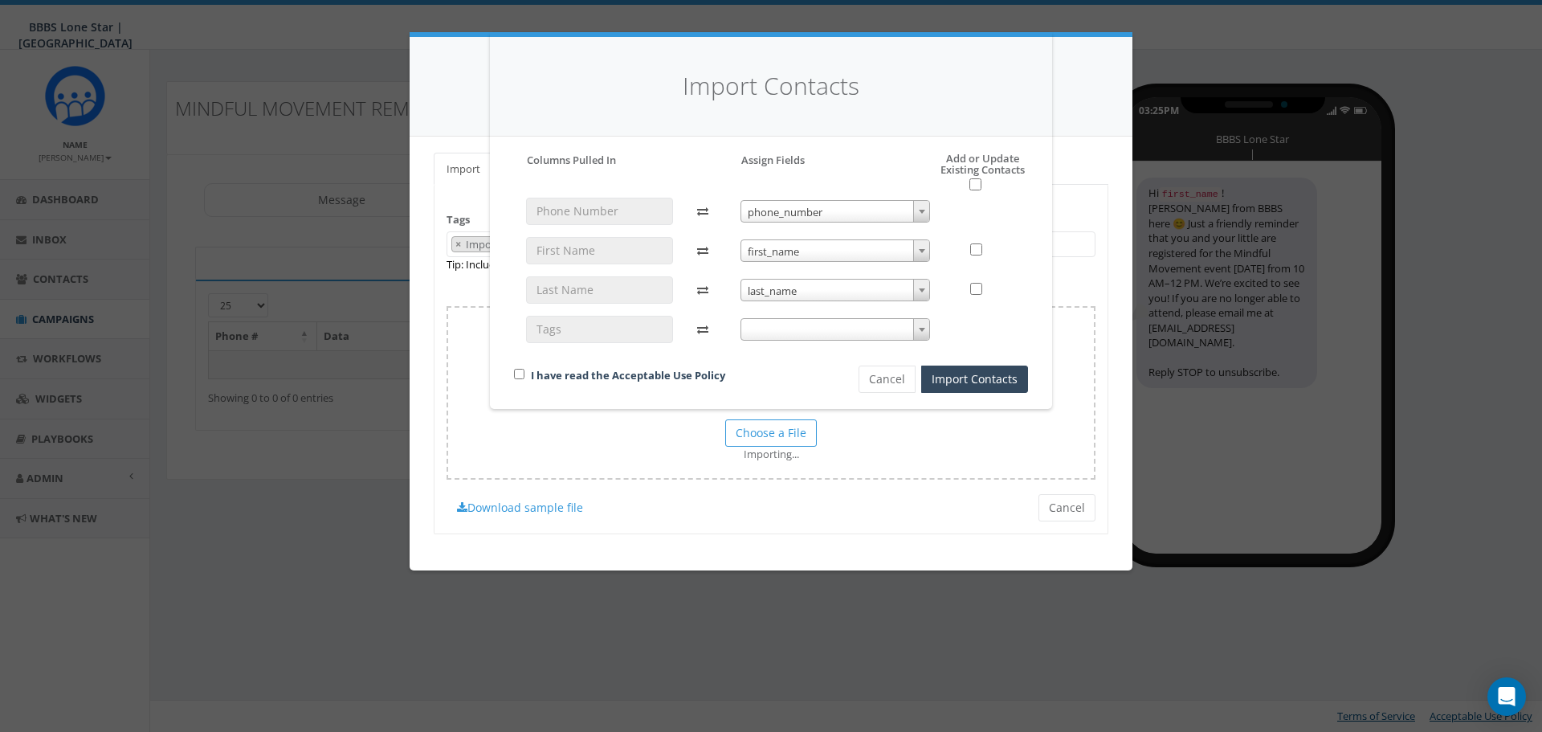
click at [857, 321] on span at bounding box center [836, 329] width 190 height 22
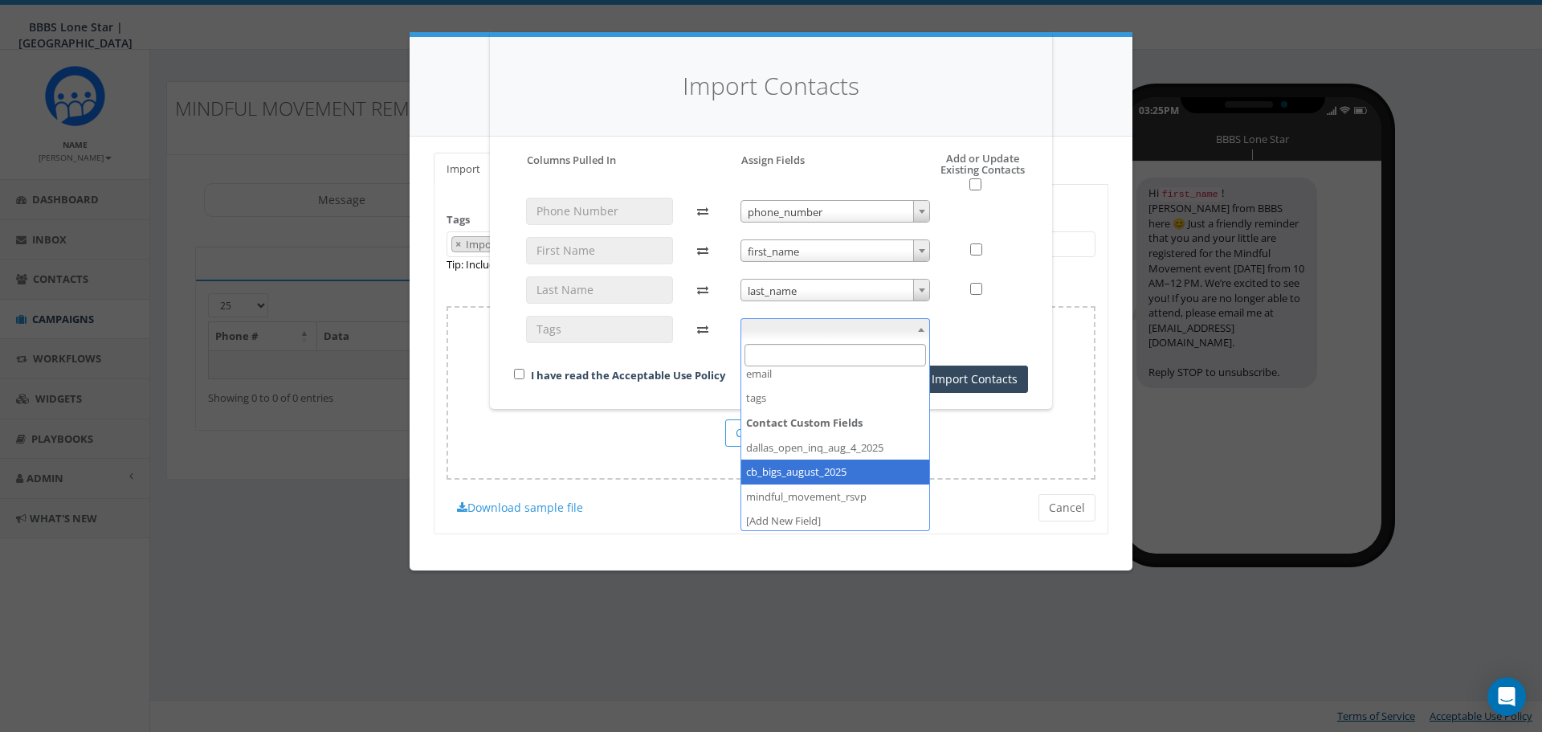
scroll to position [134, 0]
click at [872, 328] on span "tags" at bounding box center [835, 330] width 189 height 22
select select "mindful_movement_rsvp"
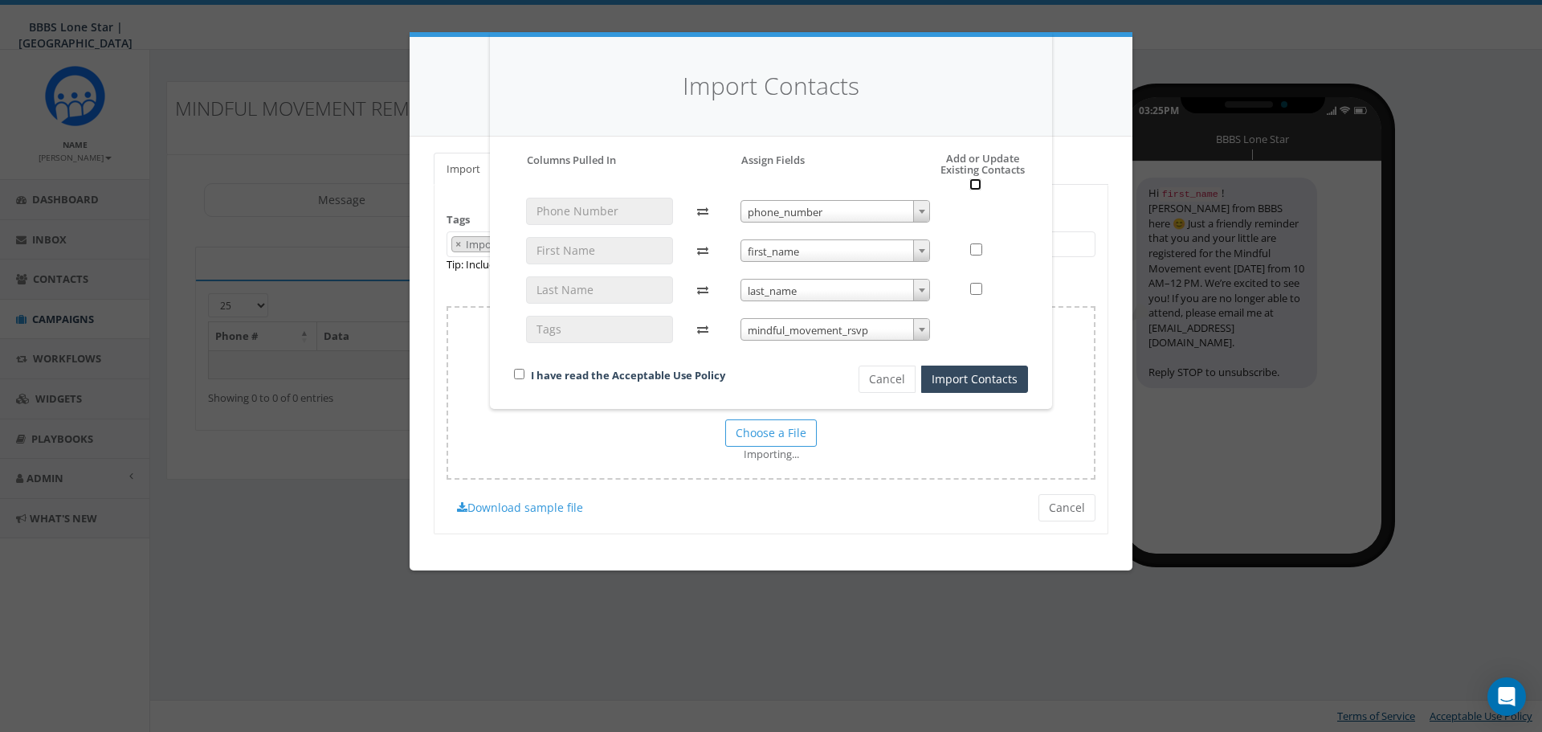
click at [977, 184] on input "checkbox" at bounding box center [975, 184] width 12 height 12
checkbox input "true"
click at [521, 378] on input "checkbox" at bounding box center [519, 374] width 10 height 10
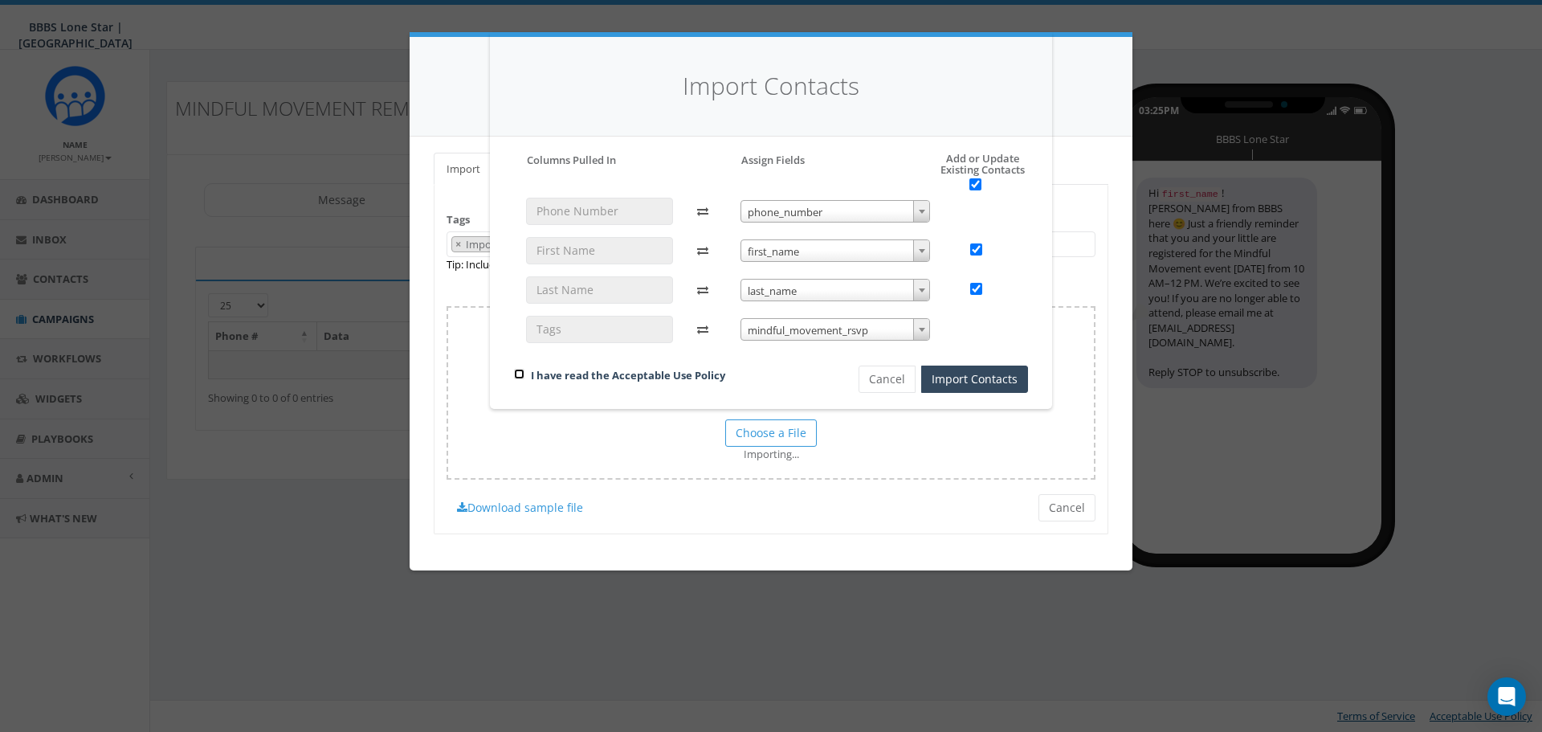
checkbox input "true"
click at [953, 375] on button "Import Contacts" at bounding box center [974, 378] width 107 height 27
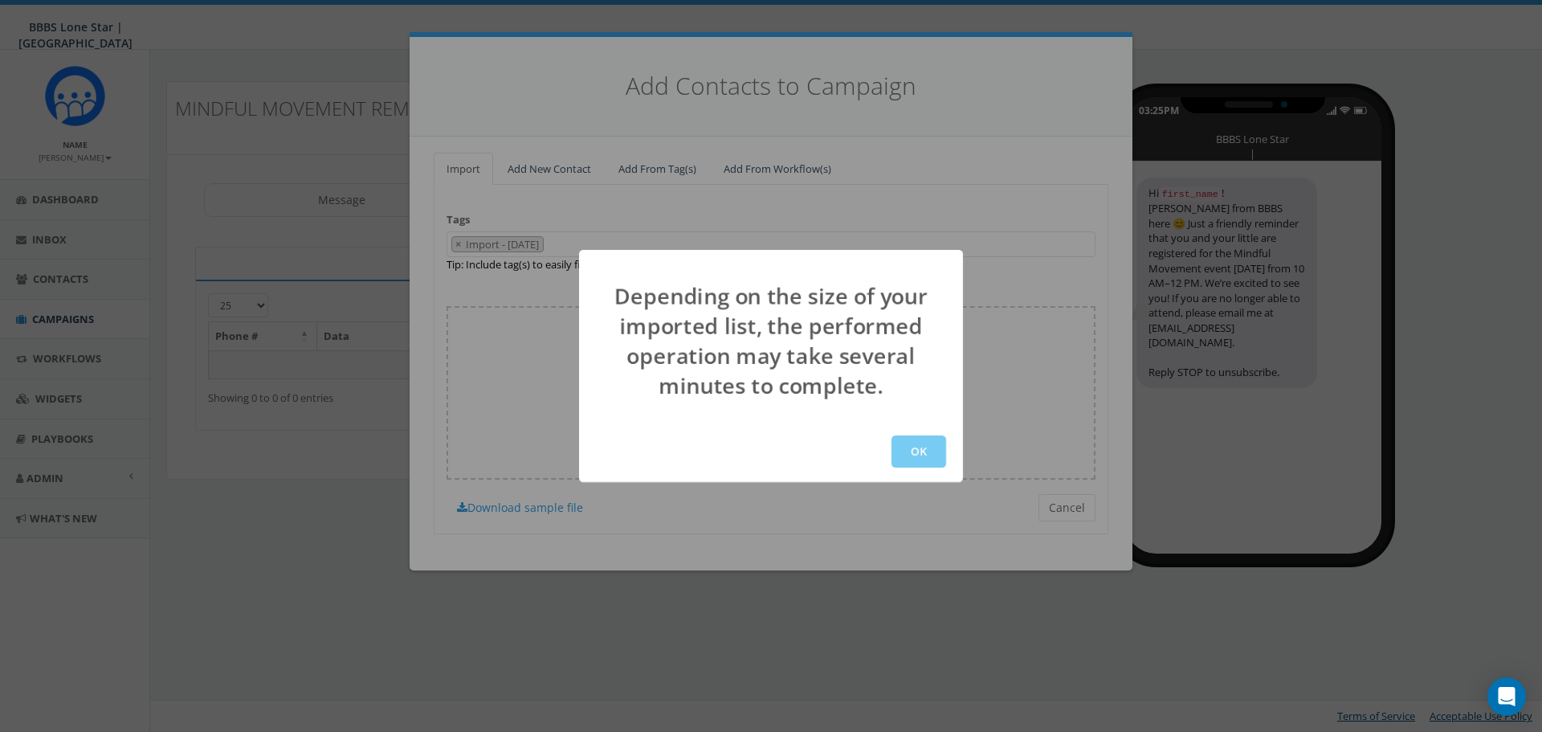
click at [926, 458] on button "OK" at bounding box center [919, 451] width 55 height 32
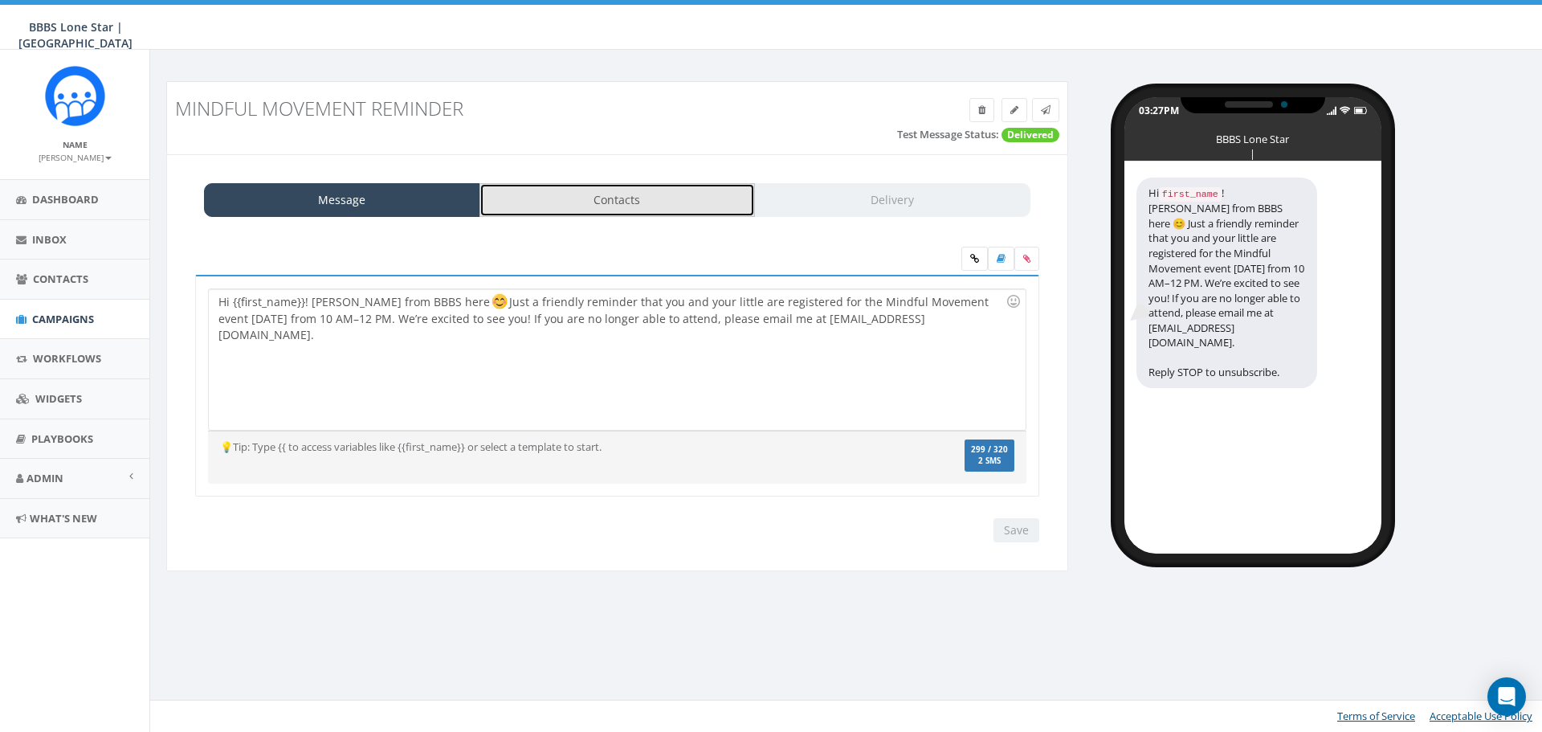
click at [669, 203] on link "Contacts" at bounding box center [618, 200] width 276 height 34
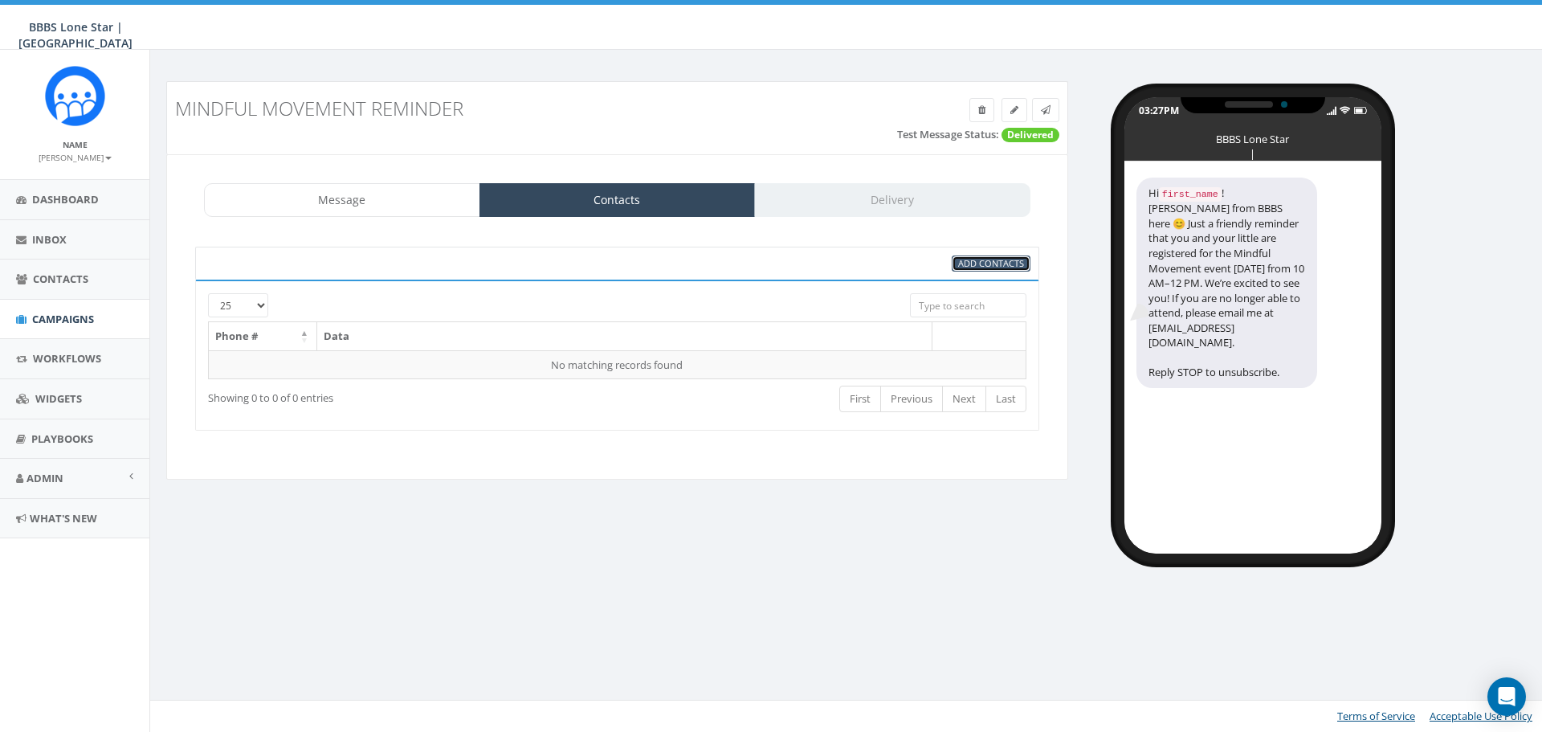
click at [1006, 260] on span "Add Contacts" at bounding box center [991, 263] width 66 height 12
select select
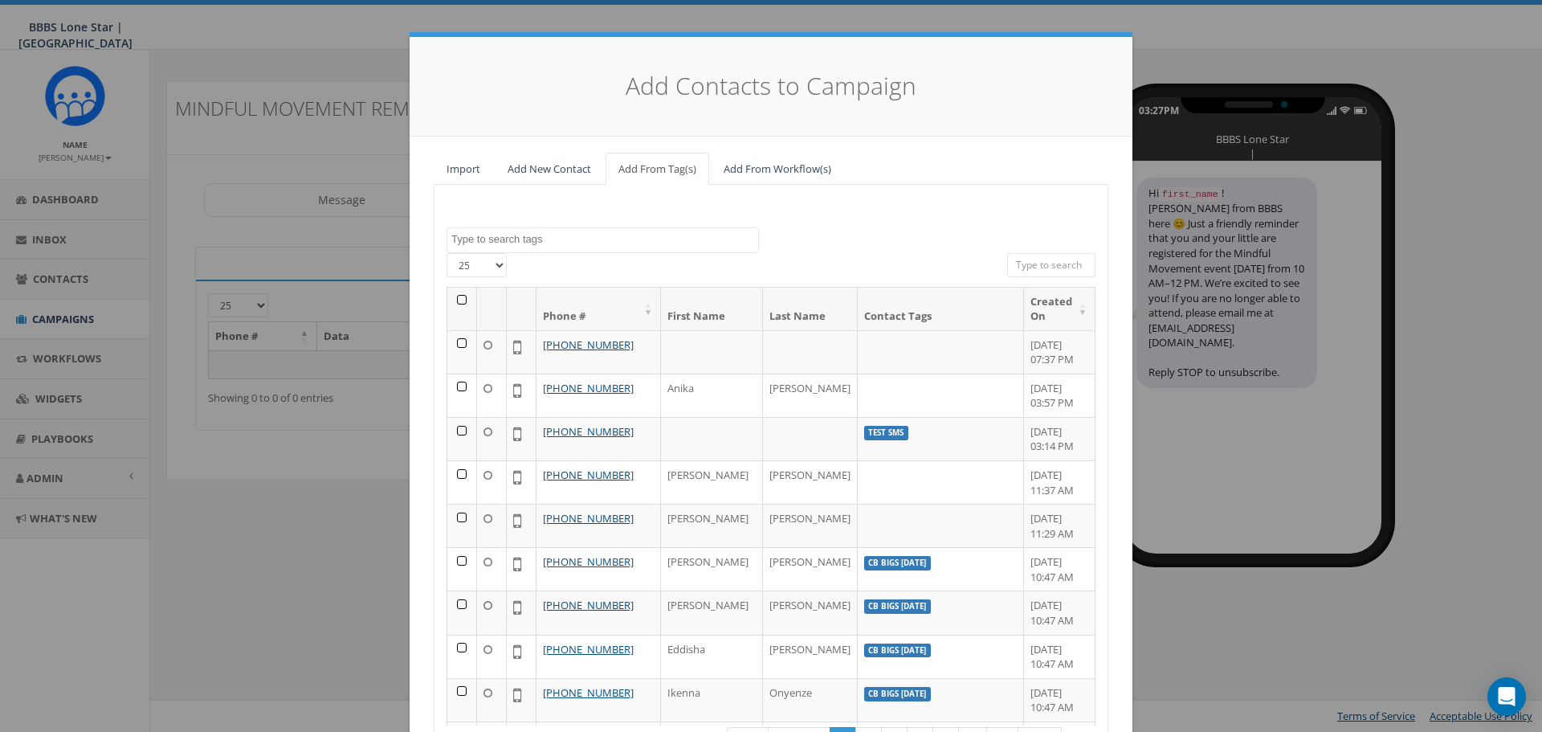
click at [588, 236] on textarea "Search" at bounding box center [604, 239] width 307 height 14
drag, startPoint x: 490, startPoint y: 240, endPoint x: 453, endPoint y: 244, distance: 37.2
click at [453, 244] on textarea "MINDFUL Movement" at bounding box center [604, 239] width 307 height 14
type textarea "Mindful Movement"
select select "Mindful Movement"
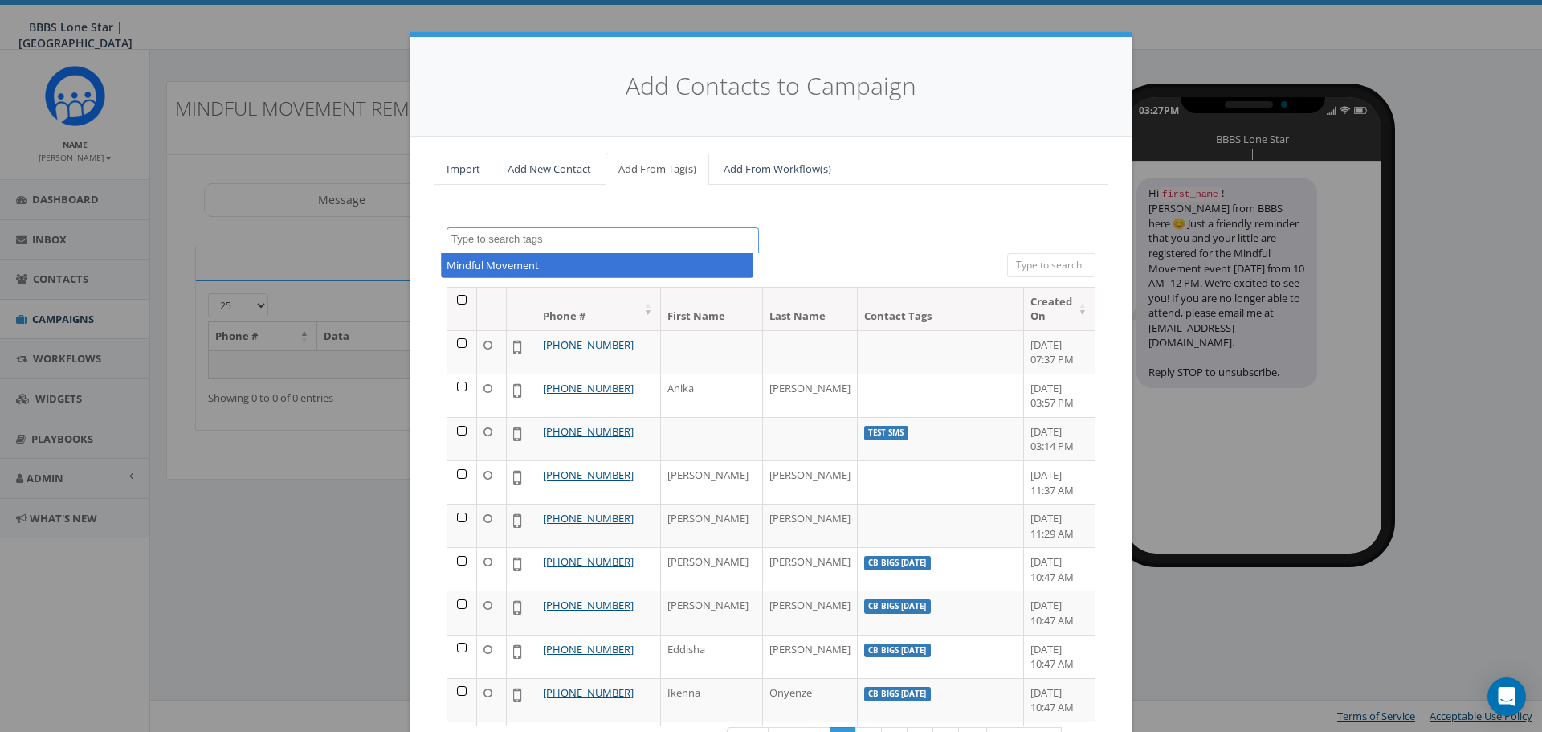
scroll to position [116, 0]
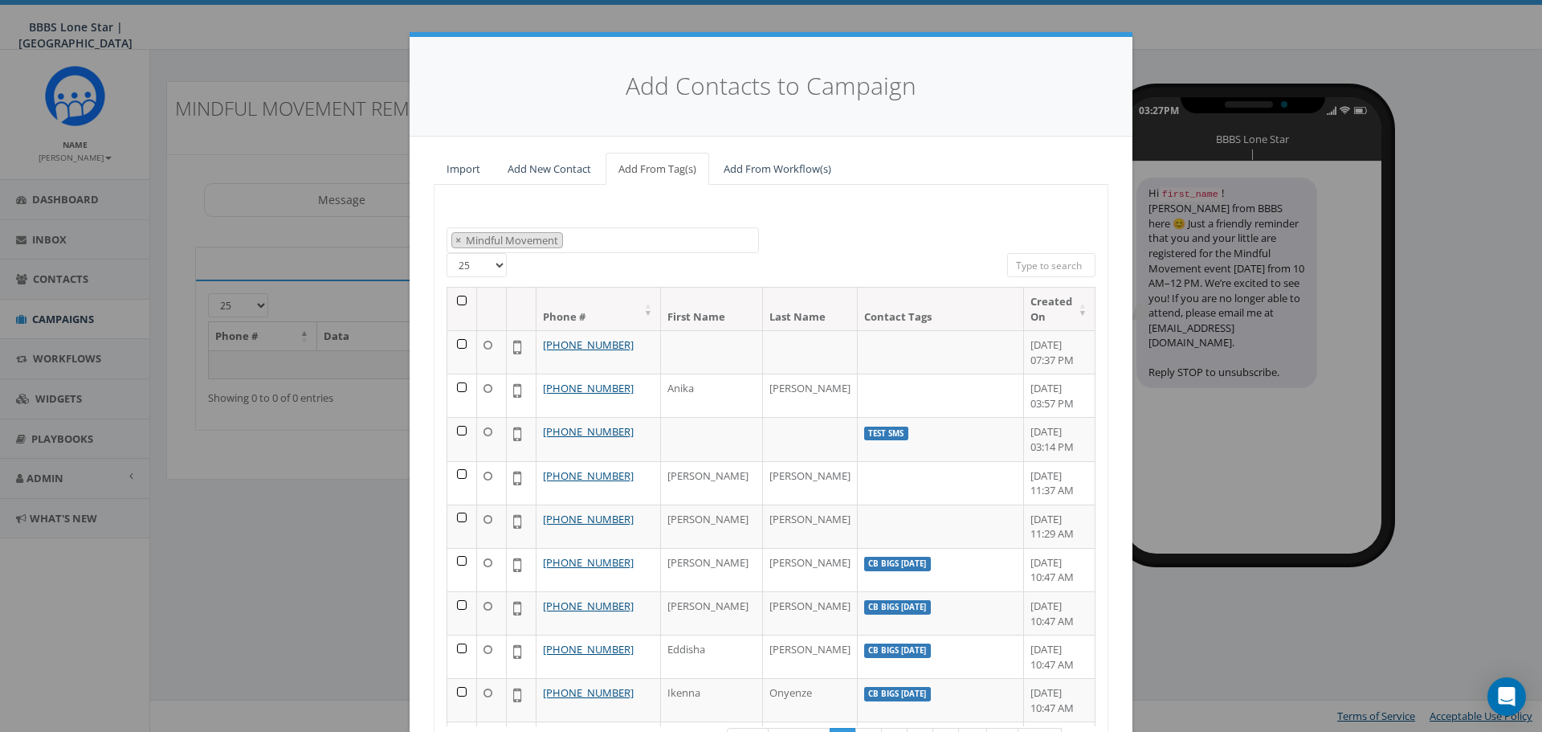
click at [1014, 257] on input "search" at bounding box center [1051, 265] width 88 height 24
click at [455, 238] on span "×" at bounding box center [458, 240] width 6 height 14
select select
click at [1052, 263] on input "search" at bounding box center [1051, 265] width 88 height 24
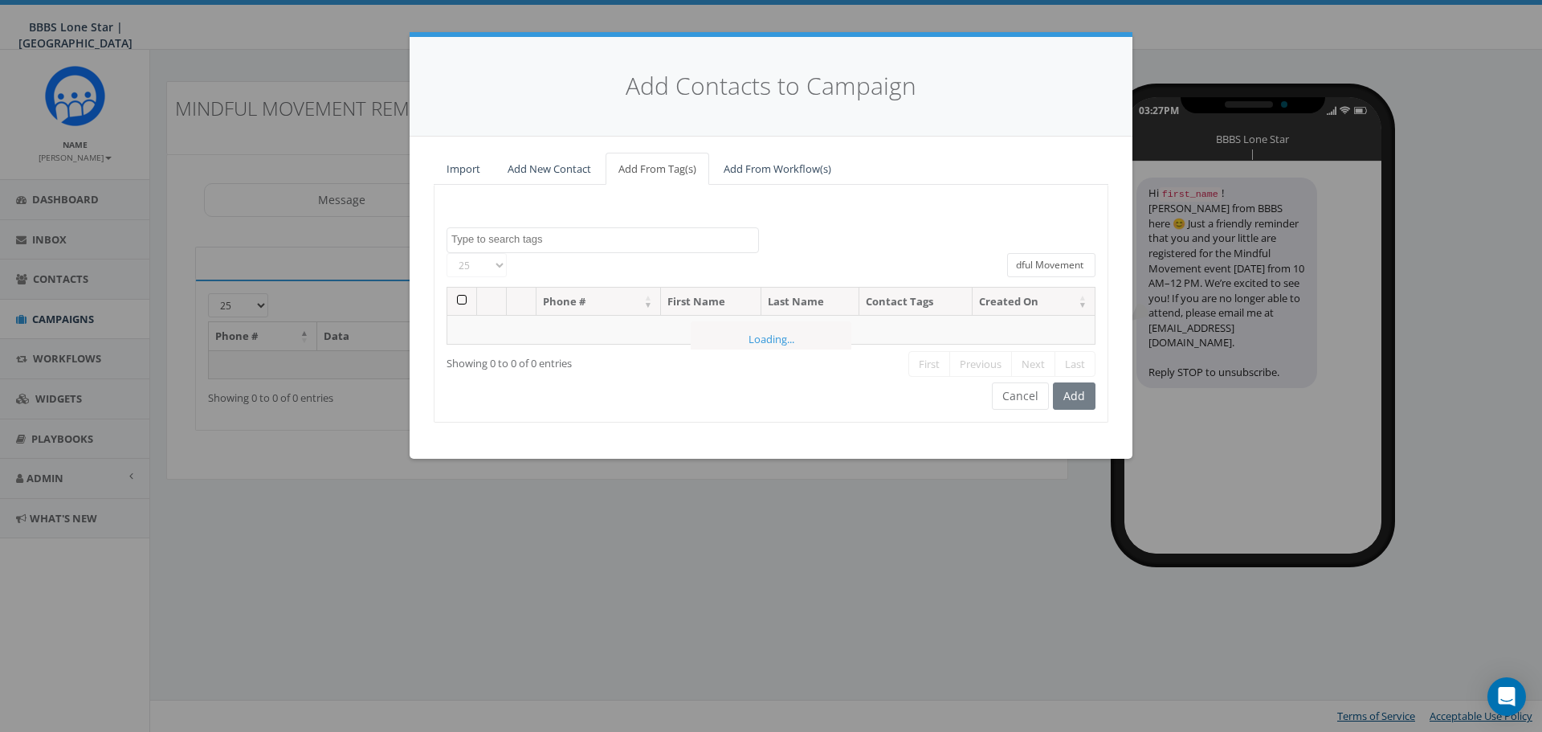
scroll to position [0, 20]
type input "Mindful Movement"
click at [528, 164] on link "Add New Contact" at bounding box center [549, 169] width 109 height 33
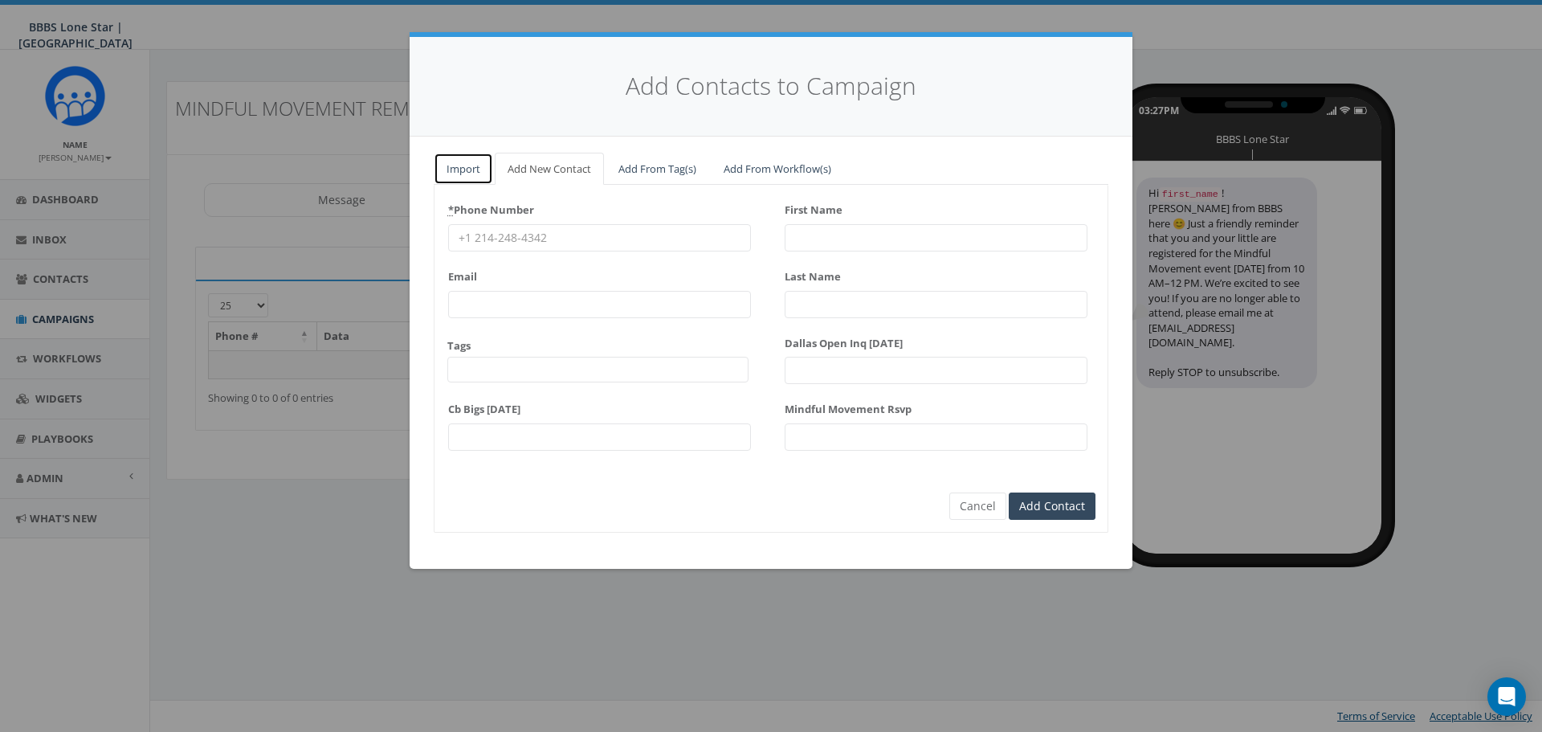
click at [455, 157] on link "Import" at bounding box center [463, 169] width 59 height 33
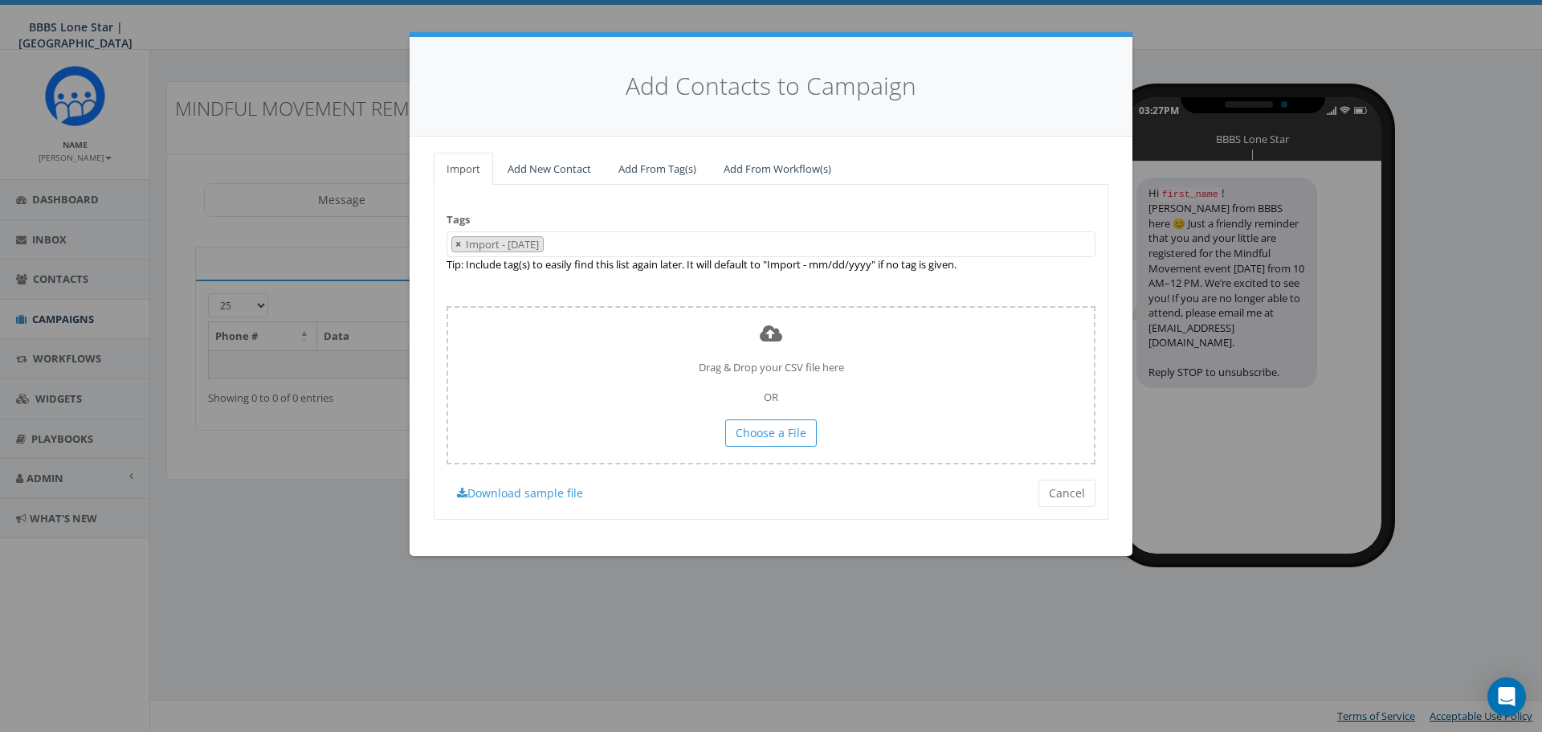
click at [456, 243] on span "×" at bounding box center [458, 244] width 6 height 14
select select
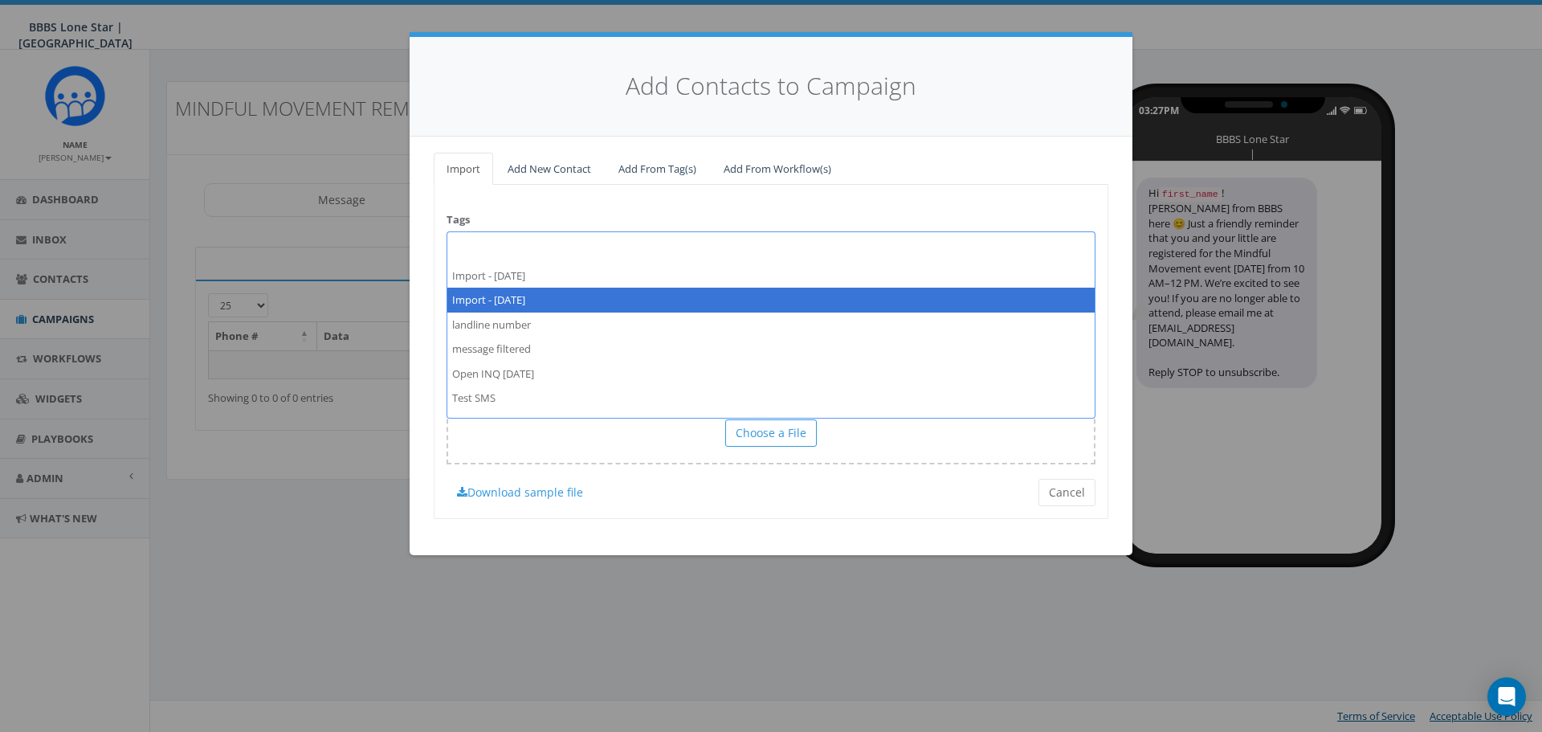
scroll to position [60, 0]
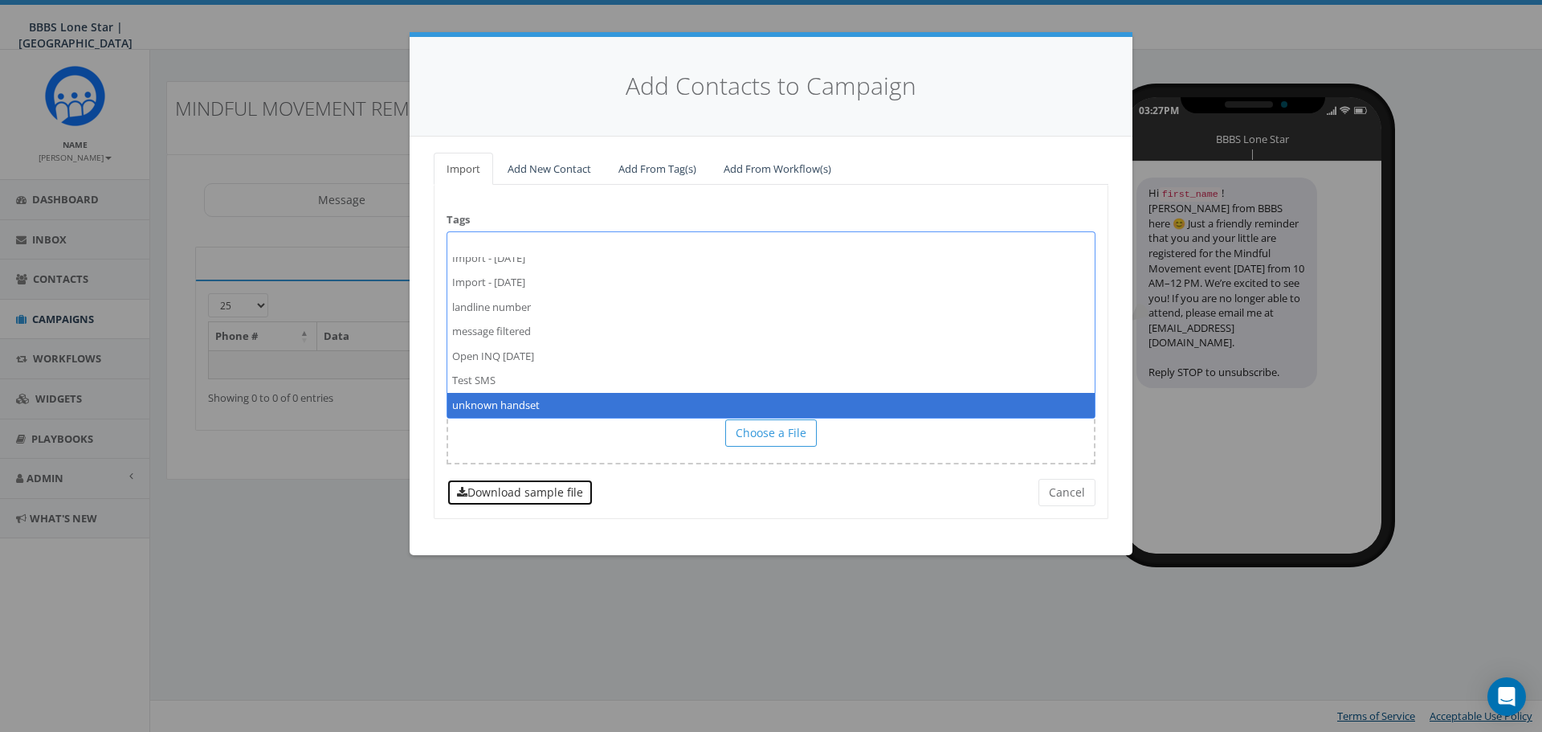
click at [590, 479] on link "Download sample file" at bounding box center [520, 492] width 147 height 27
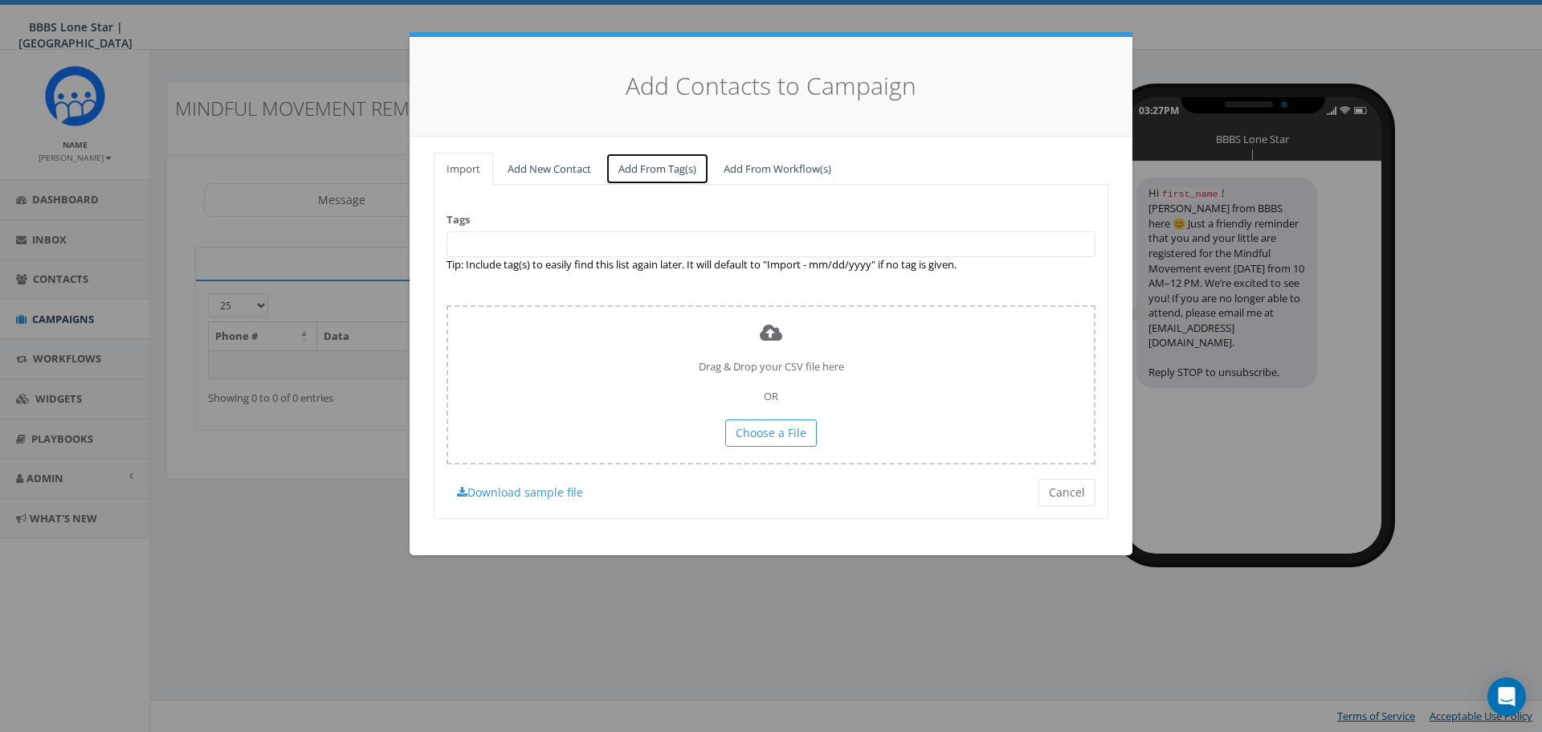
click at [643, 173] on link "Add From Tag(s)" at bounding box center [658, 169] width 104 height 33
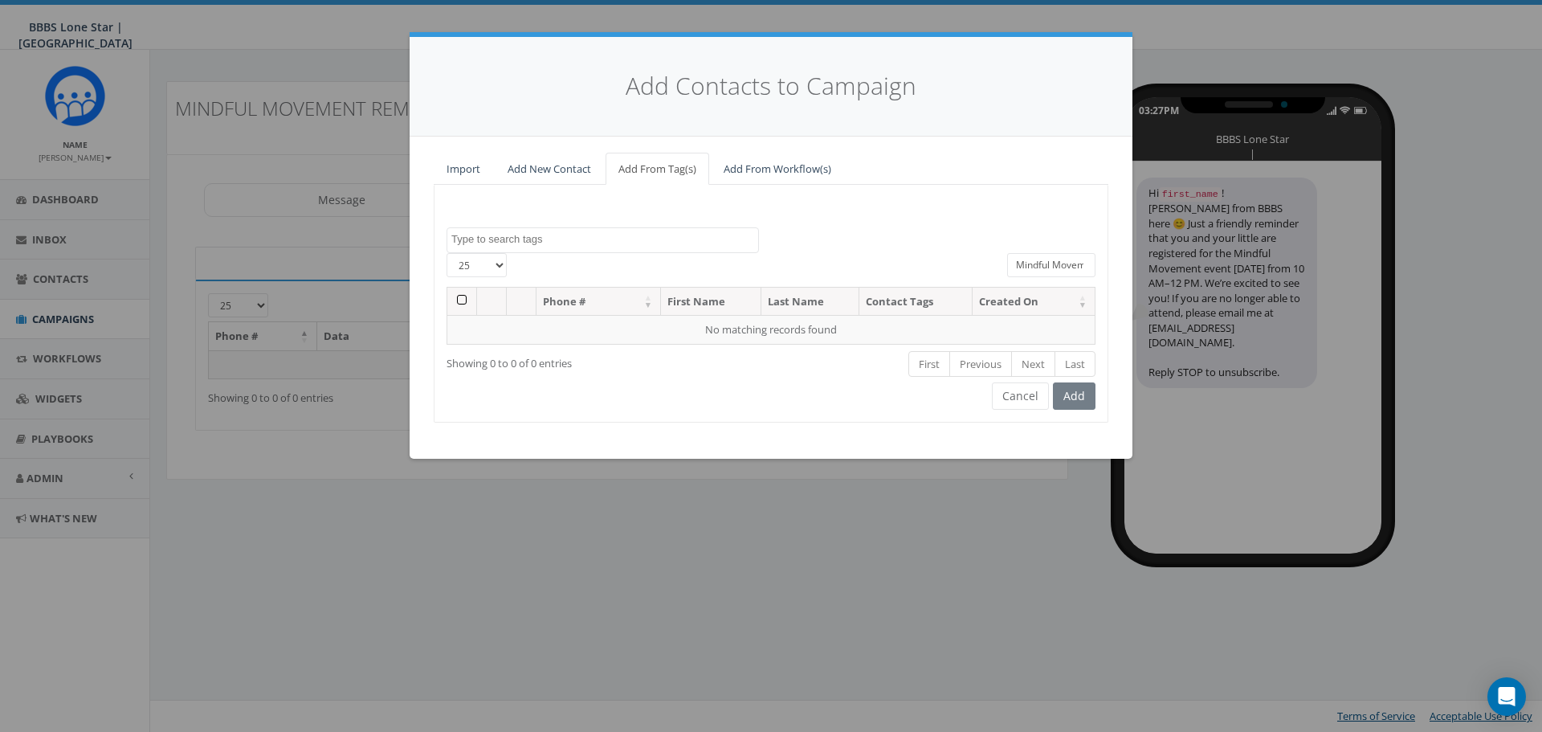
click at [666, 522] on div "Add Contacts to Campaign Import Add New Contact Add From Tag(s) Add From Workfl…" at bounding box center [771, 366] width 1542 height 732
click at [1018, 253] on input "Mindful Movement" at bounding box center [1051, 265] width 88 height 24
drag, startPoint x: 1013, startPoint y: 262, endPoint x: 1141, endPoint y: 272, distance: 128.9
click at [1141, 272] on div "Add Contacts to Campaign Import Add New Contact Add From Tag(s) Add From Workfl…" at bounding box center [771, 366] width 1542 height 732
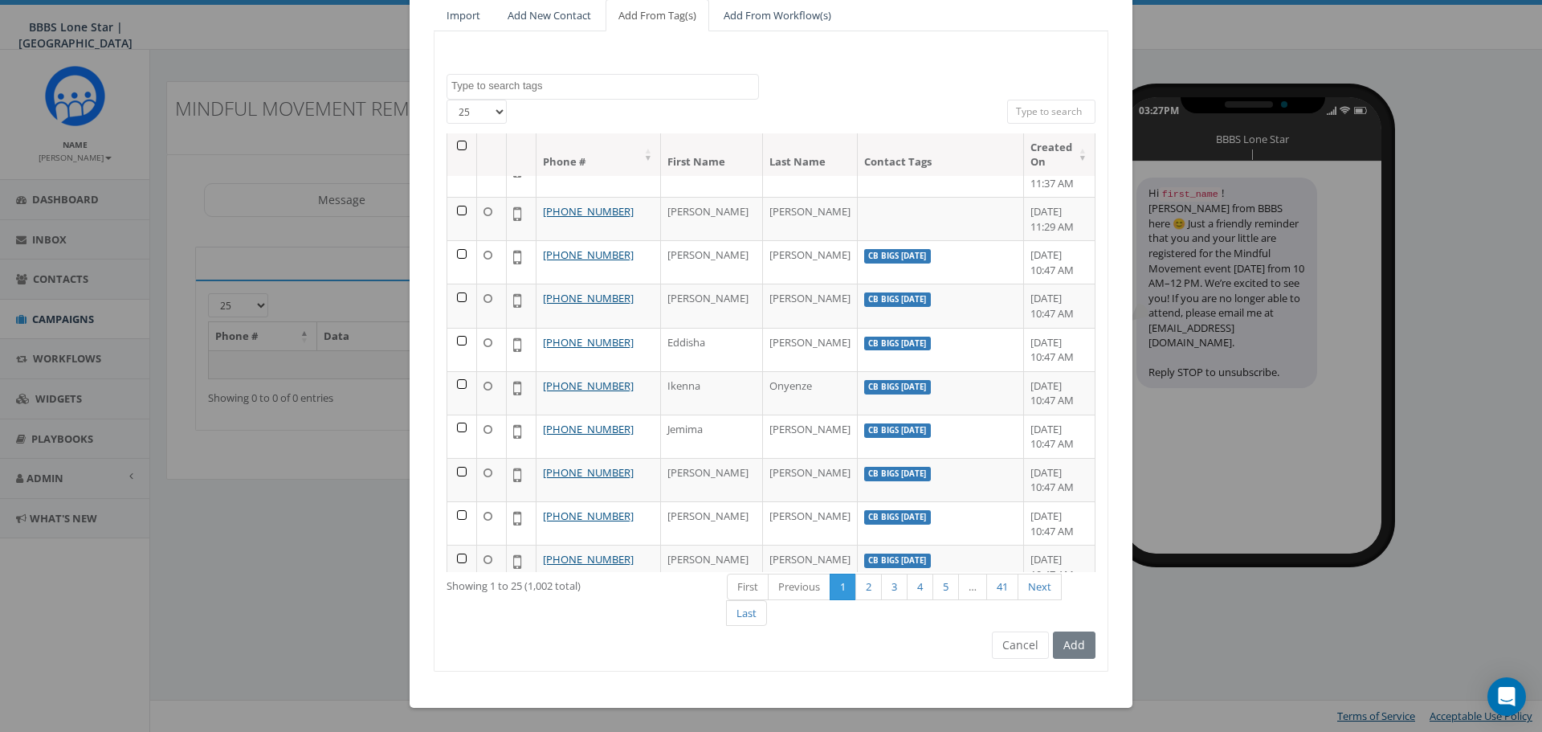
scroll to position [161, 0]
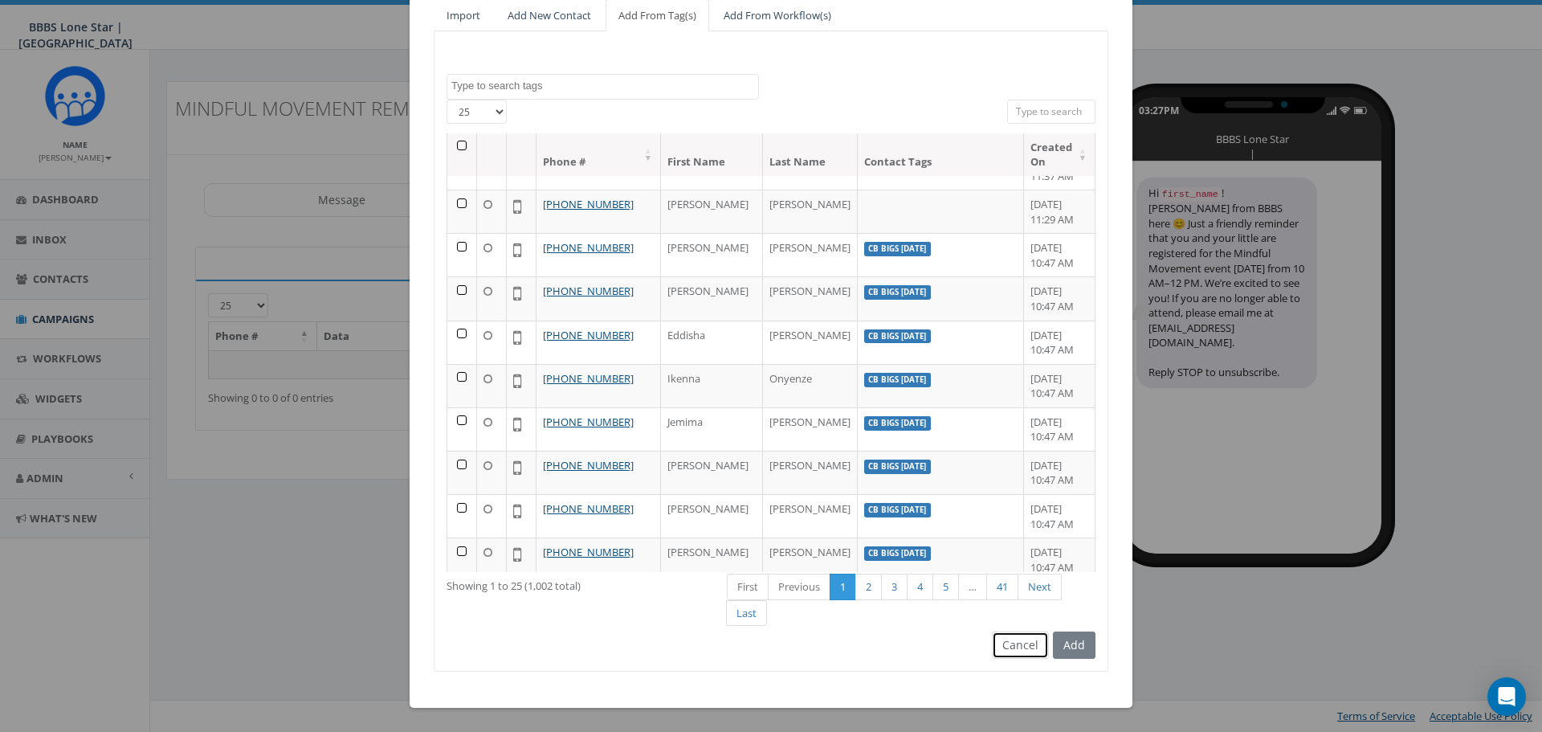
click at [1009, 653] on button "Cancel" at bounding box center [1020, 644] width 57 height 27
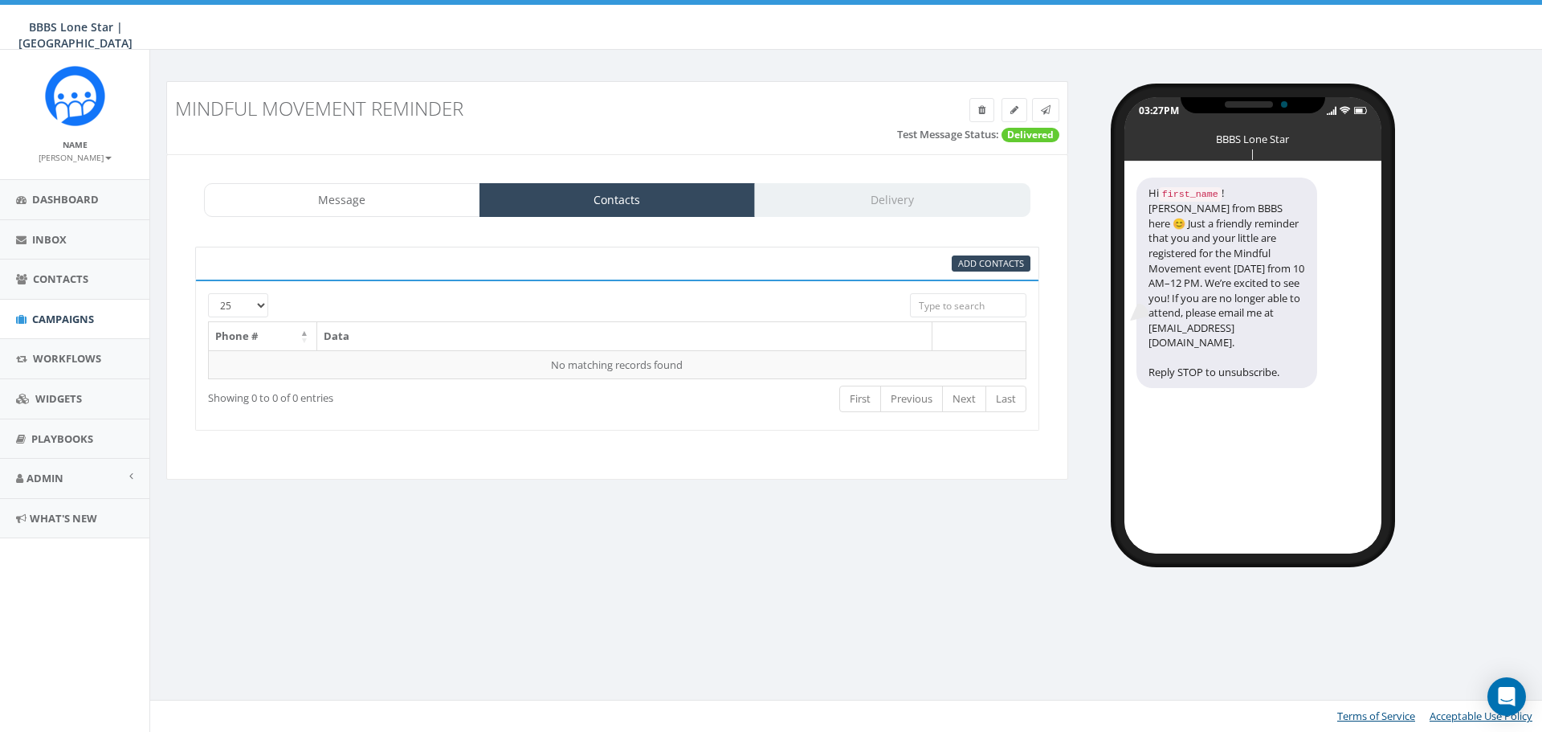
click at [902, 191] on div "Message Contacts Delivery" at bounding box center [617, 200] width 826 height 34
click at [289, 186] on link "Message" at bounding box center [342, 200] width 276 height 34
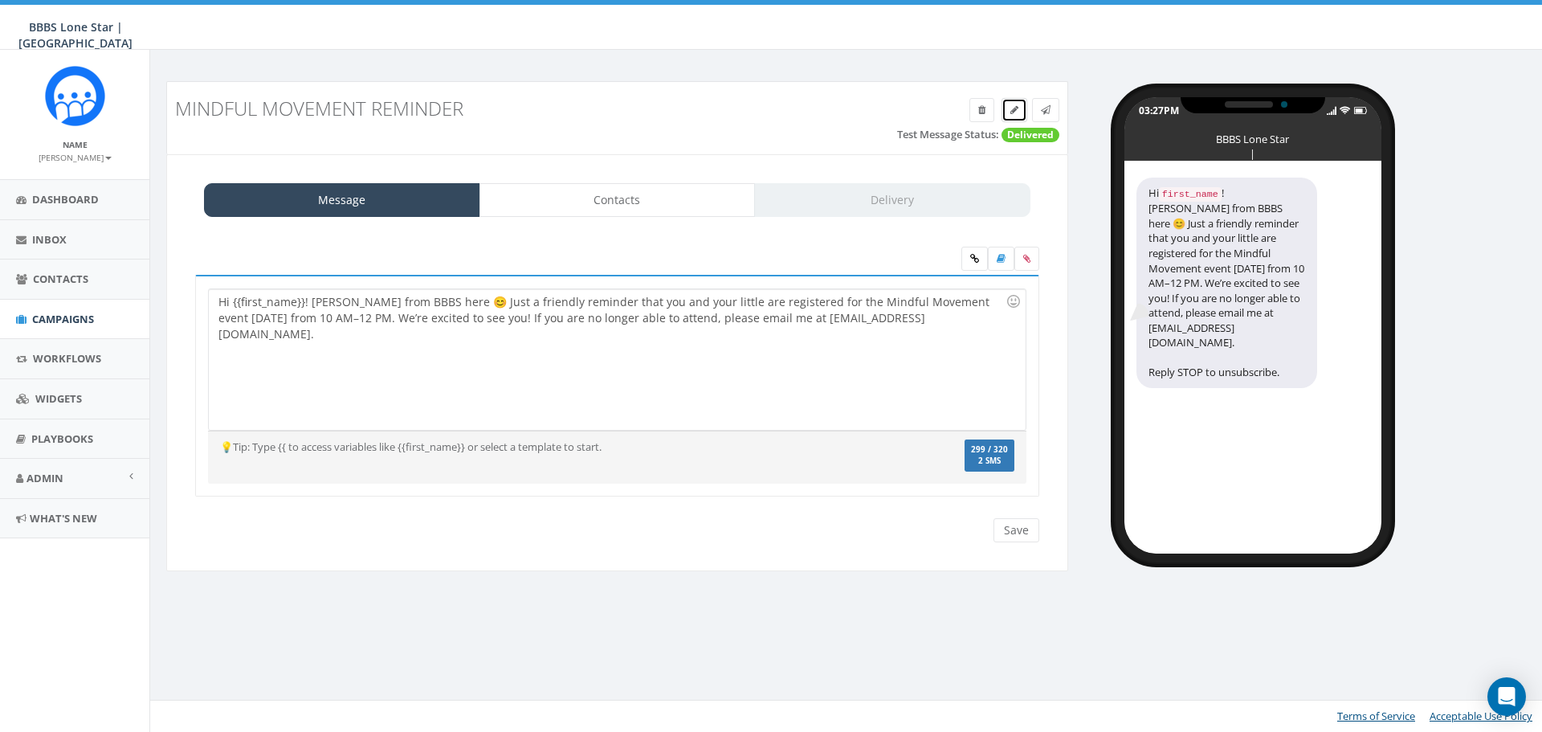
click at [1008, 110] on link at bounding box center [1015, 110] width 26 height 24
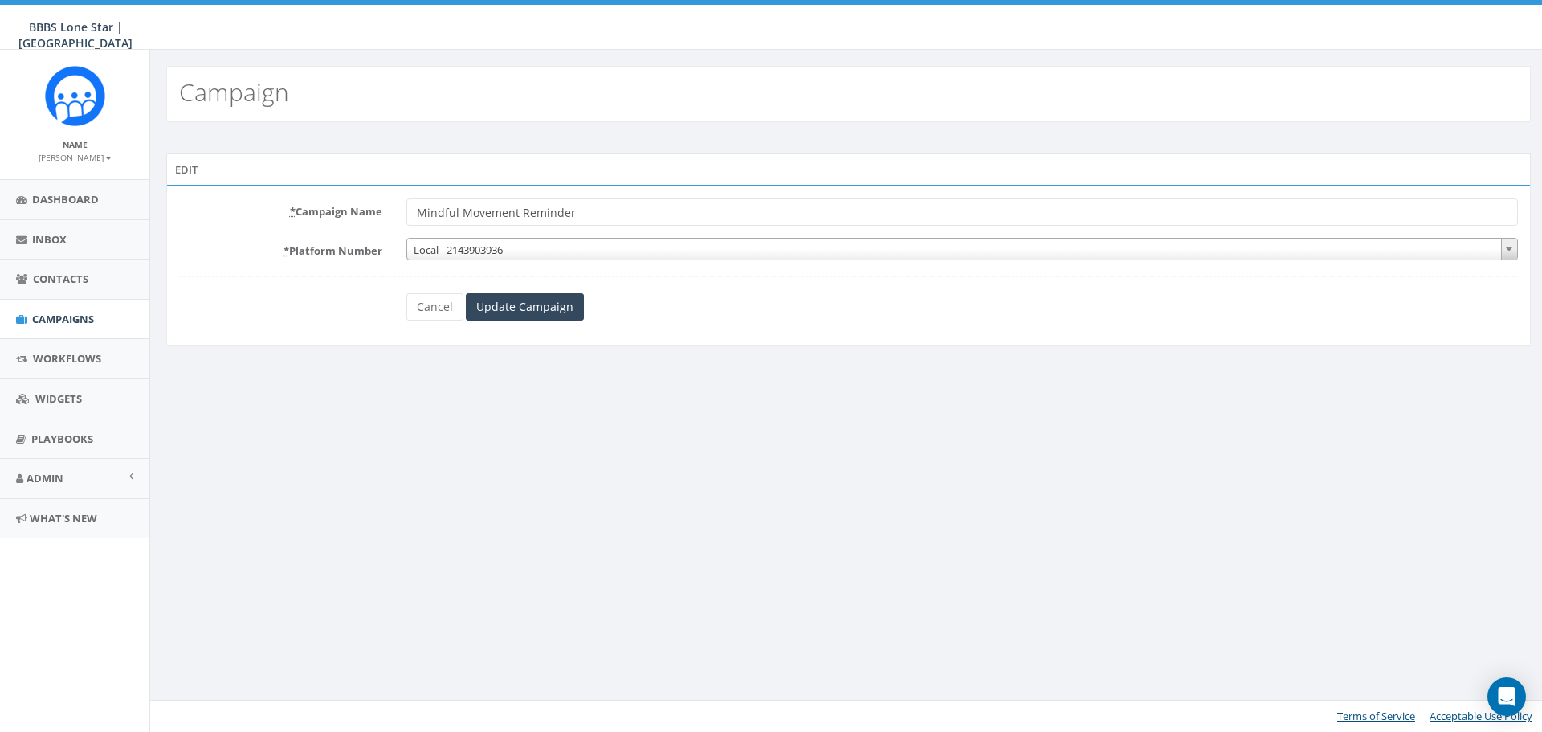
click at [451, 256] on span "Local - 2143903936" at bounding box center [962, 250] width 1110 height 22
click at [359, 278] on form "* Campaign Name Mindful Movement Reminder * Platform Number Local - 2143903936 …" at bounding box center [848, 259] width 1339 height 122
click at [431, 310] on link "Cancel" at bounding box center [434, 306] width 57 height 27
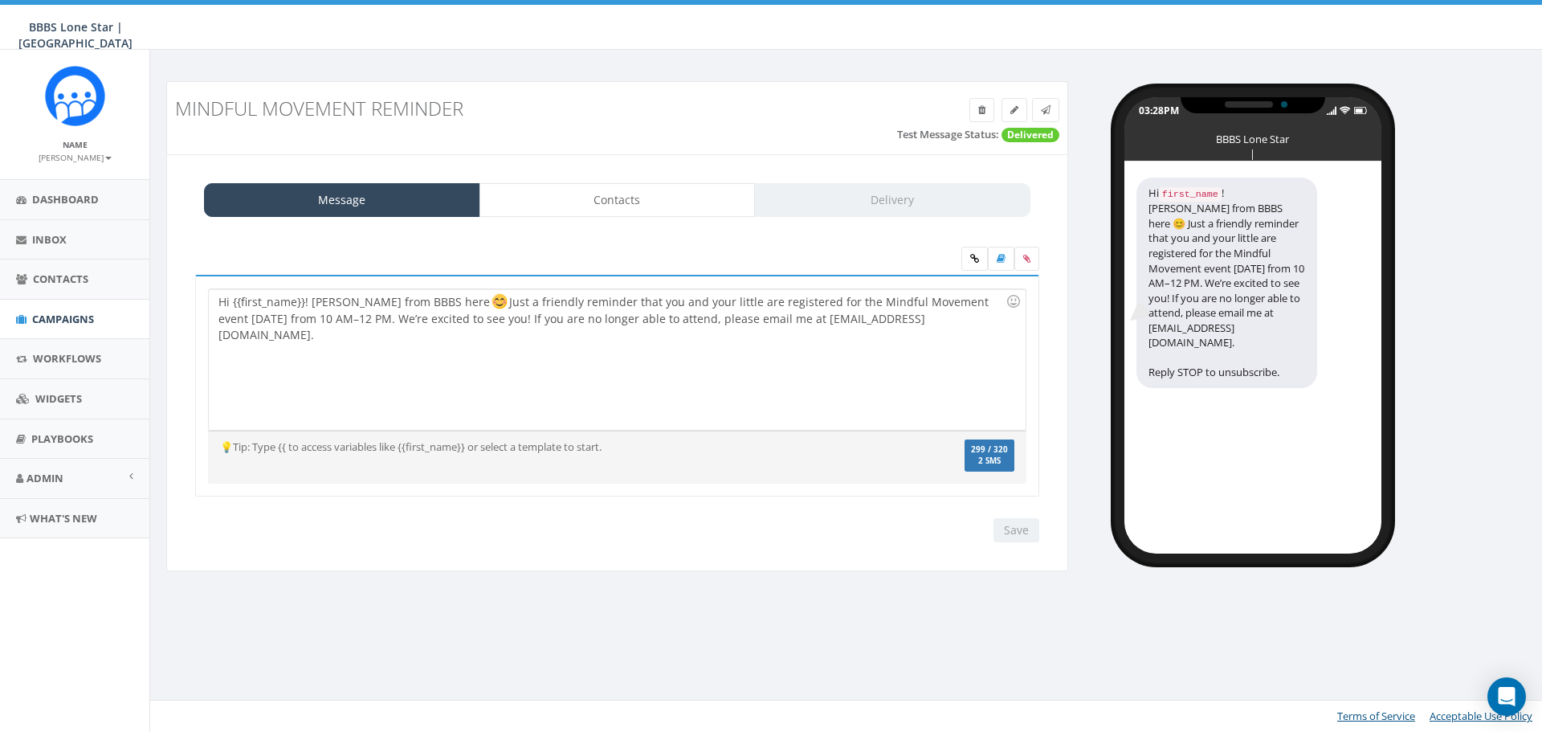
click at [863, 188] on div "Message Contacts Delivery" at bounding box center [617, 200] width 826 height 34
click at [852, 193] on div "Message Contacts Delivery" at bounding box center [617, 200] width 826 height 34
click at [923, 332] on div "Hi {{first_name}}! Nicole from BBBS here Just a friendly reminder that you and …" at bounding box center [617, 359] width 816 height 141
click at [569, 206] on link "Contacts" at bounding box center [618, 200] width 276 height 34
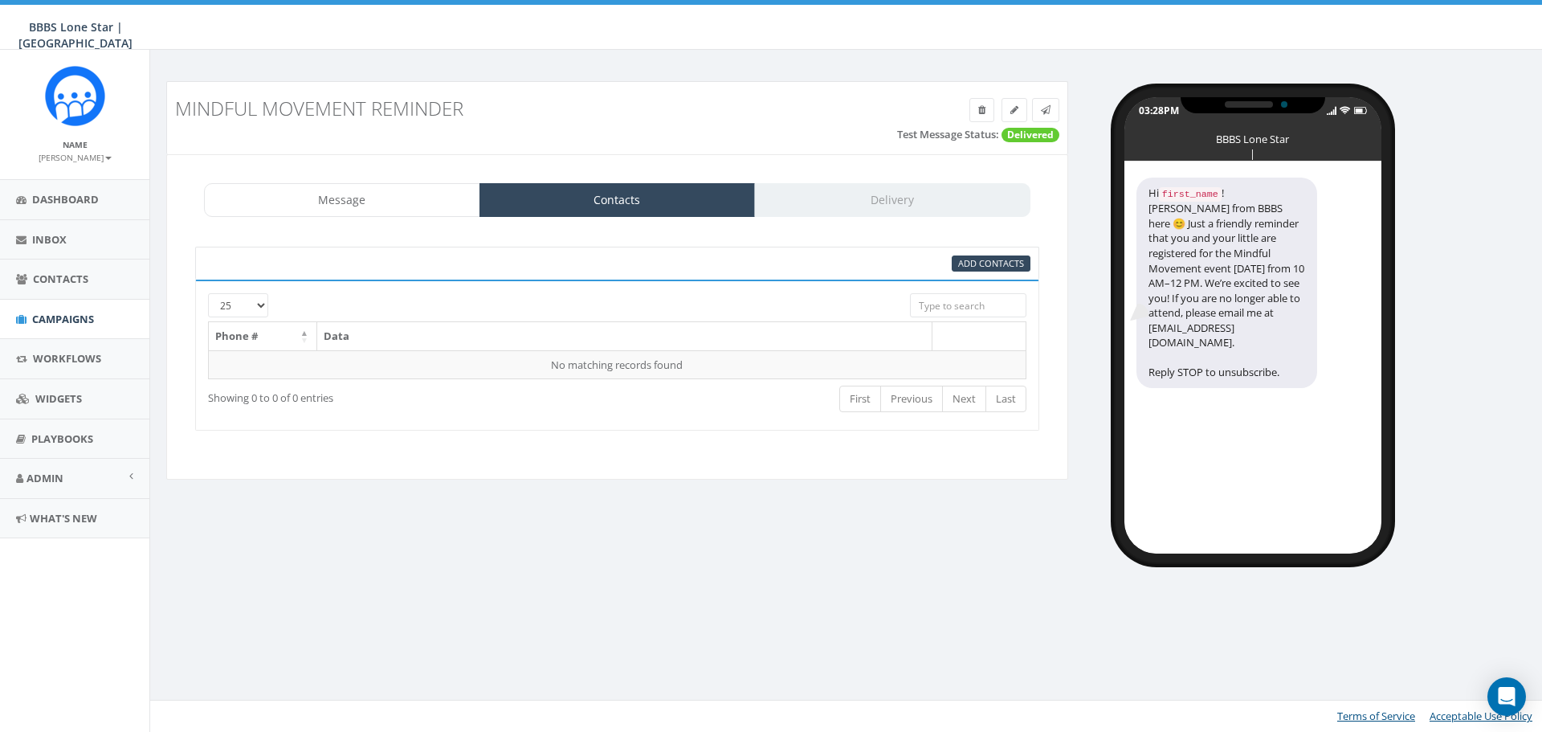
click at [870, 202] on div "Message Contacts Delivery" at bounding box center [617, 200] width 826 height 34
click at [983, 259] on span "Add Contacts" at bounding box center [991, 263] width 66 height 12
select select
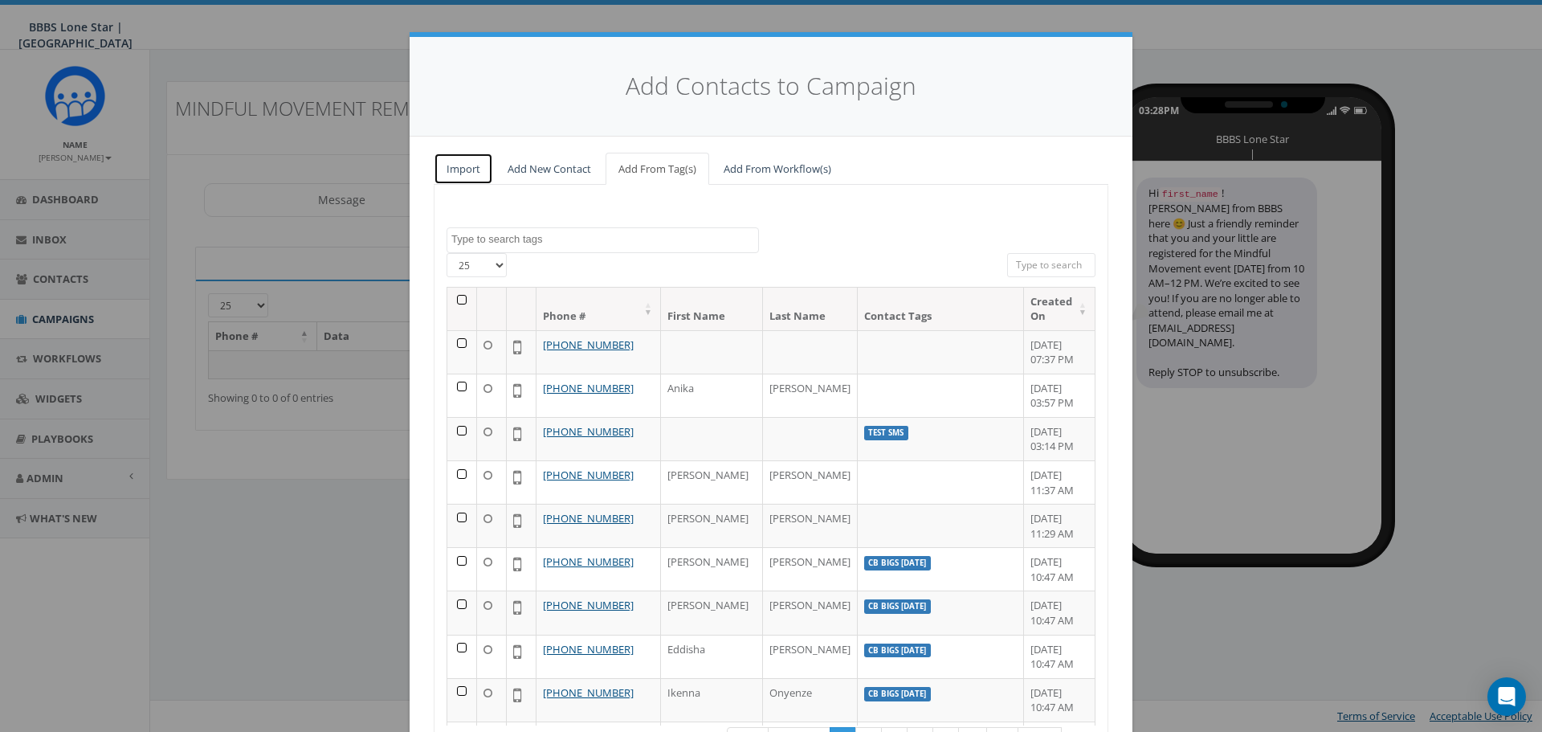
click at [480, 169] on link "Import" at bounding box center [463, 169] width 59 height 33
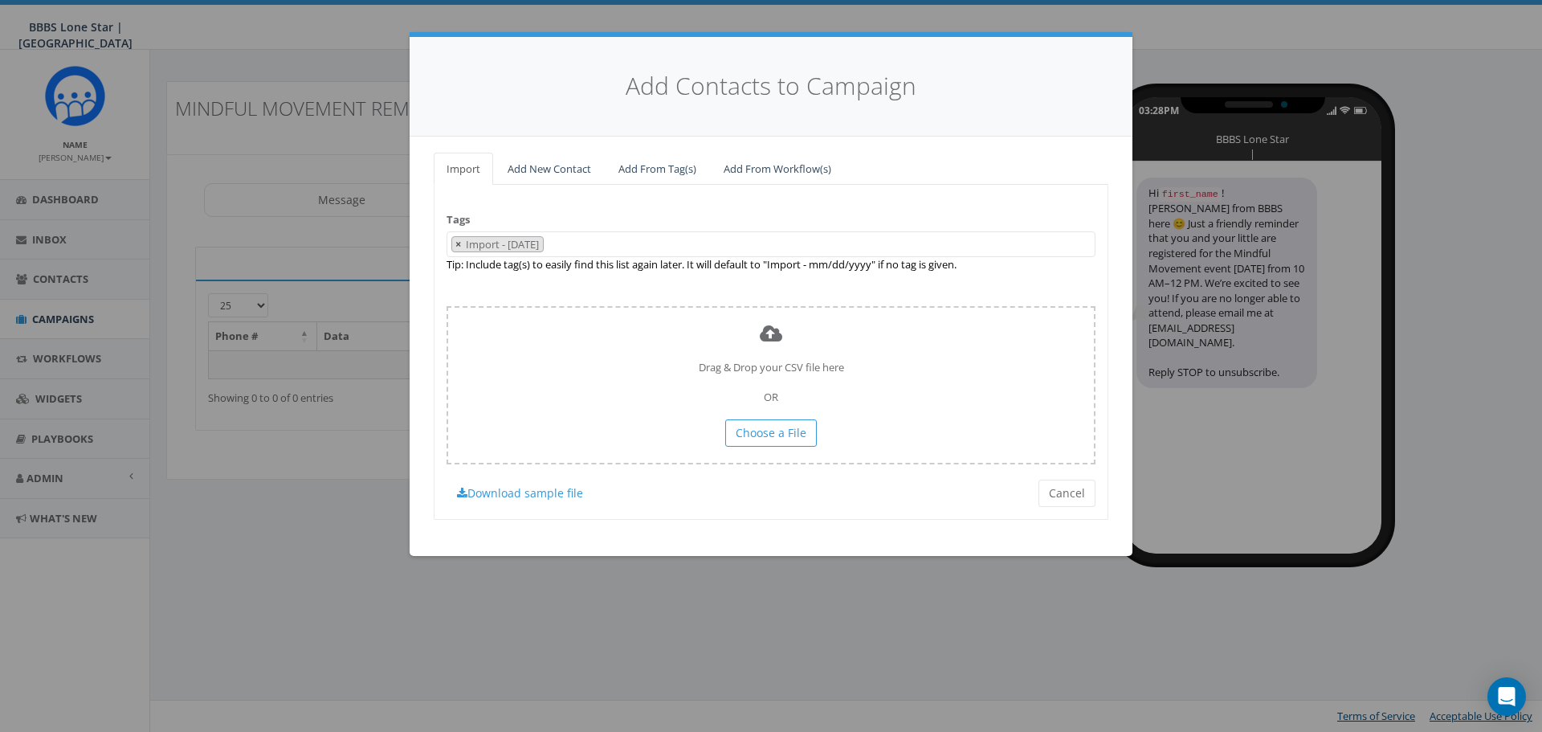
click at [454, 240] on button "×" at bounding box center [458, 244] width 12 height 15
select select
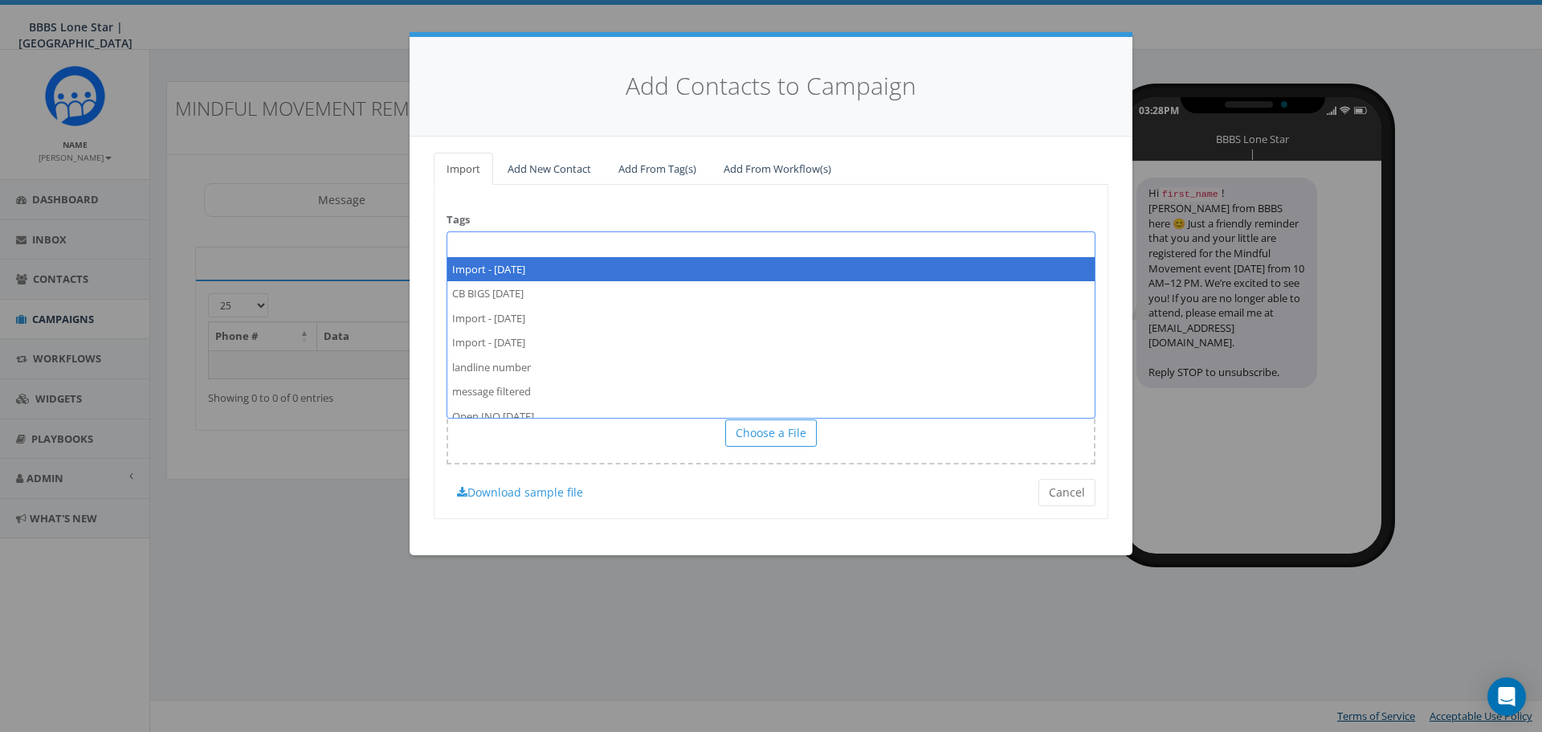
scroll to position [60, 0]
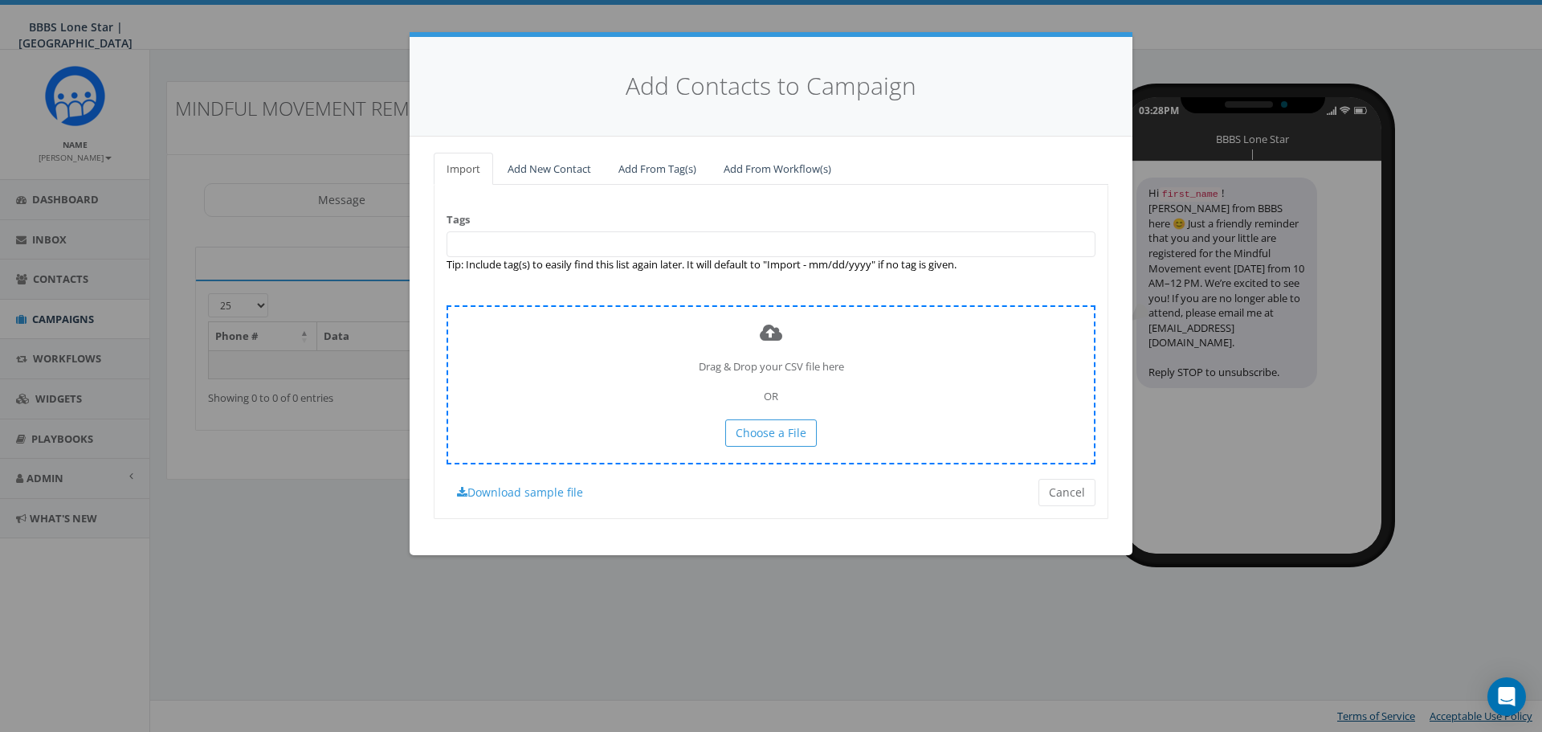
click at [533, 438] on div "Drag & Drop your CSV file here OR Choose a File" at bounding box center [771, 384] width 649 height 158
click at [750, 442] on button "Choose a File" at bounding box center [771, 432] width 92 height 27
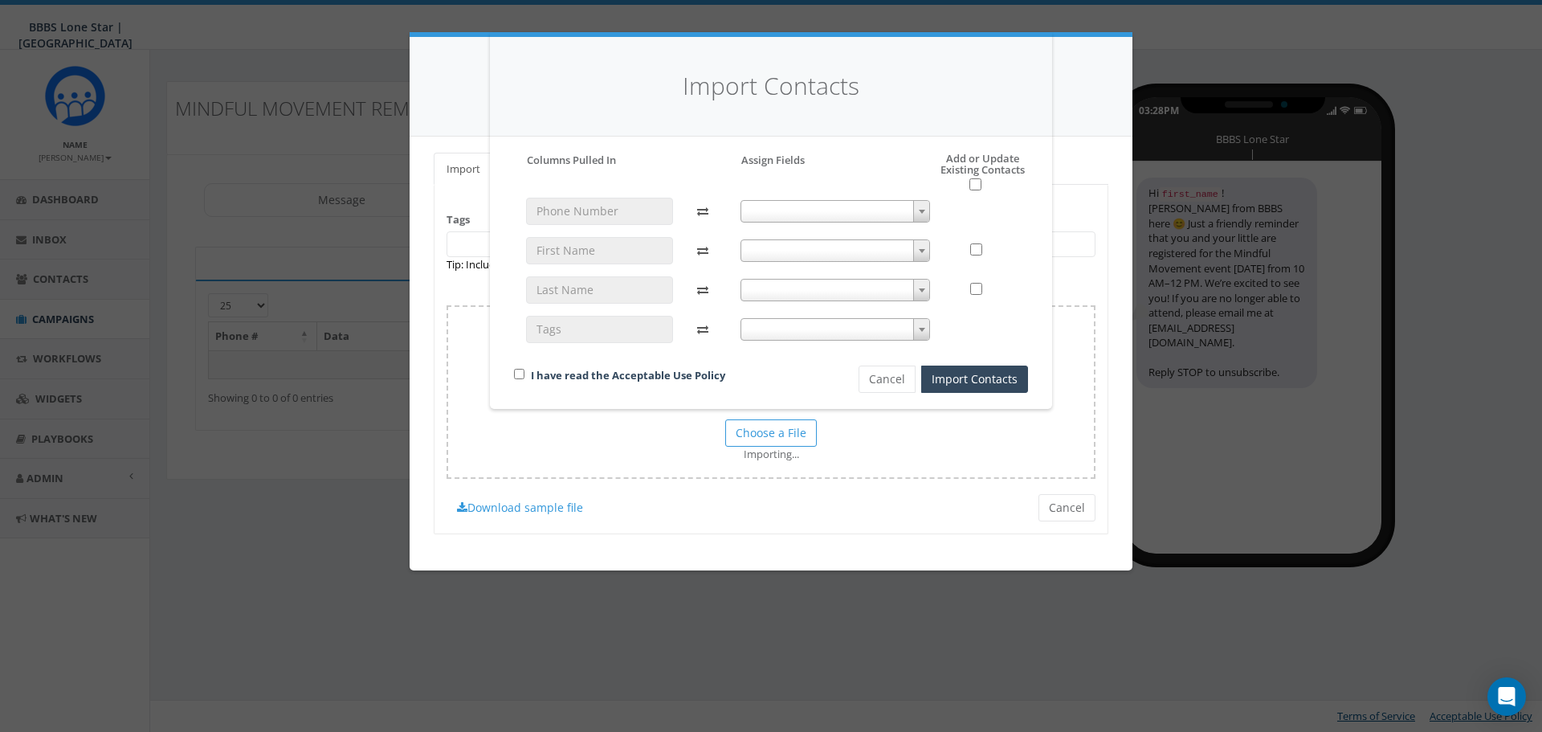
click at [859, 208] on span at bounding box center [836, 211] width 190 height 22
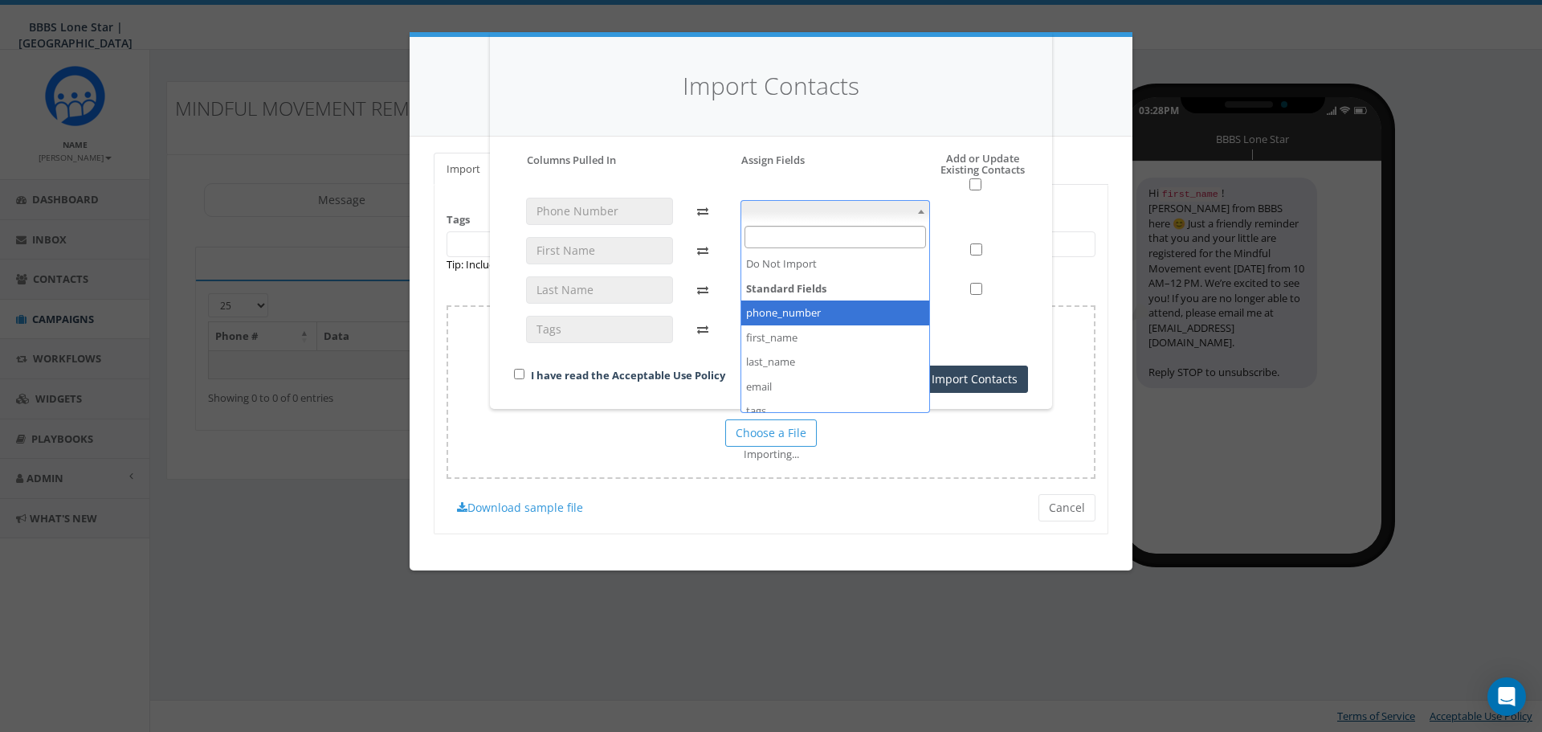
drag, startPoint x: 813, startPoint y: 331, endPoint x: 814, endPoint y: 317, distance: 13.7
select select "phone_number"
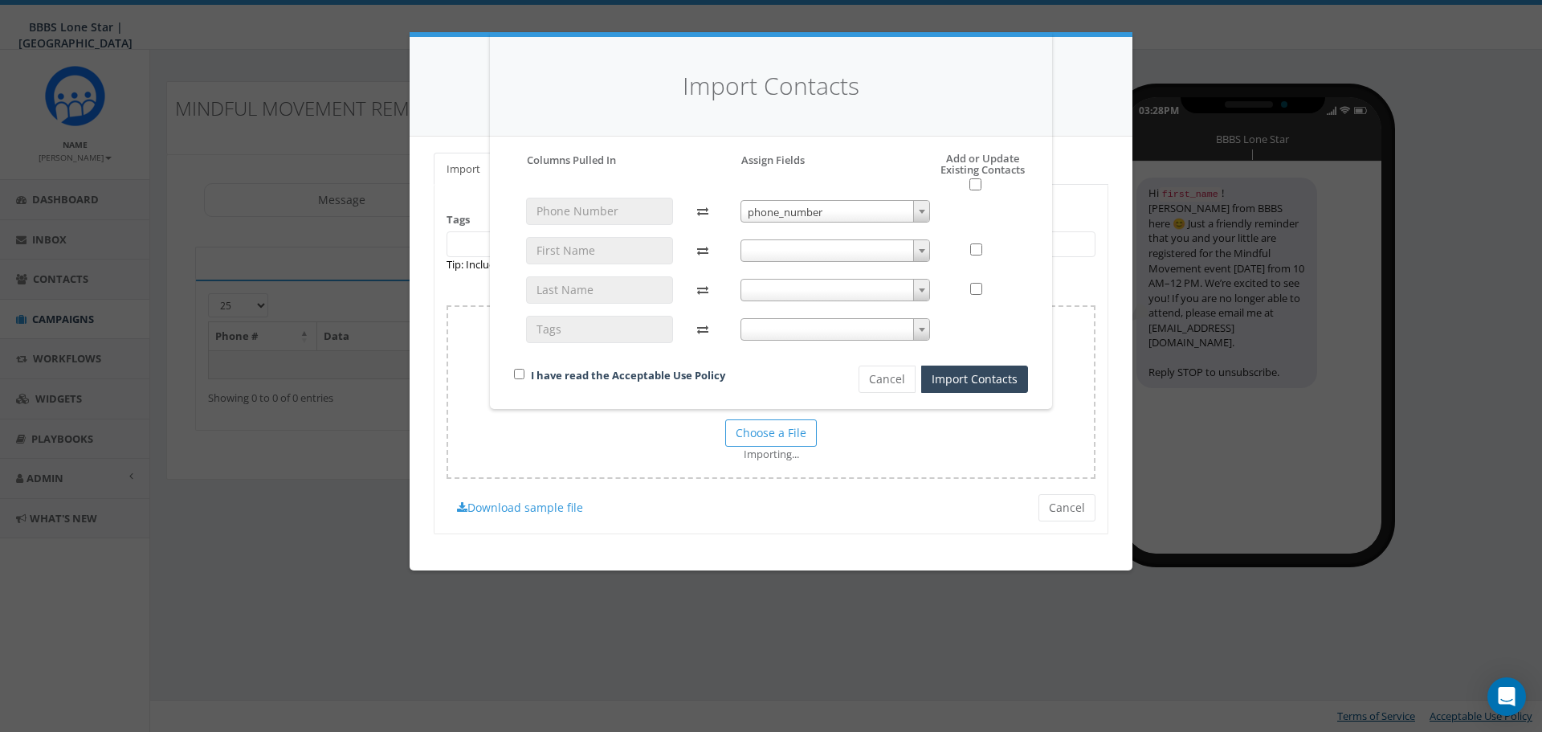
click at [810, 245] on span at bounding box center [836, 250] width 190 height 22
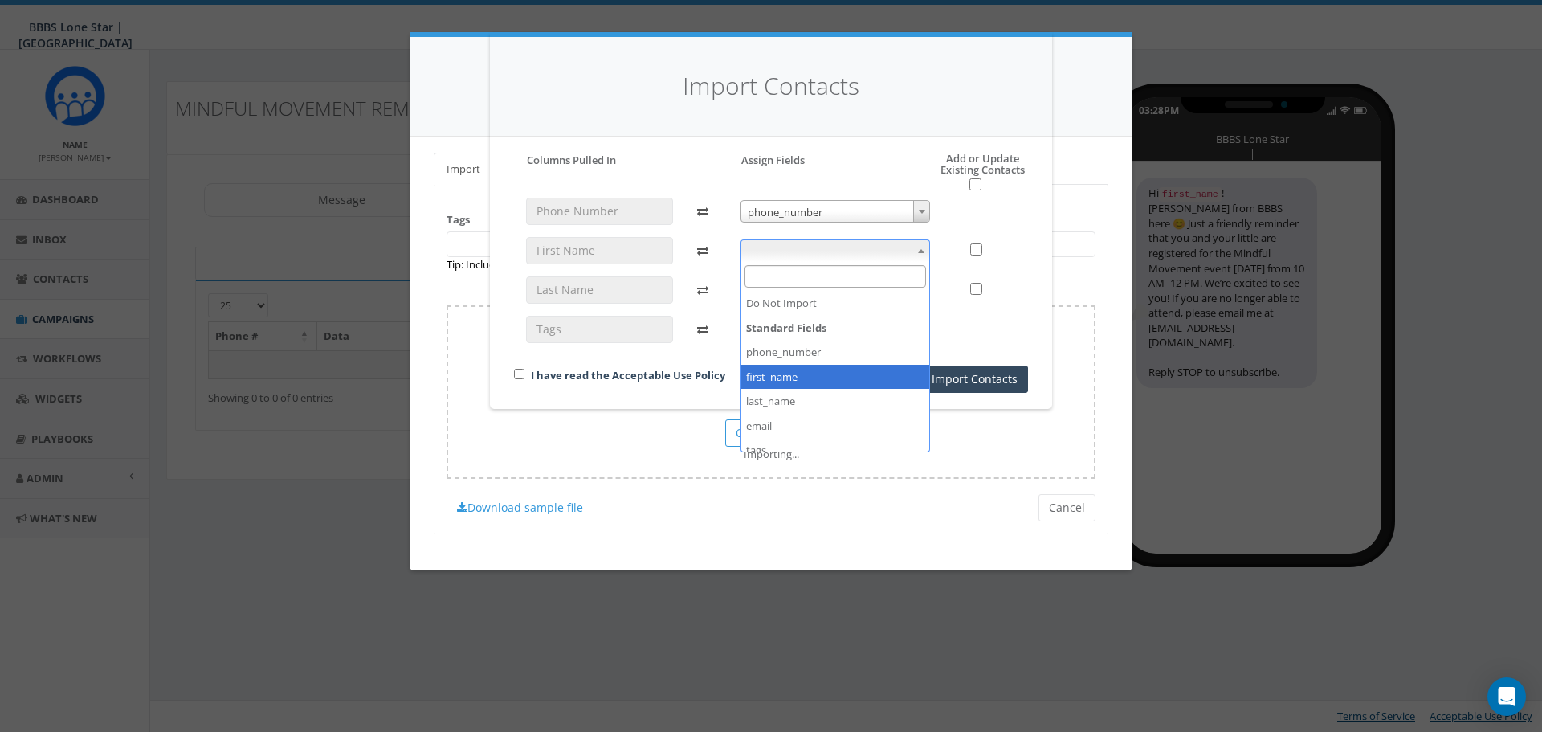
select select "first_name"
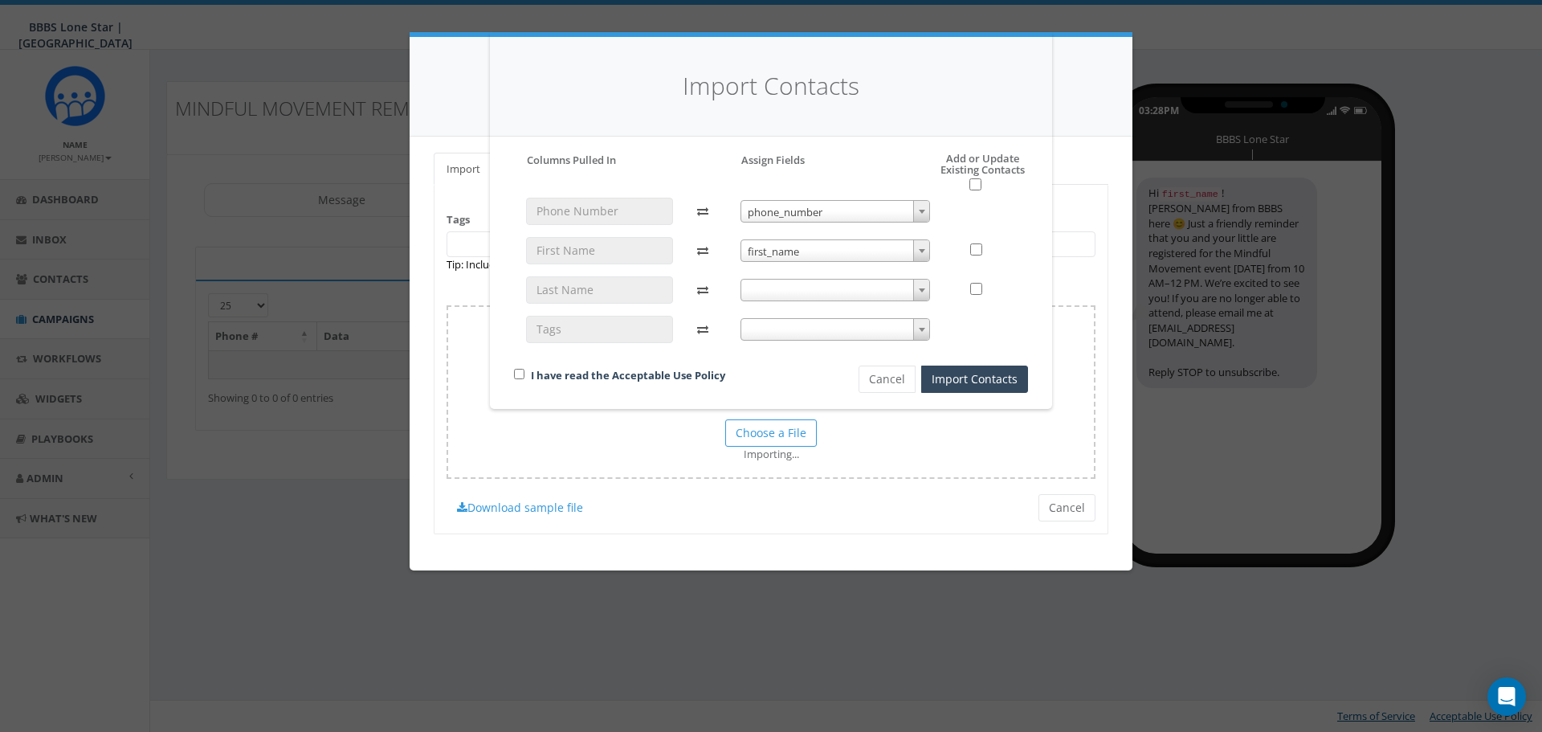
click at [811, 296] on span at bounding box center [836, 290] width 190 height 22
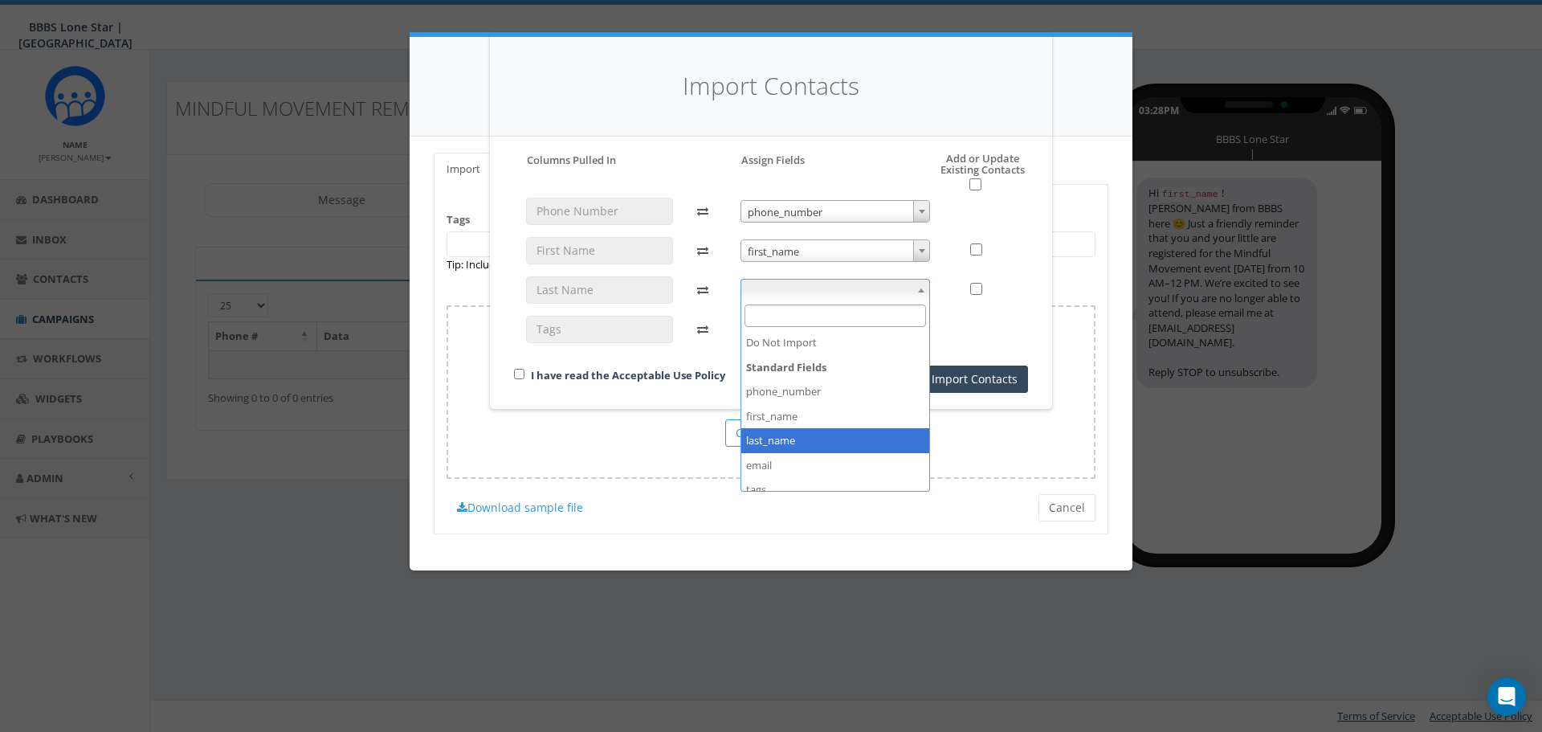
select select "last_name"
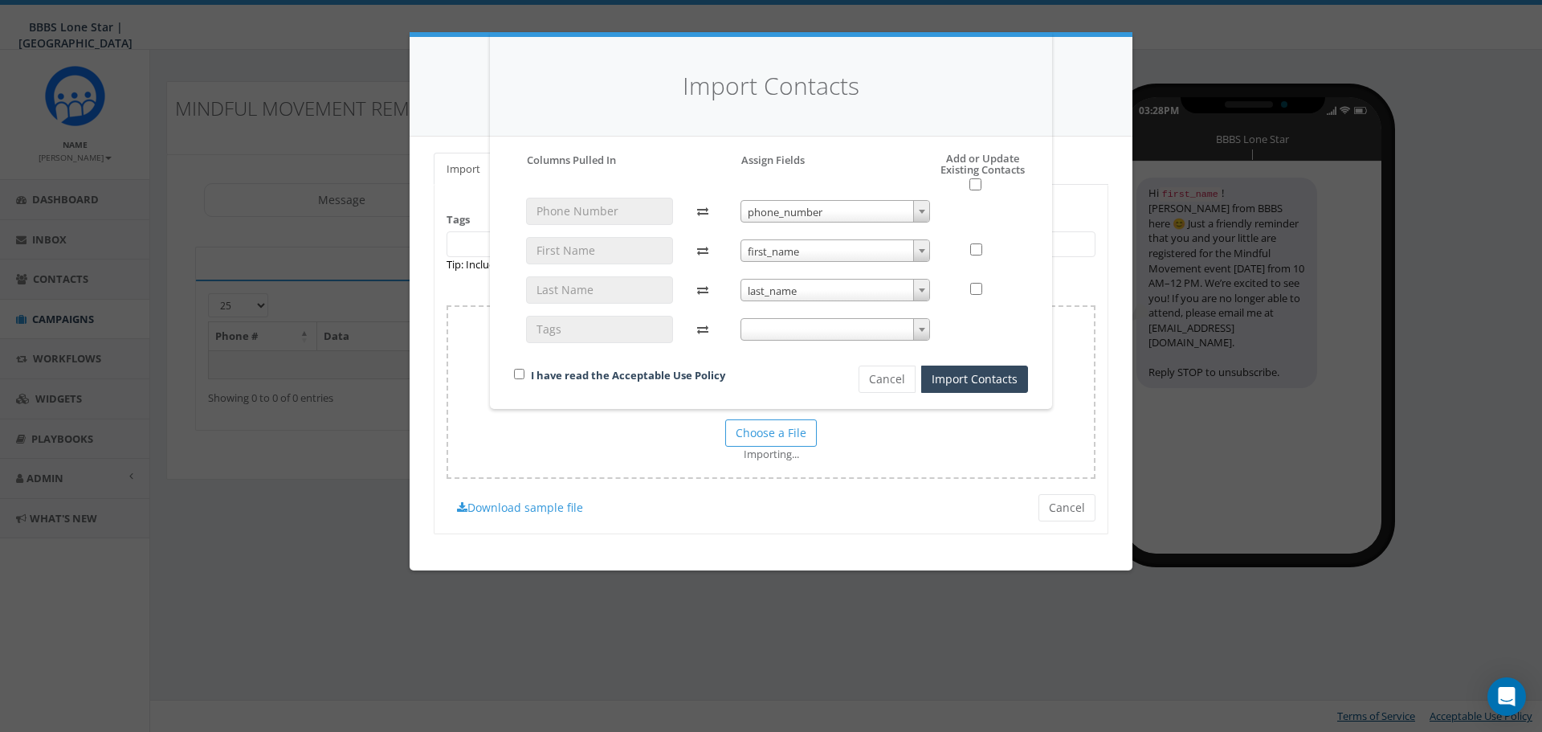
click at [801, 335] on span at bounding box center [836, 329] width 190 height 22
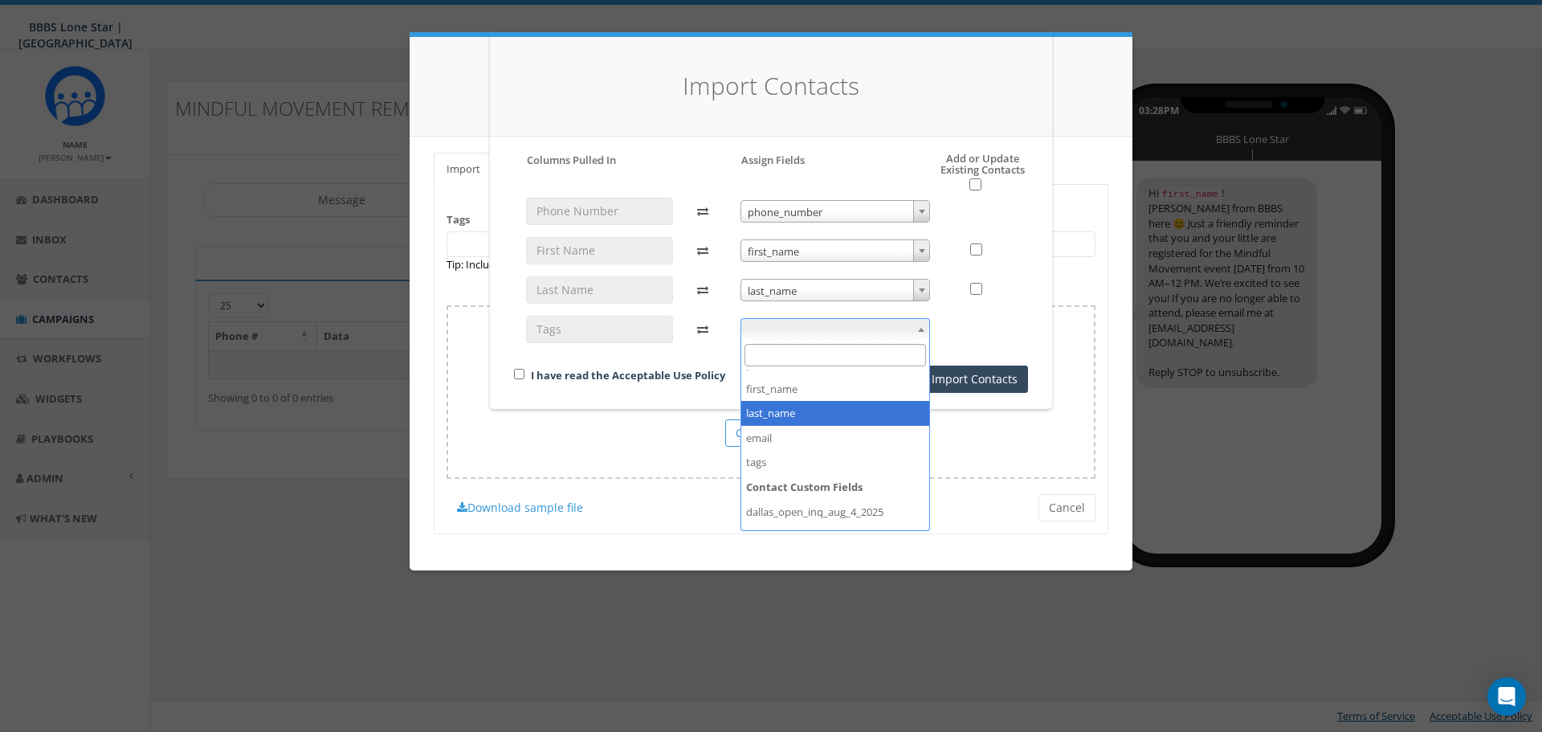
scroll to position [134, 0]
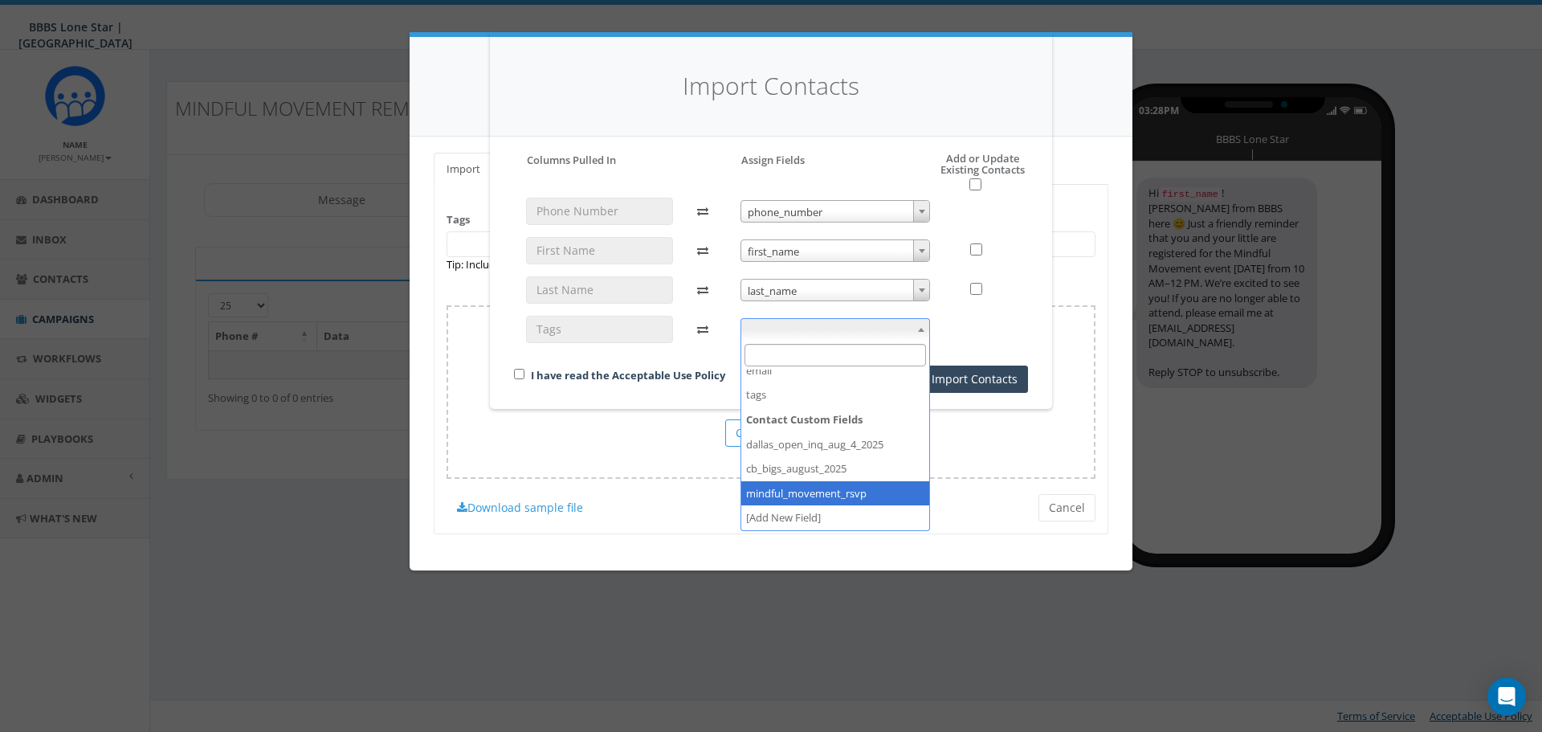
select select "mindful_movement_rsvp"
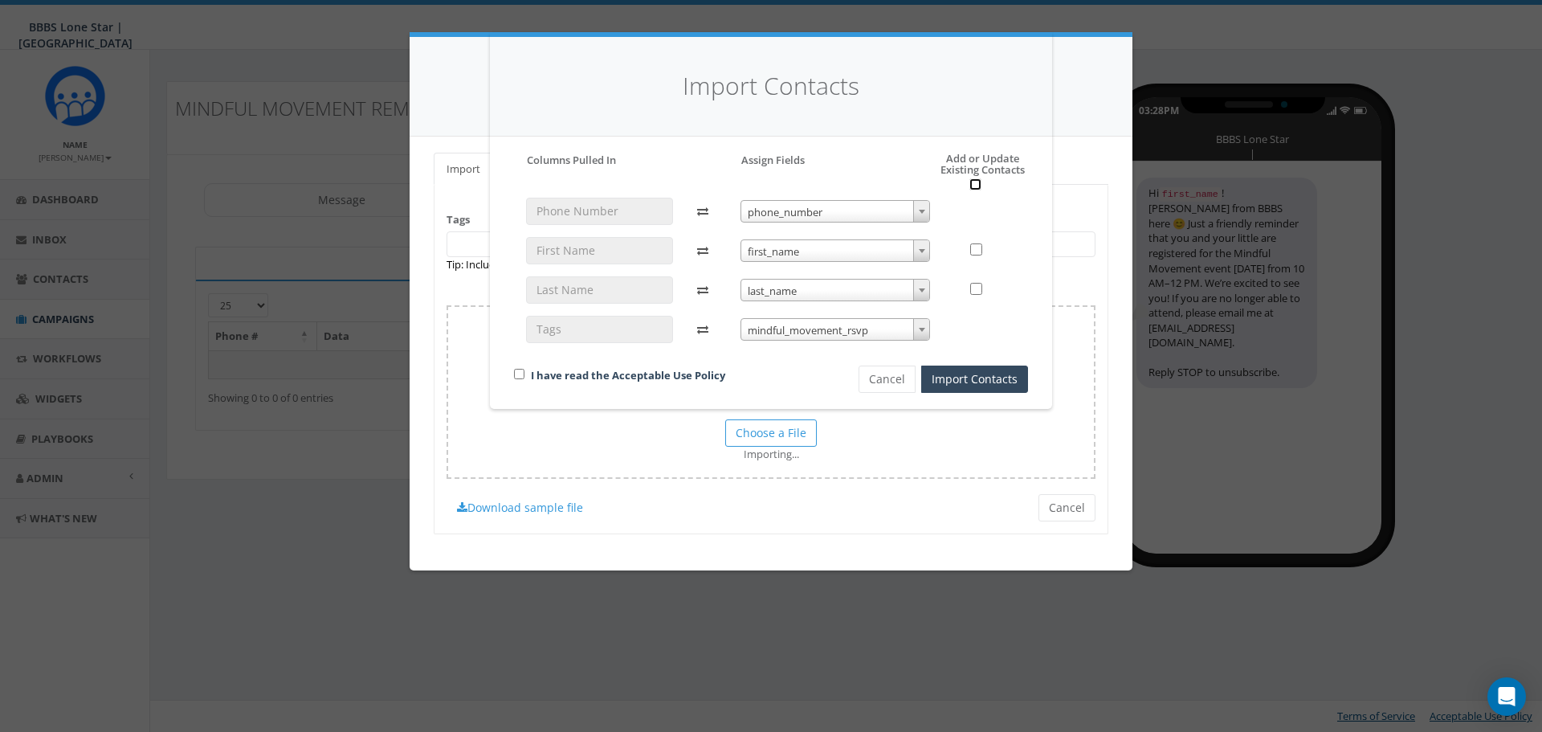
click at [973, 187] on input "checkbox" at bounding box center [975, 184] width 12 height 12
checkbox input "true"
click at [976, 178] on input "checkbox" at bounding box center [975, 184] width 12 height 12
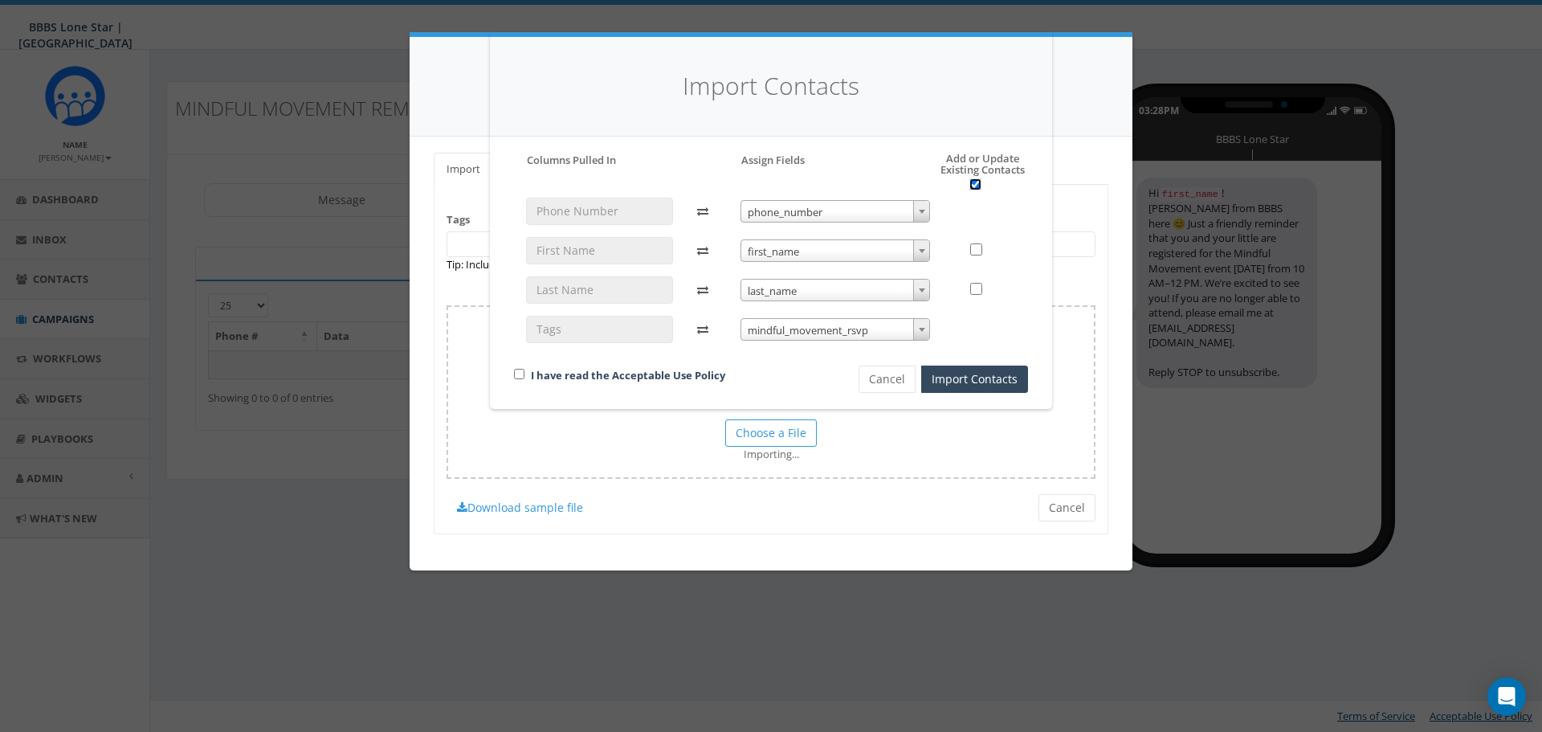
checkbox input "false"
click at [522, 377] on input "checkbox" at bounding box center [519, 374] width 10 height 10
checkbox input "true"
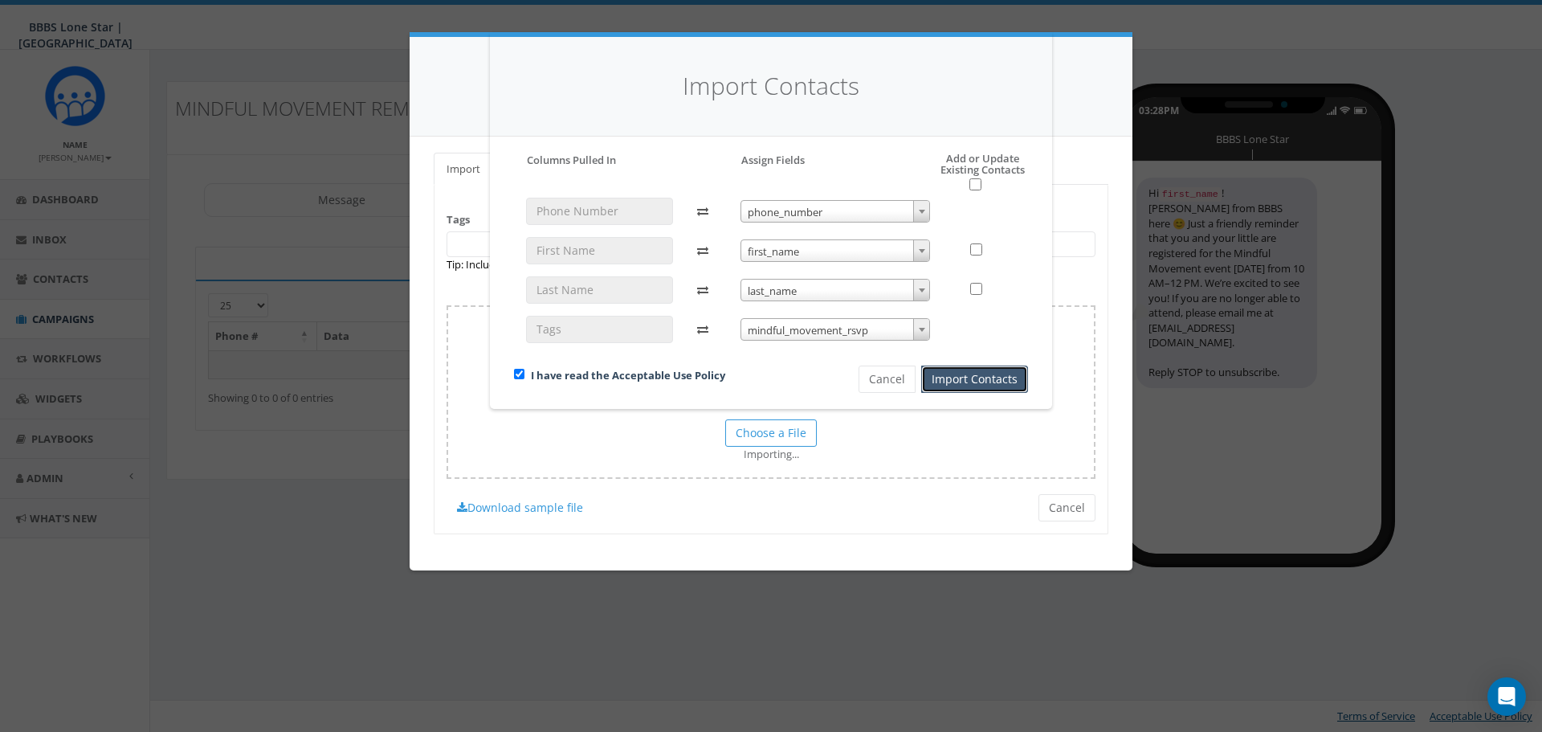
click at [1004, 382] on button "Import Contacts" at bounding box center [974, 378] width 107 height 27
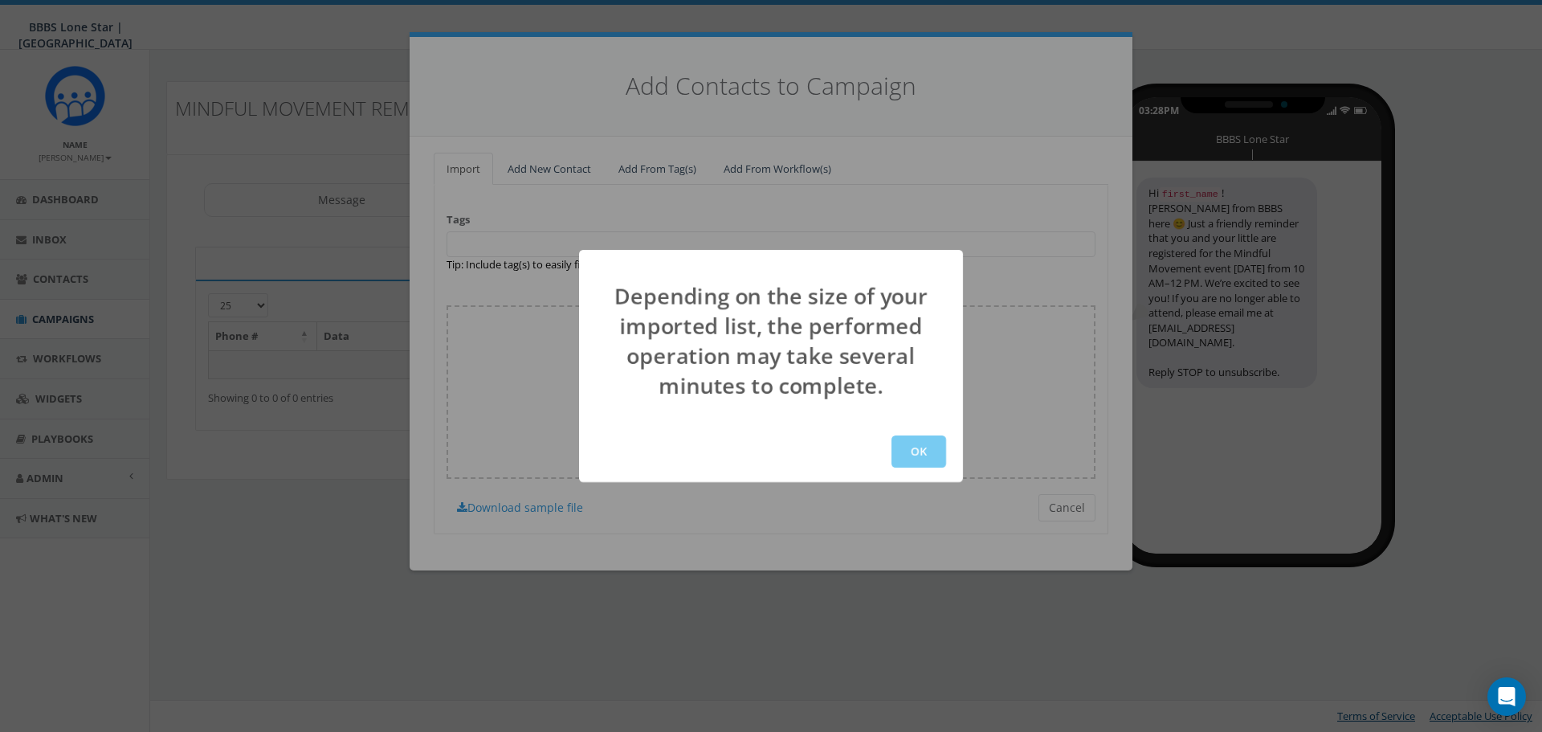
click at [918, 440] on button "OK" at bounding box center [919, 451] width 55 height 32
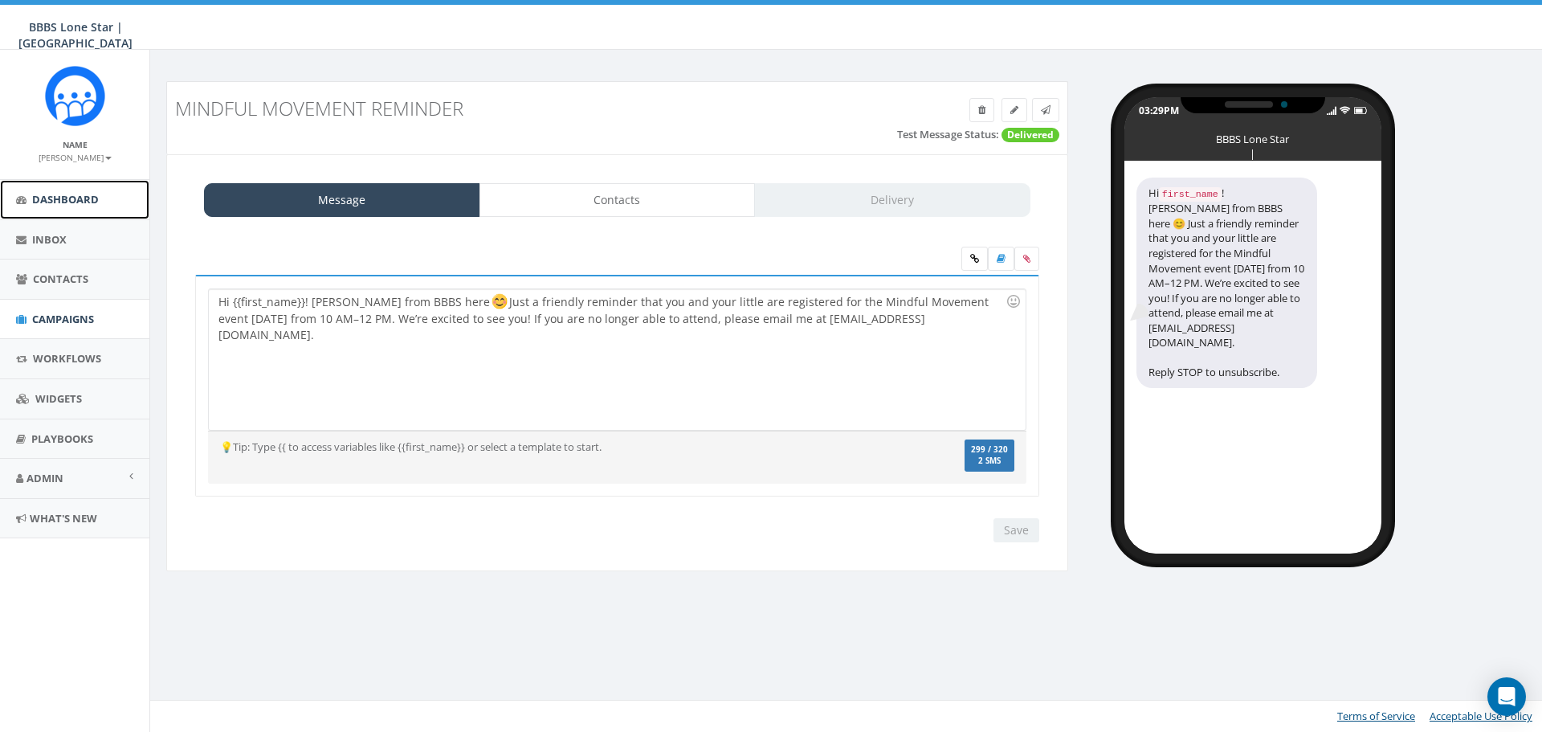
click at [107, 214] on link "Dashboard" at bounding box center [74, 199] width 149 height 39
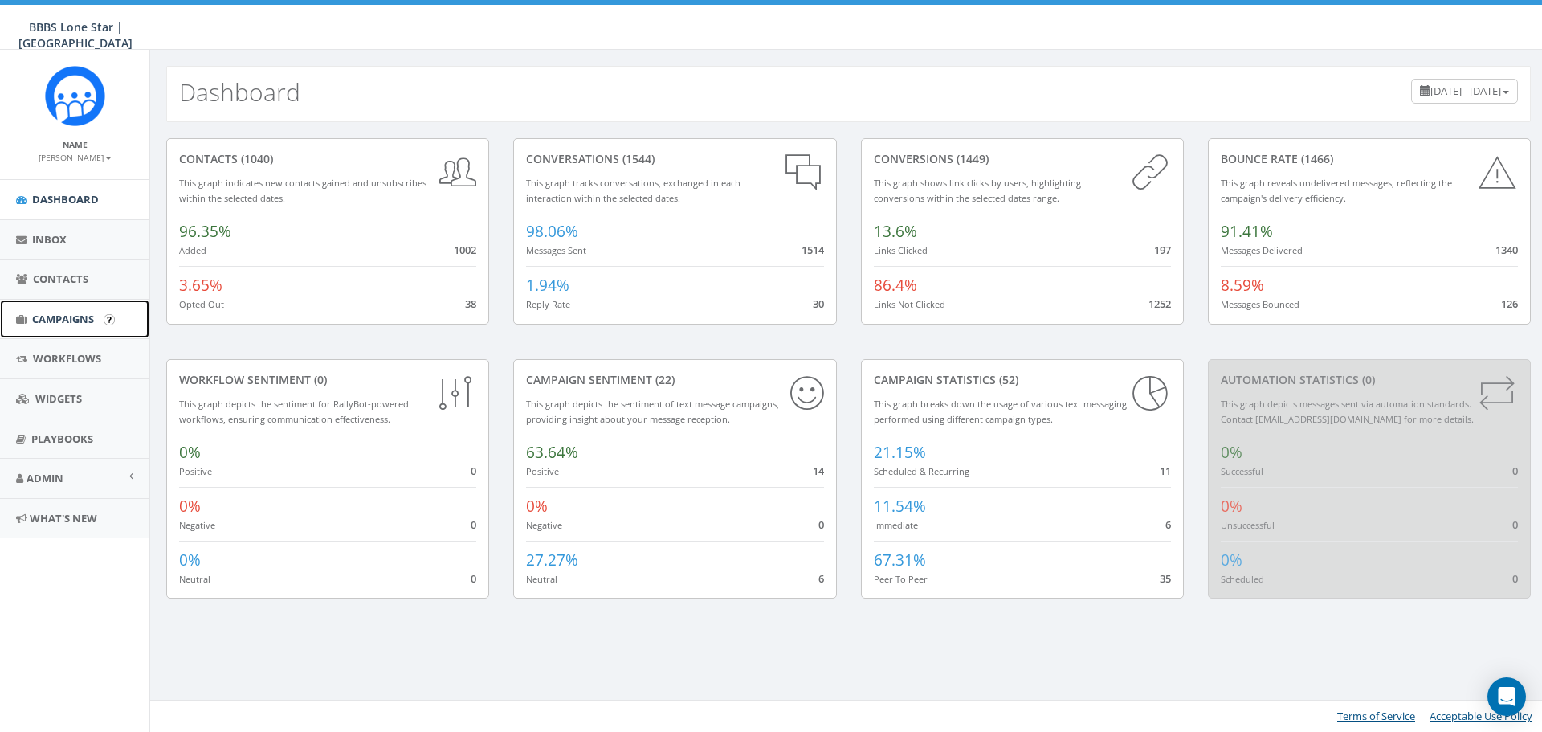
click at [82, 320] on span "Campaigns" at bounding box center [63, 319] width 62 height 14
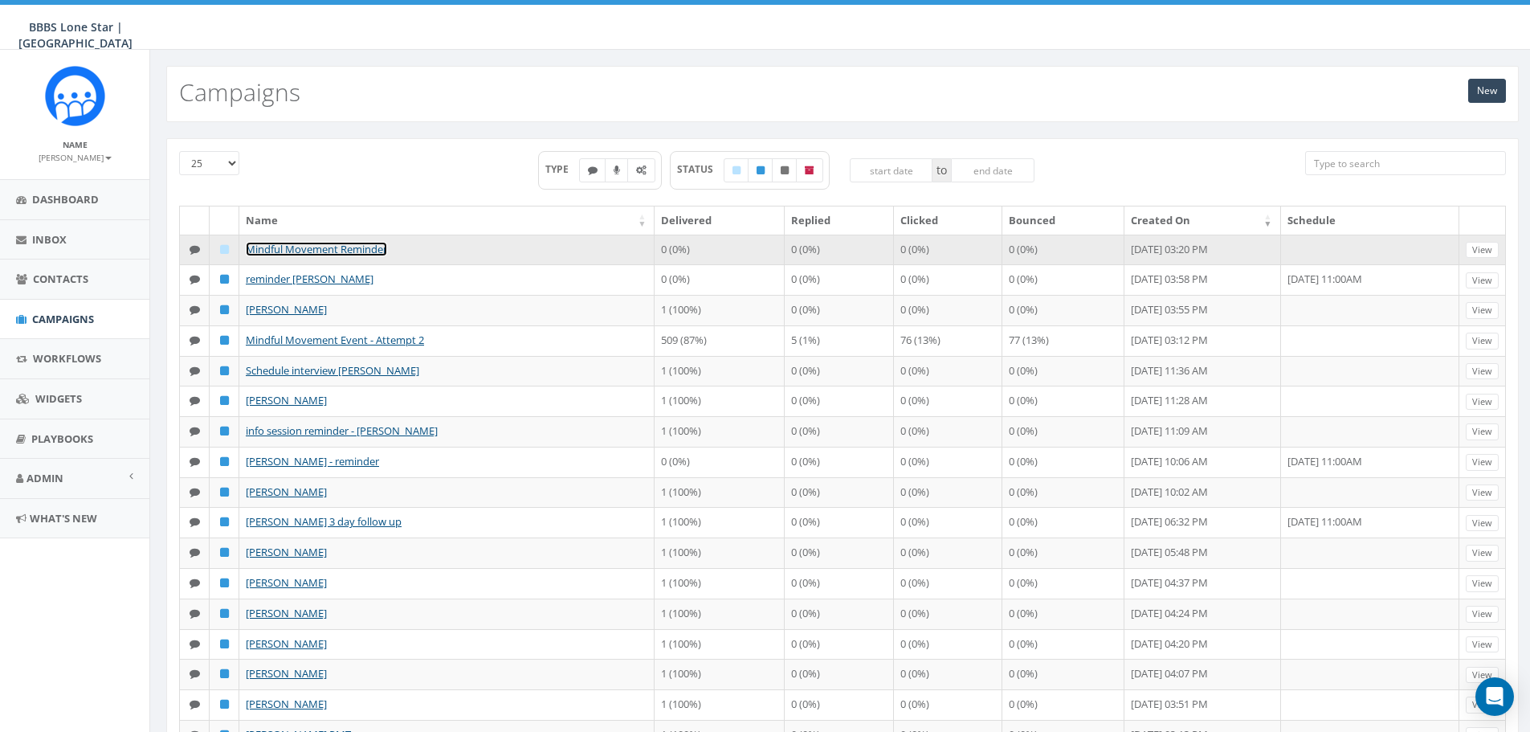
click at [302, 249] on link "Mindful Movement Reminder" at bounding box center [316, 249] width 141 height 14
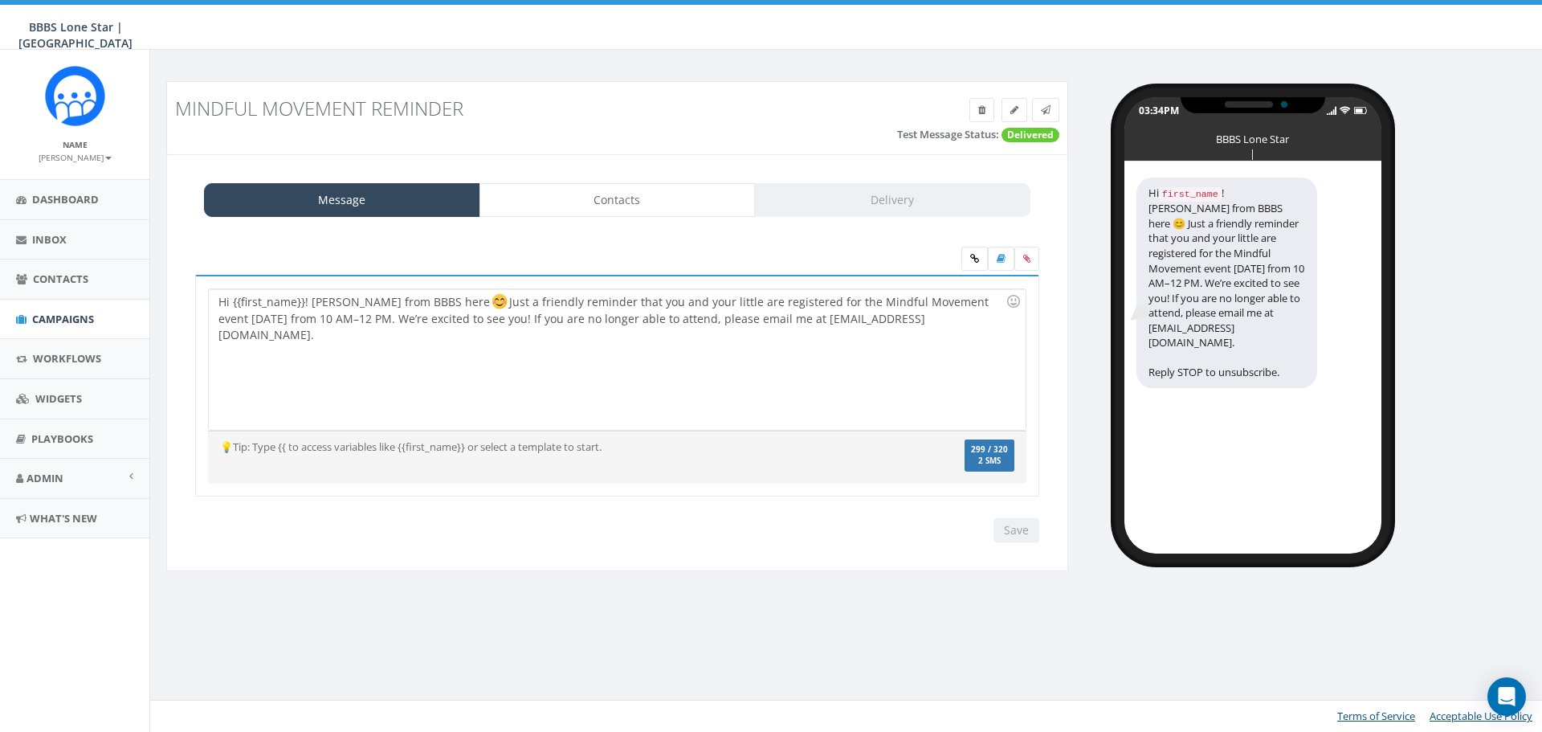
click at [908, 207] on div "Message Contacts Delivery" at bounding box center [617, 200] width 826 height 34
click at [911, 199] on div "Message Contacts Delivery" at bounding box center [617, 200] width 826 height 34
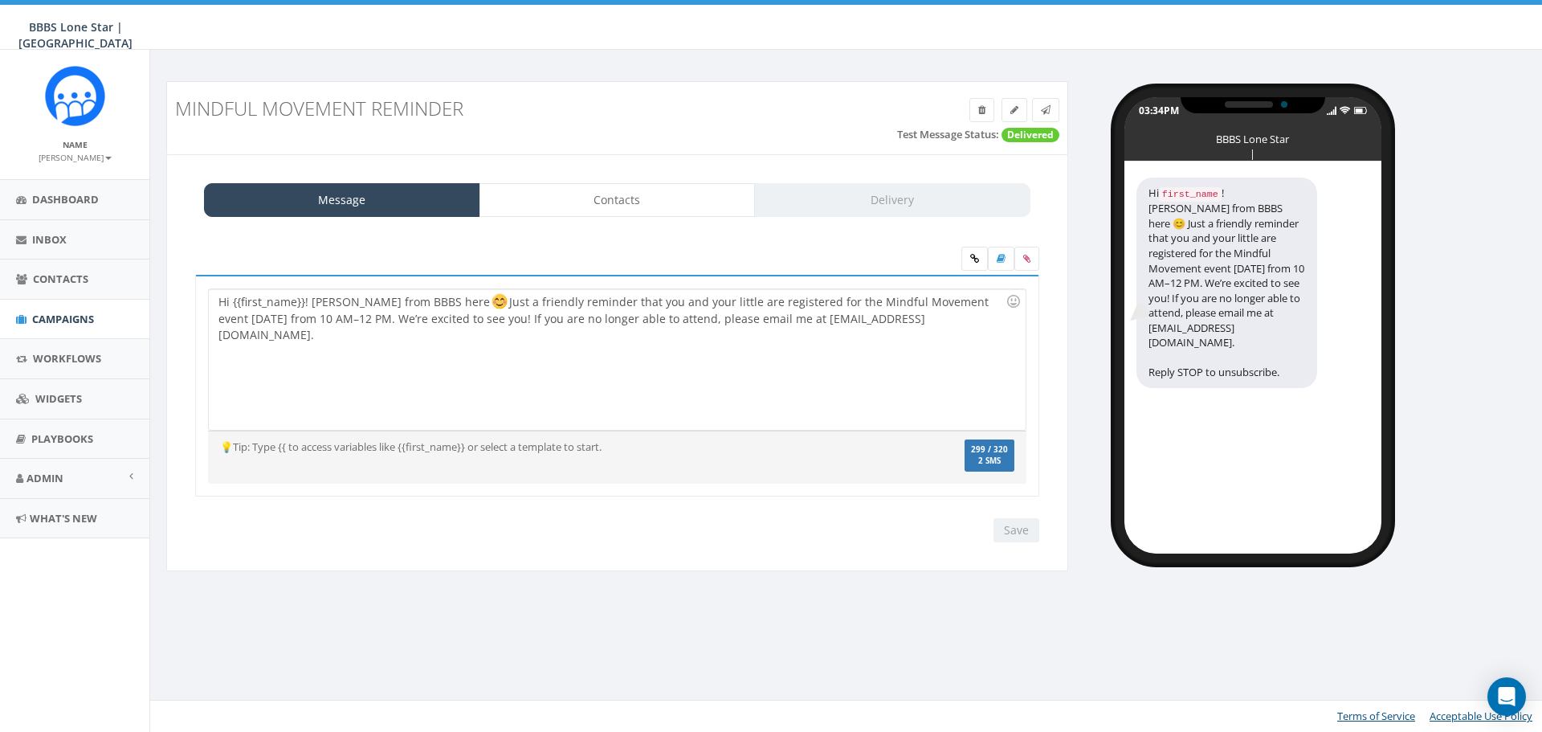
click at [911, 199] on div "Message Contacts Delivery" at bounding box center [617, 200] width 826 height 34
click at [893, 359] on div "Hi {{first_name}}! [PERSON_NAME] from BBBS here Just a friendly reminder that y…" at bounding box center [617, 359] width 816 height 141
click at [1012, 537] on div "Save Next" at bounding box center [1013, 530] width 54 height 24
click at [445, 362] on div "Hi {{first_name}}! [PERSON_NAME] from BBBS here Just a friendly reminder that y…" at bounding box center [617, 359] width 816 height 141
click at [591, 201] on link "Contacts" at bounding box center [618, 200] width 276 height 34
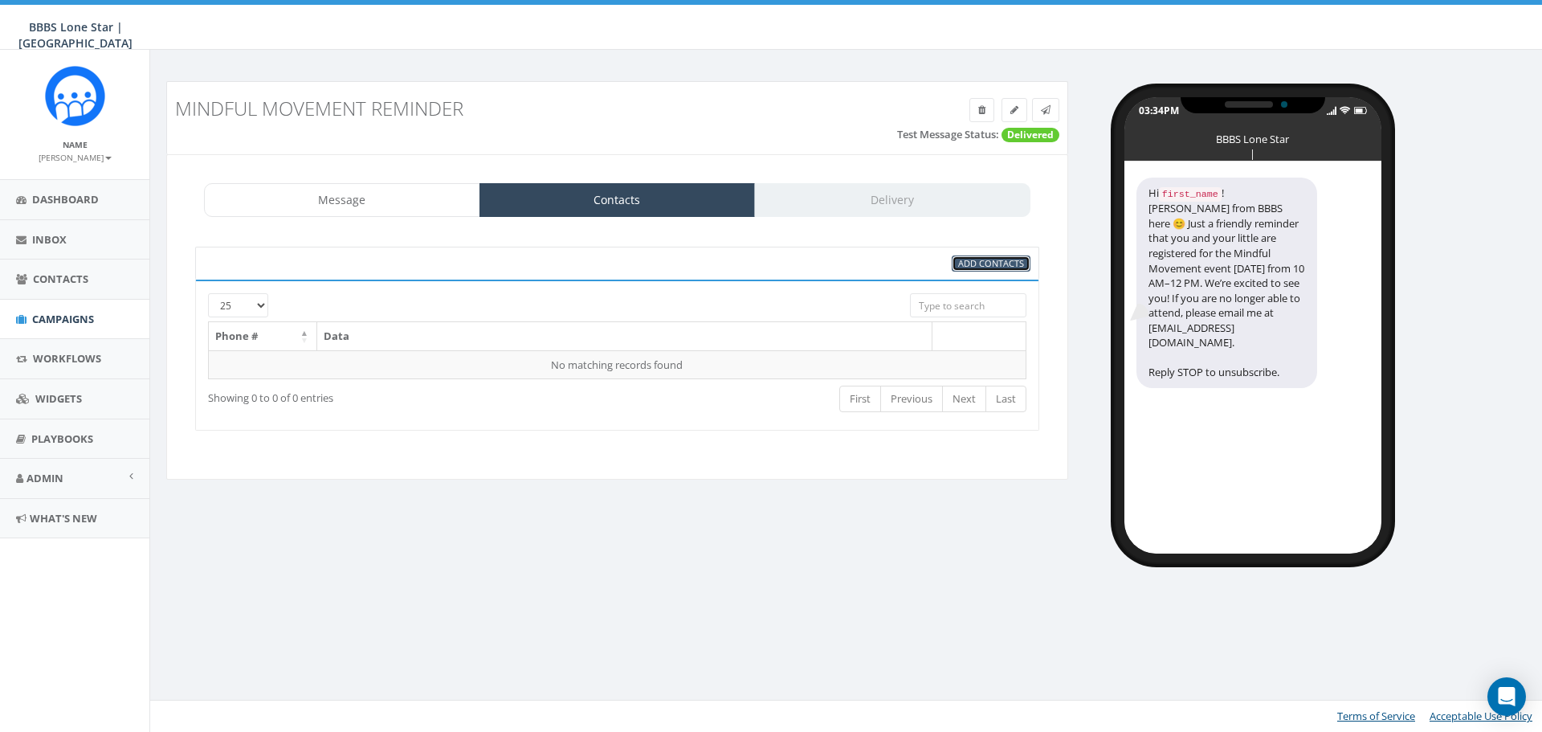
click at [988, 261] on span "Add Contacts" at bounding box center [991, 263] width 66 height 12
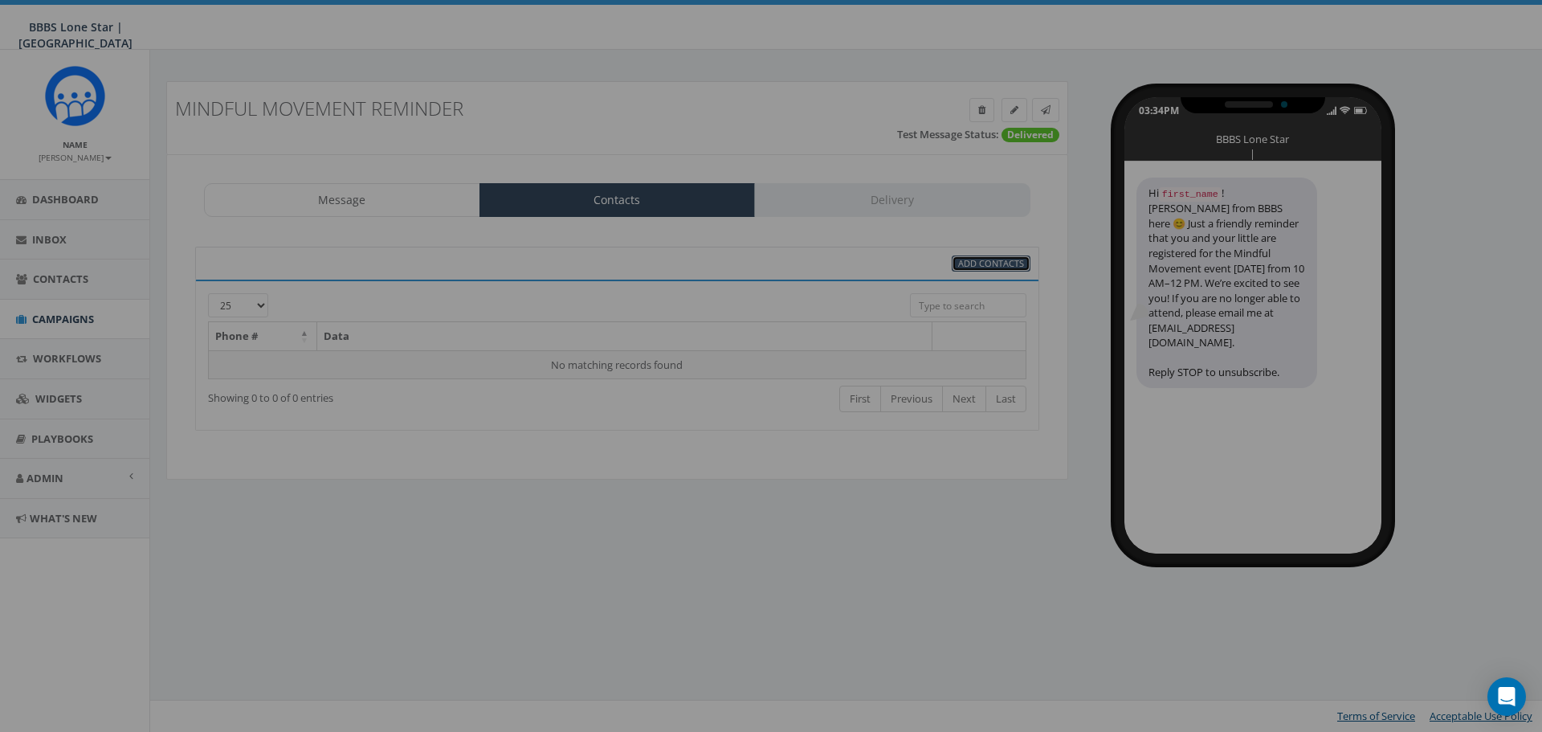
select select
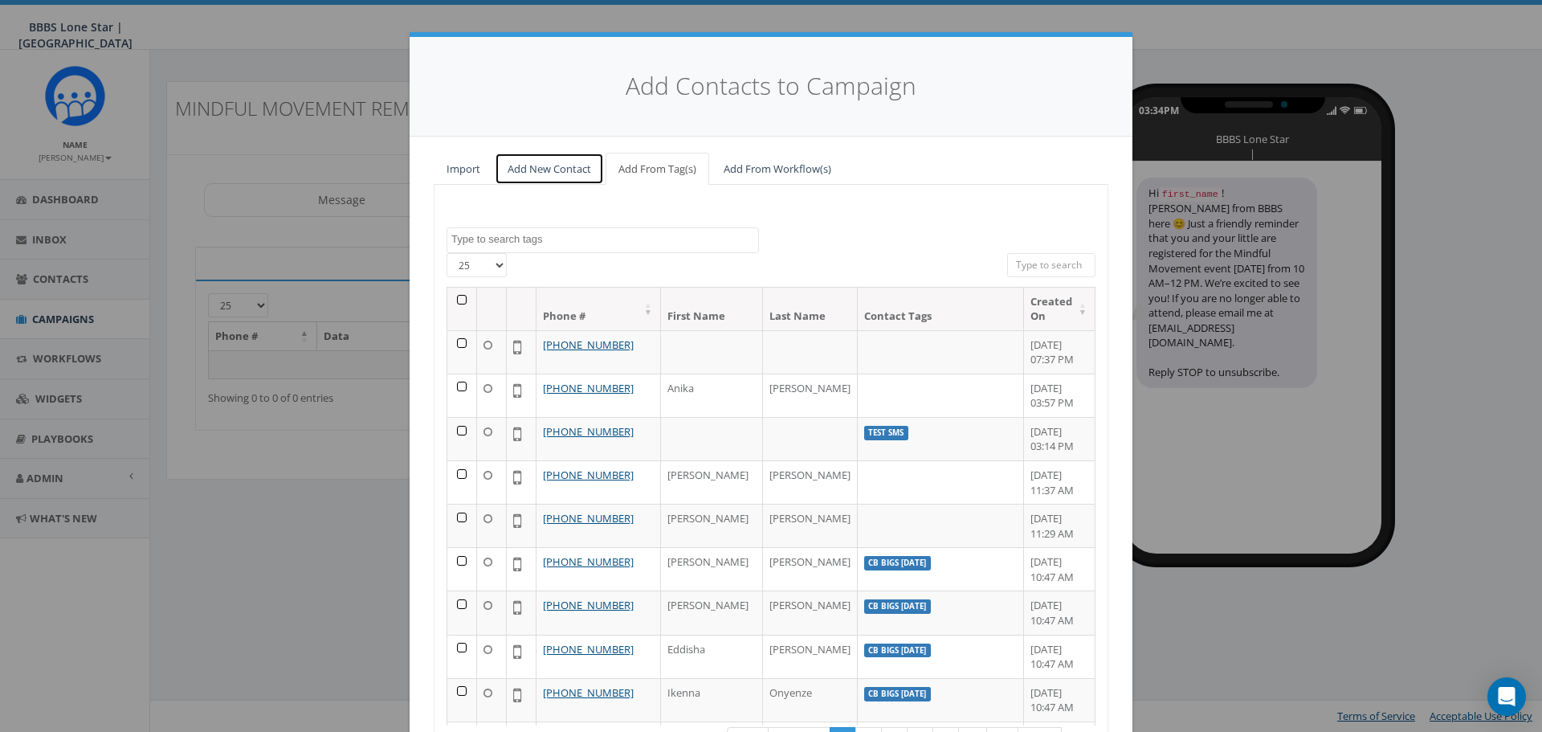
click at [565, 173] on link "Add New Contact" at bounding box center [549, 169] width 109 height 33
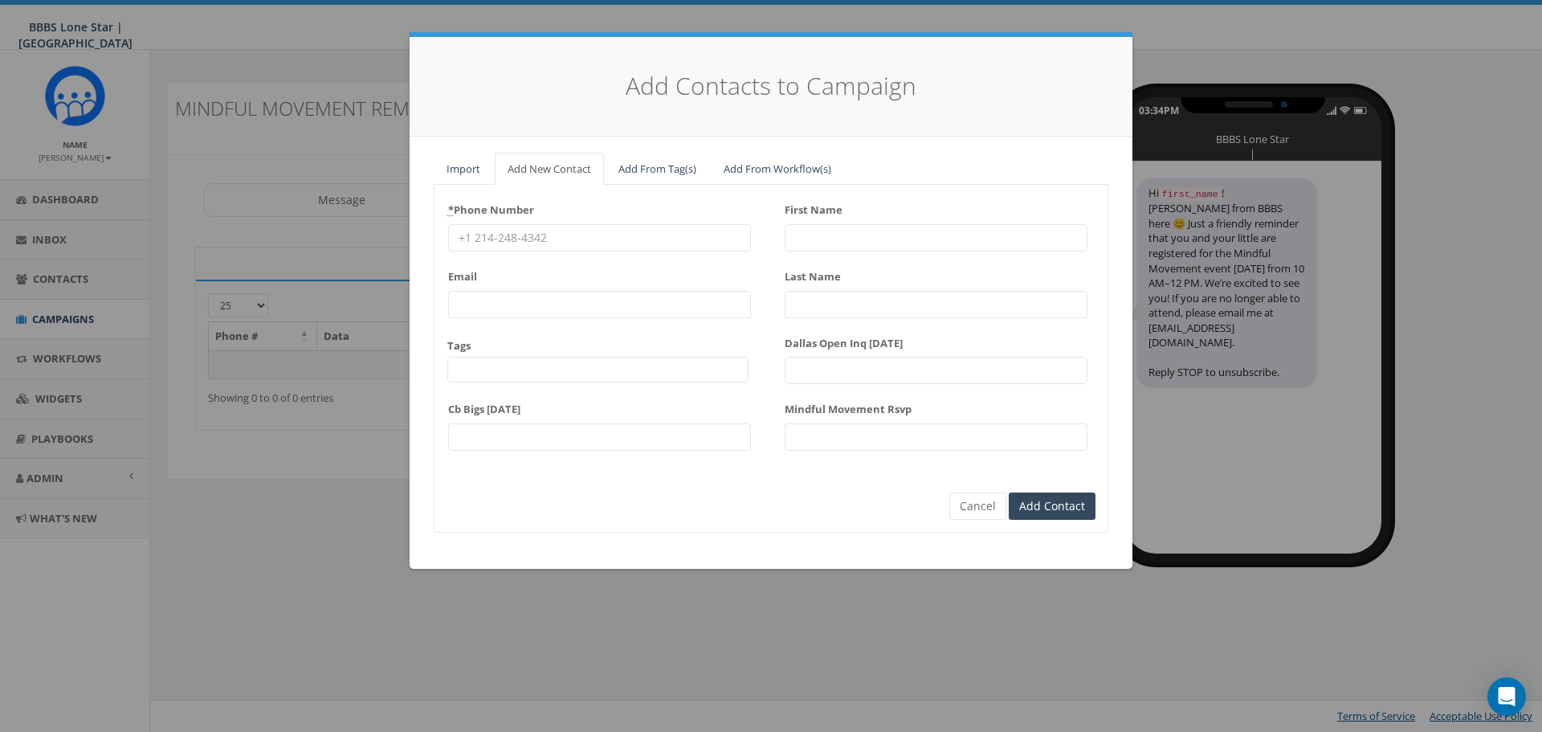
click at [557, 226] on input "* Phone Number" at bounding box center [599, 237] width 303 height 27
click at [859, 439] on input "Mindful Movement Rsvp" at bounding box center [936, 436] width 303 height 27
click at [955, 497] on button "Cancel" at bounding box center [977, 505] width 57 height 27
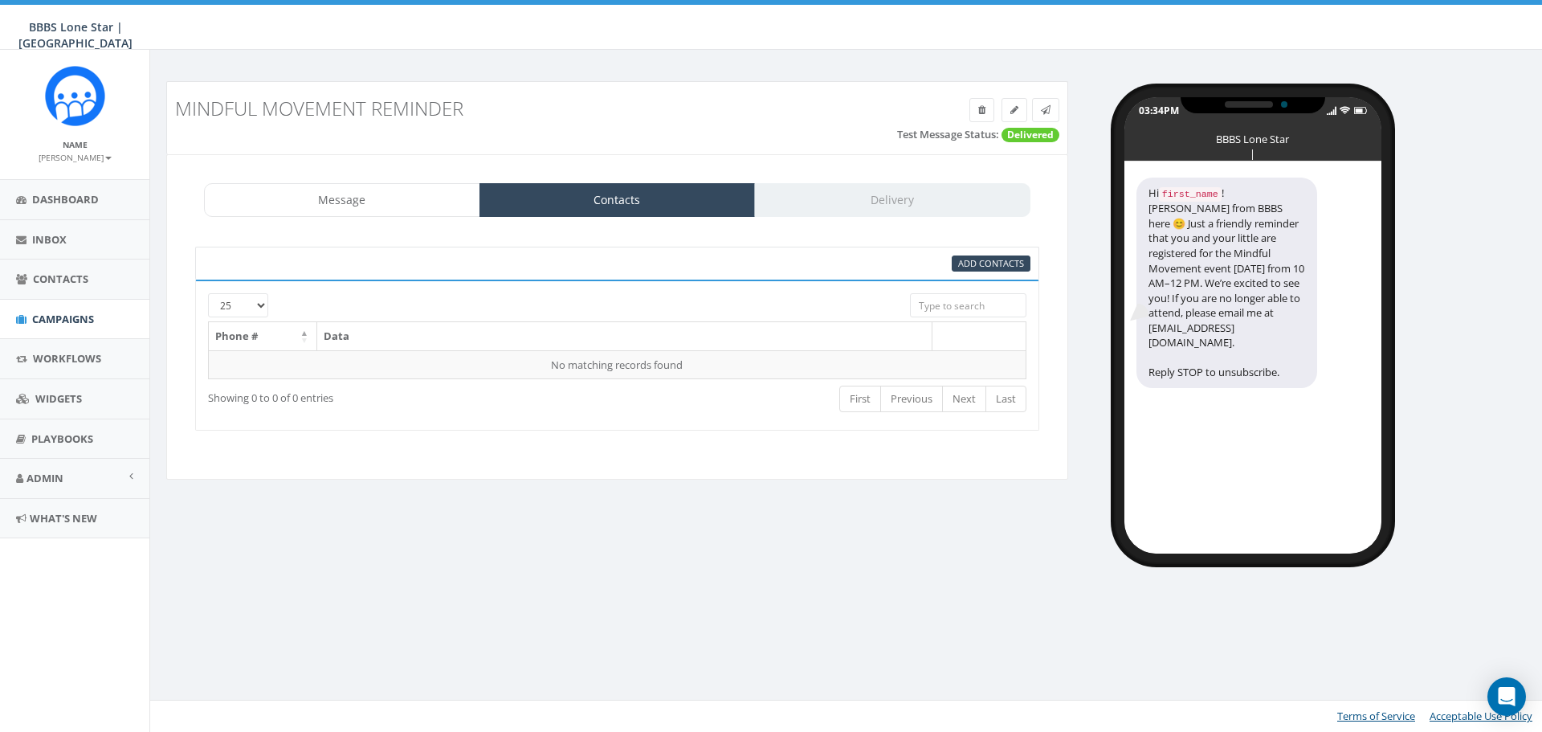
click at [365, 178] on div "Message Contacts Delivery Hi {{first_name}}! [PERSON_NAME] from BBBS here 😊 Jus…" at bounding box center [617, 316] width 902 height 325
click at [365, 189] on link "Message" at bounding box center [342, 200] width 276 height 34
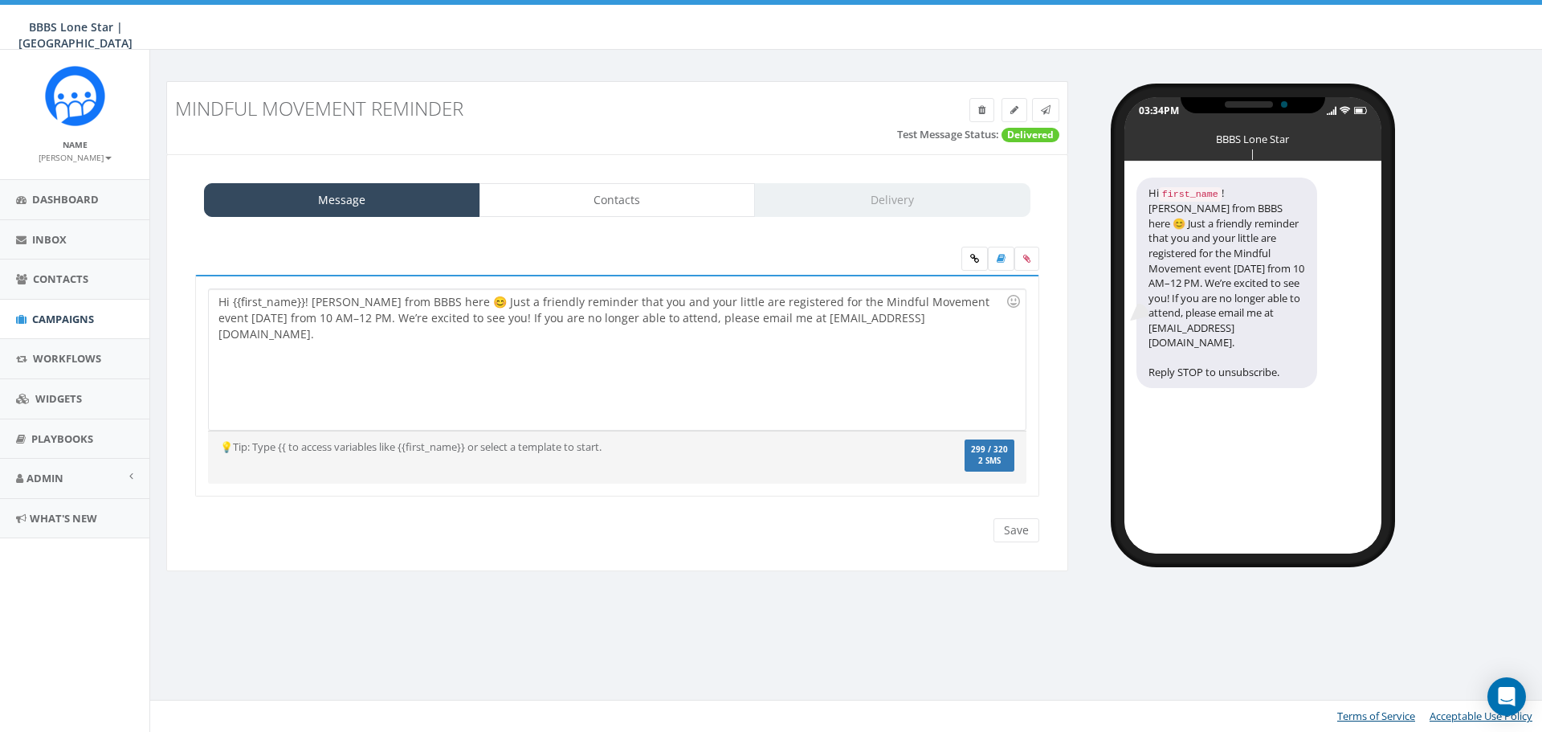
click at [500, 324] on div "Hi {{first_name}}! [PERSON_NAME] from BBBS here 😊 Just a friendly reminder that…" at bounding box center [617, 359] width 816 height 141
